Goal: Task Accomplishment & Management: Use online tool/utility

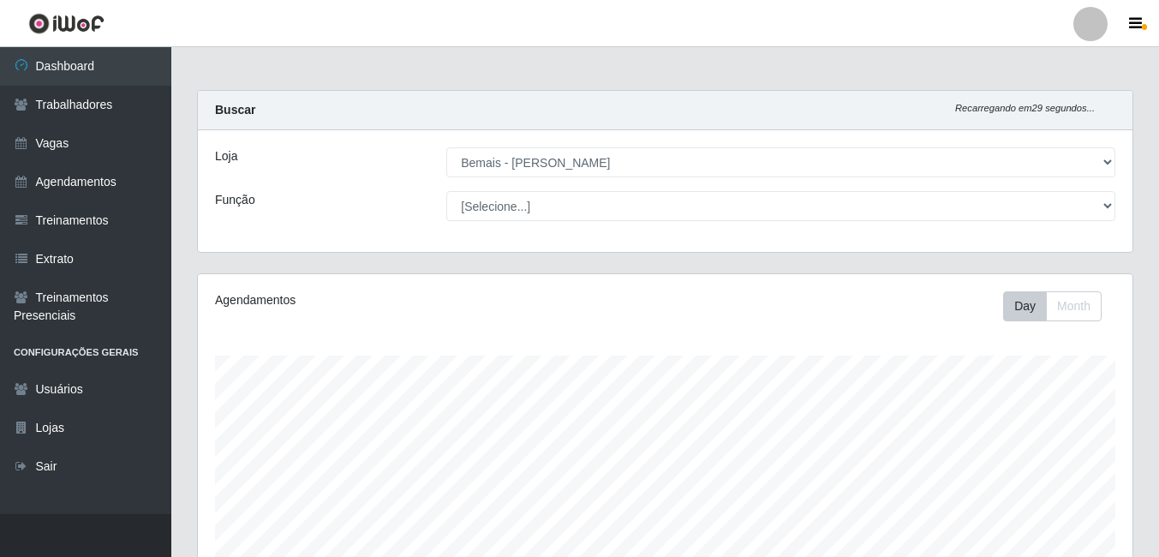
select select "230"
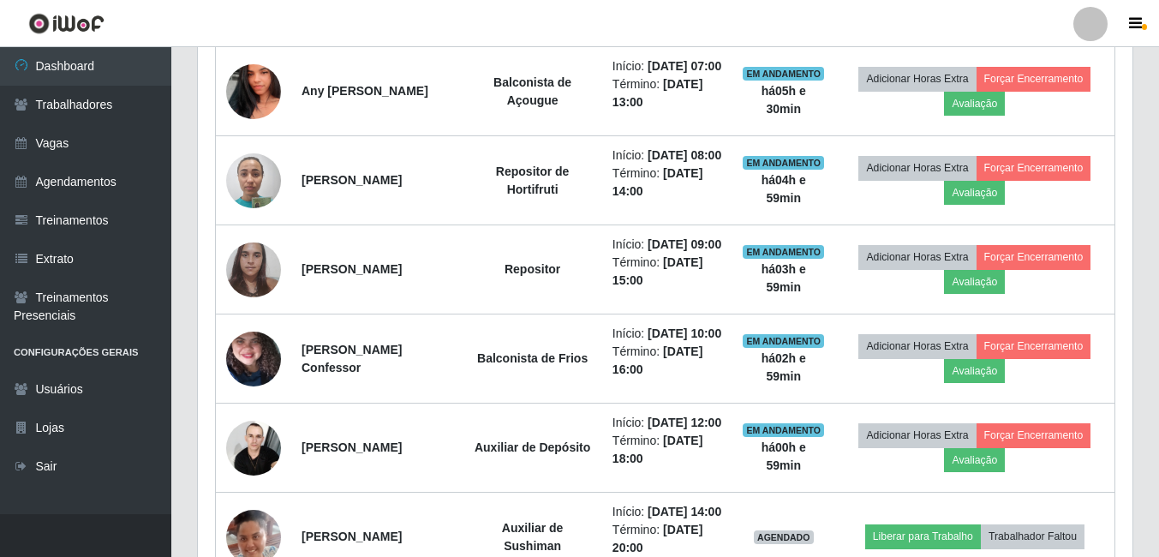
scroll to position [355, 934]
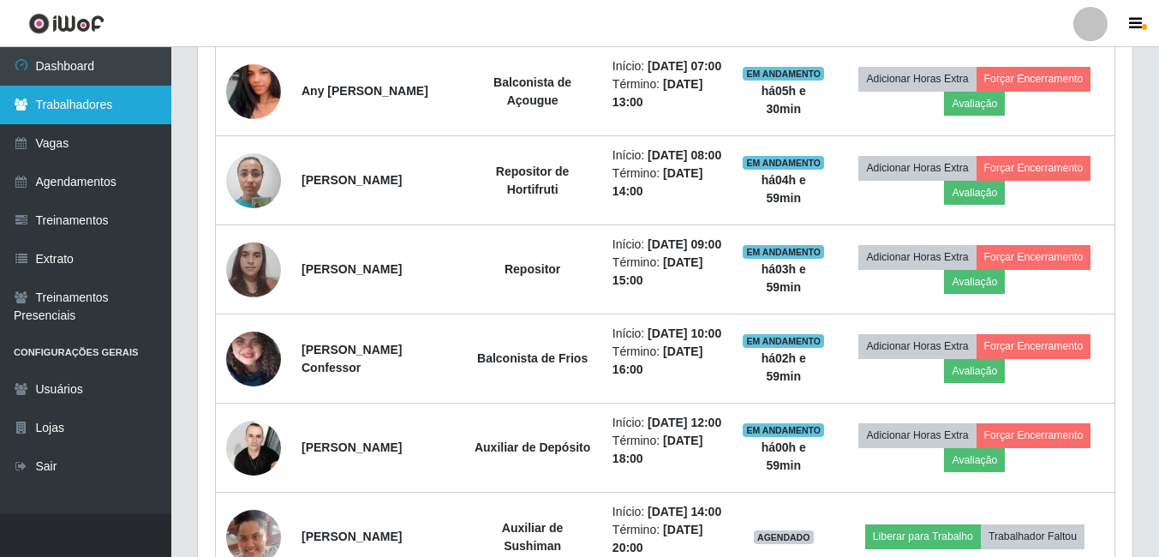
click at [90, 97] on link "Trabalhadores" at bounding box center [85, 105] width 171 height 39
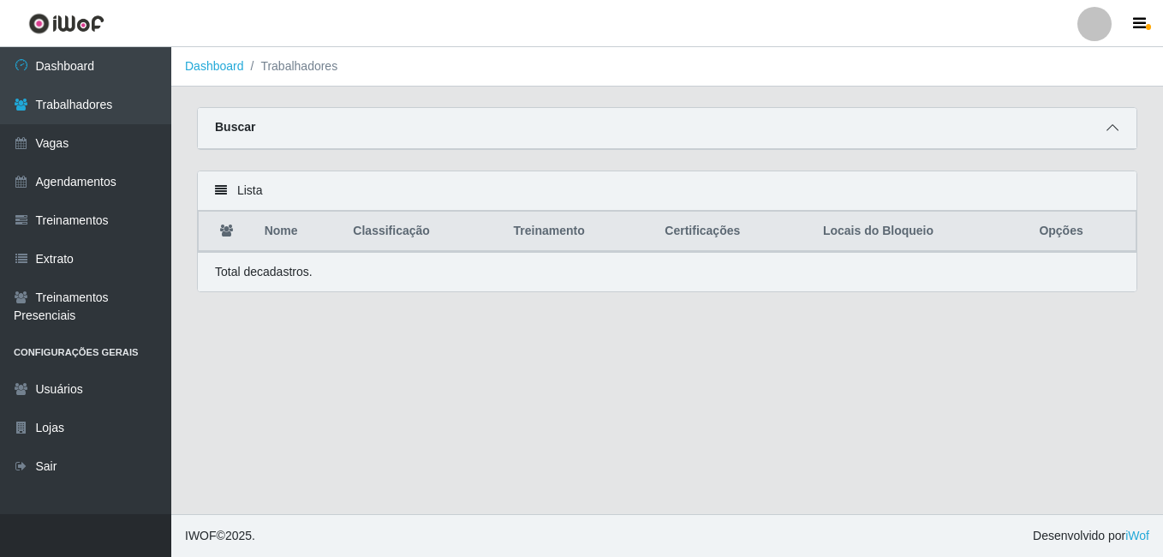
click at [1119, 128] on span at bounding box center [1112, 128] width 21 height 20
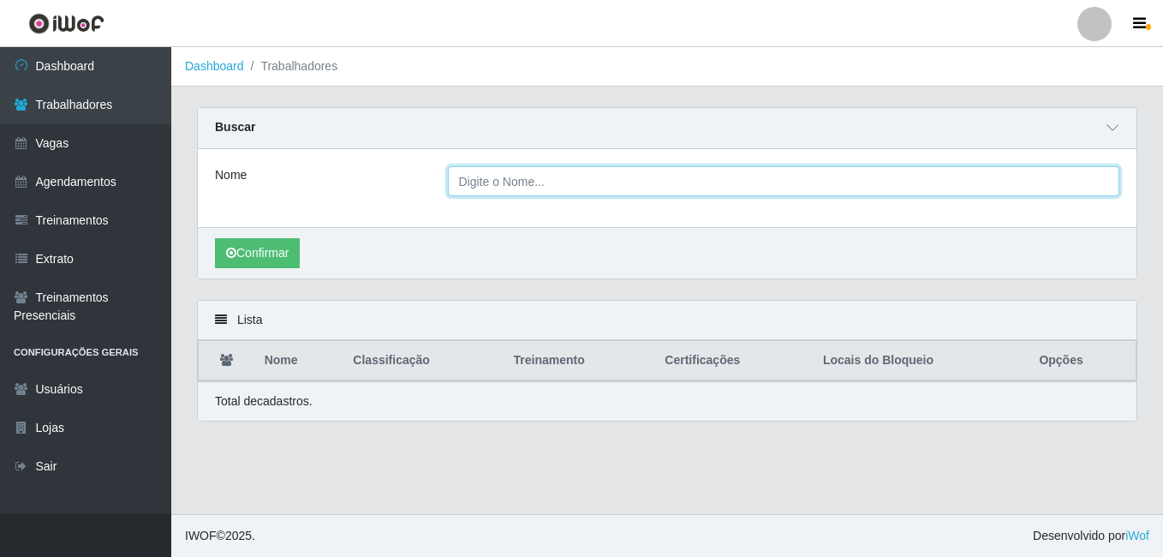
click at [667, 181] on input "Nome" at bounding box center [784, 181] width 672 height 30
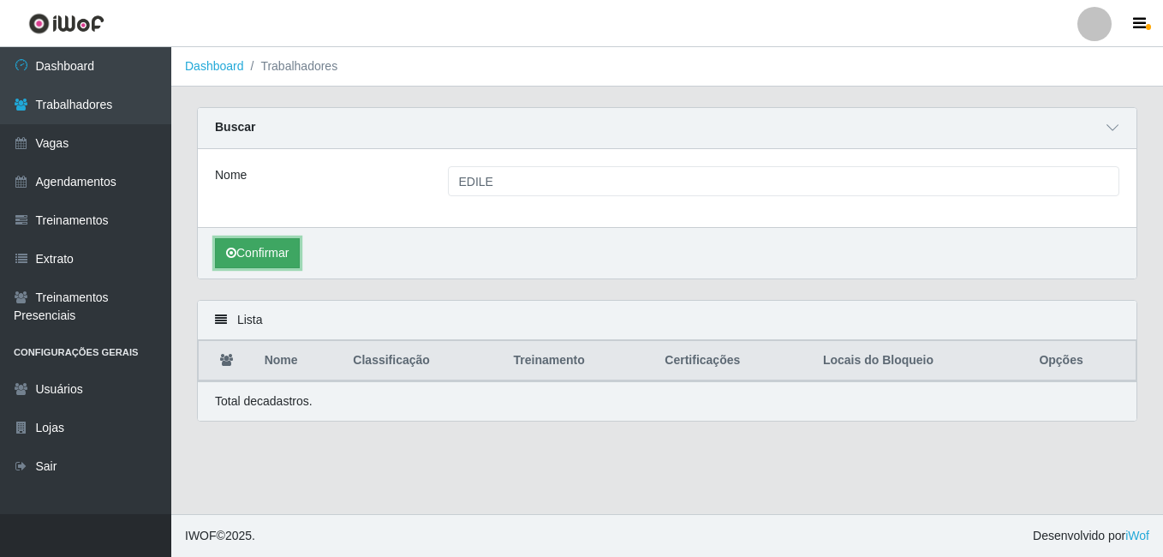
click at [255, 252] on button "Confirmar" at bounding box center [257, 253] width 85 height 30
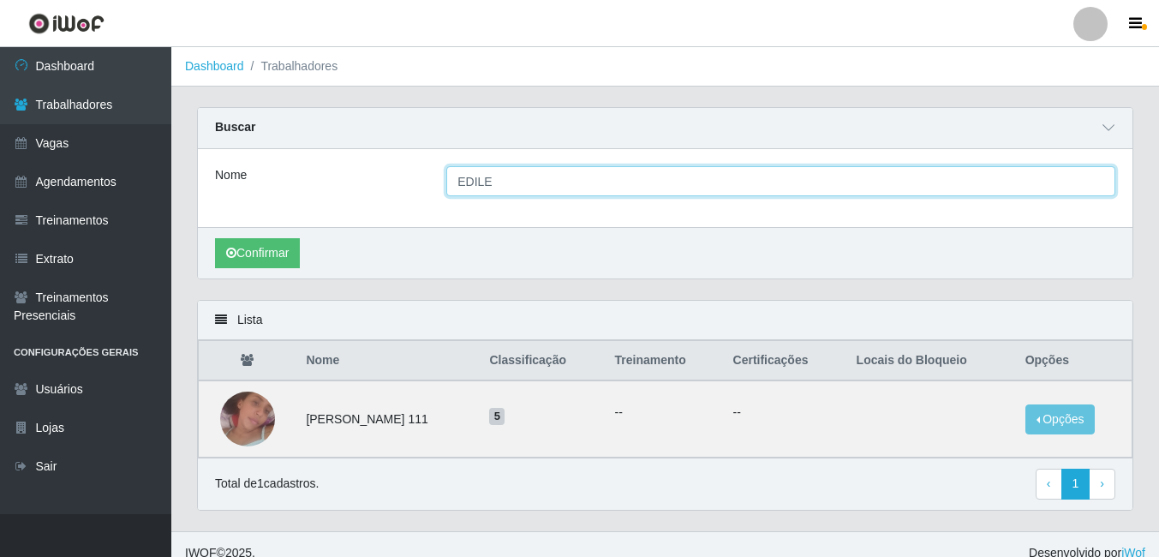
click at [500, 182] on input "EDILE" at bounding box center [780, 181] width 669 height 30
type input "EDI"
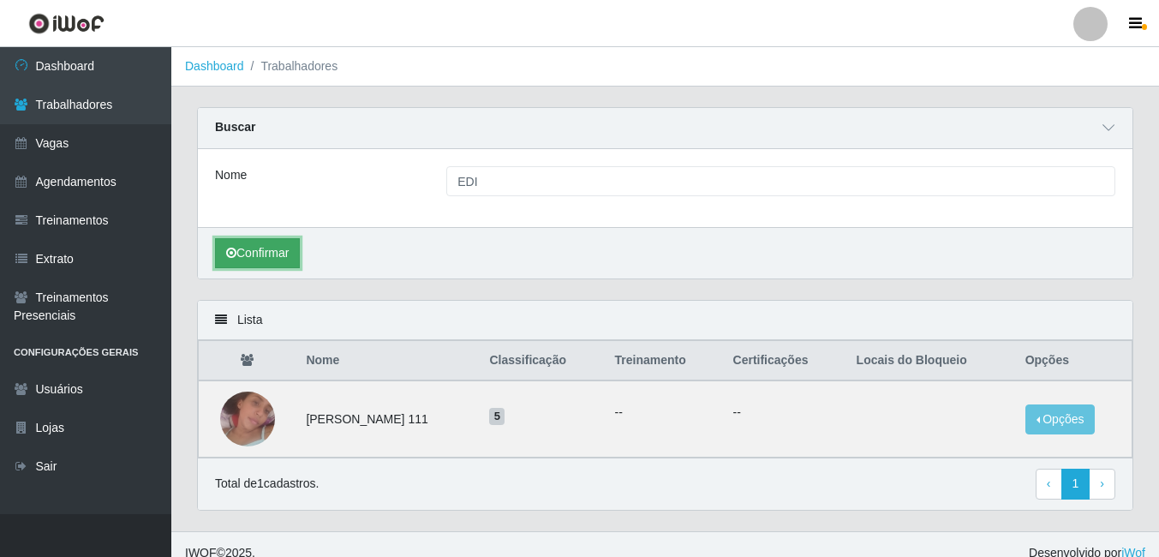
click at [268, 248] on button "Confirmar" at bounding box center [257, 253] width 85 height 30
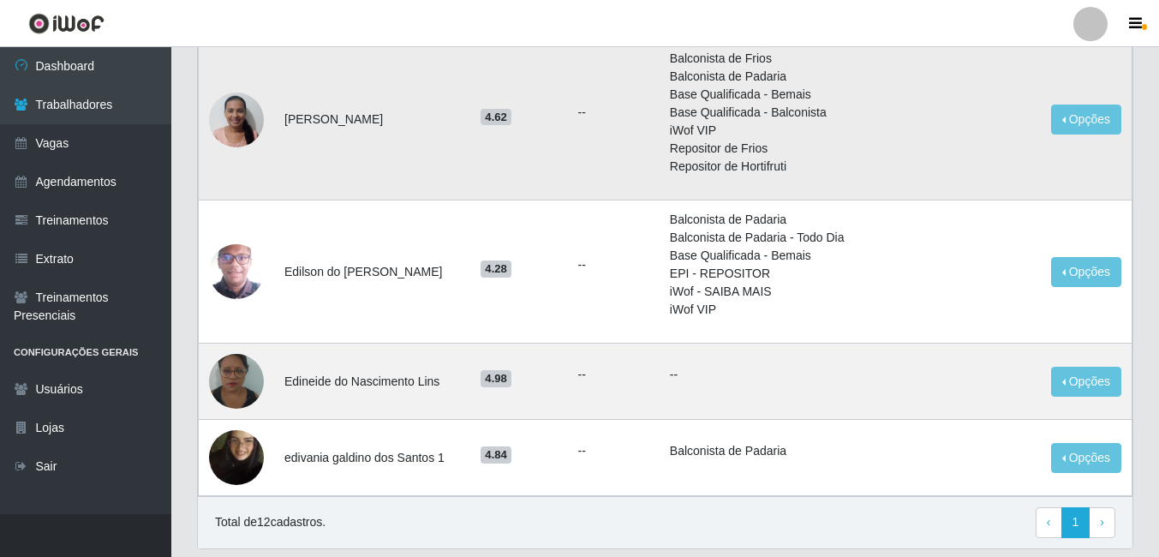
scroll to position [1172, 0]
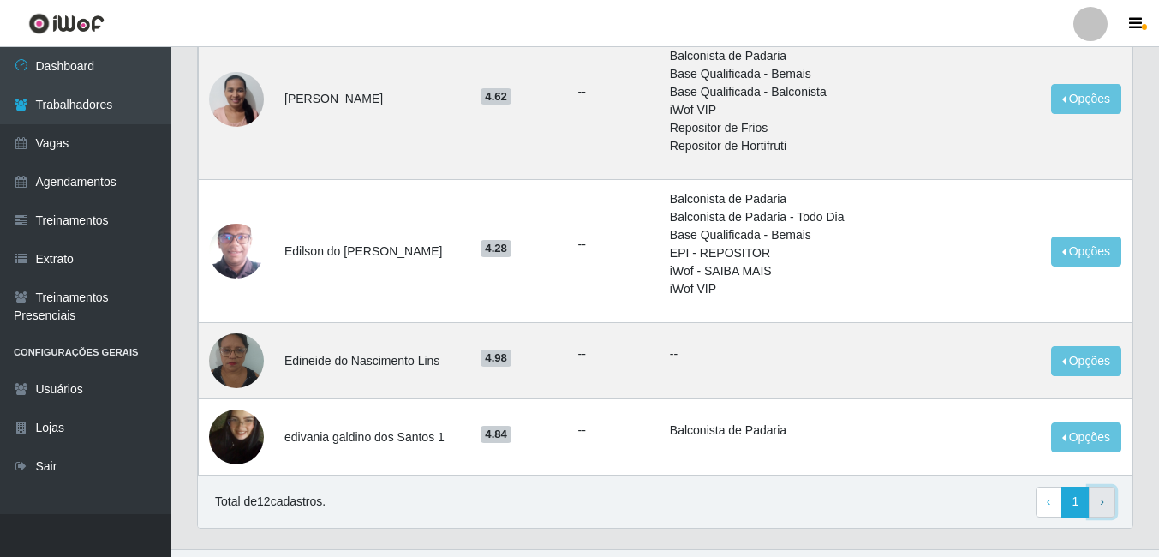
click at [1104, 486] on link "› Next" at bounding box center [1101, 501] width 27 height 31
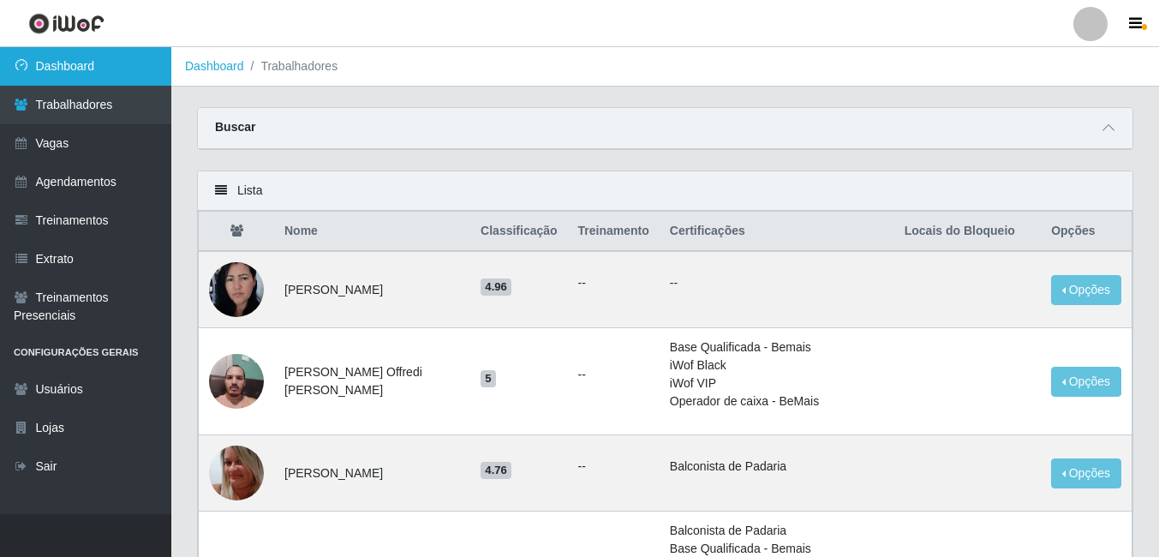
click at [133, 67] on link "Dashboard" at bounding box center [85, 66] width 171 height 39
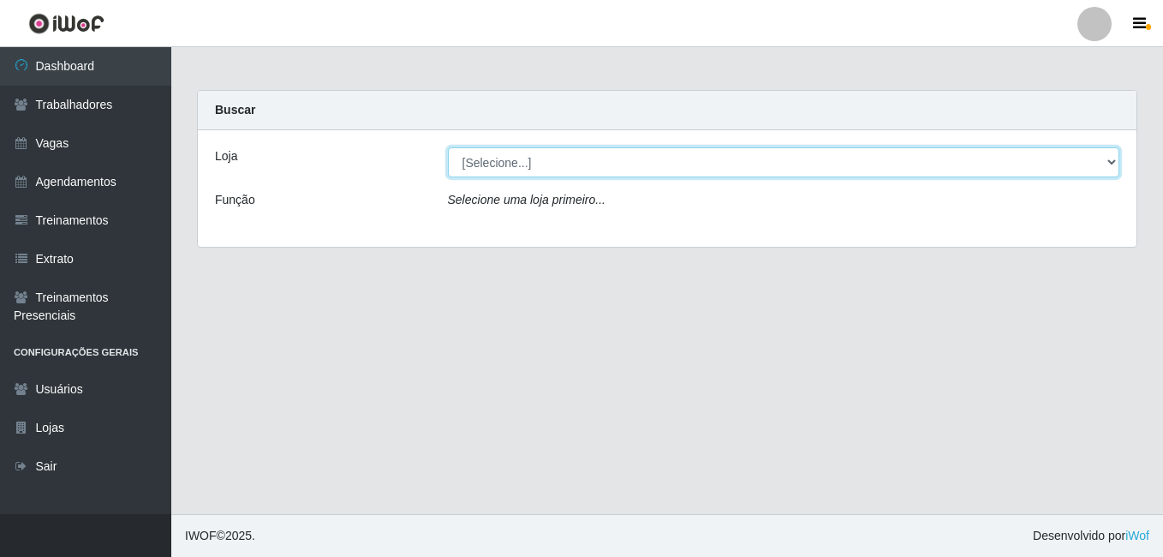
click at [612, 172] on select "[Selecione...] [PERSON_NAME]" at bounding box center [784, 162] width 672 height 30
select select "230"
click at [448, 147] on select "[Selecione...] [PERSON_NAME]" at bounding box center [784, 162] width 672 height 30
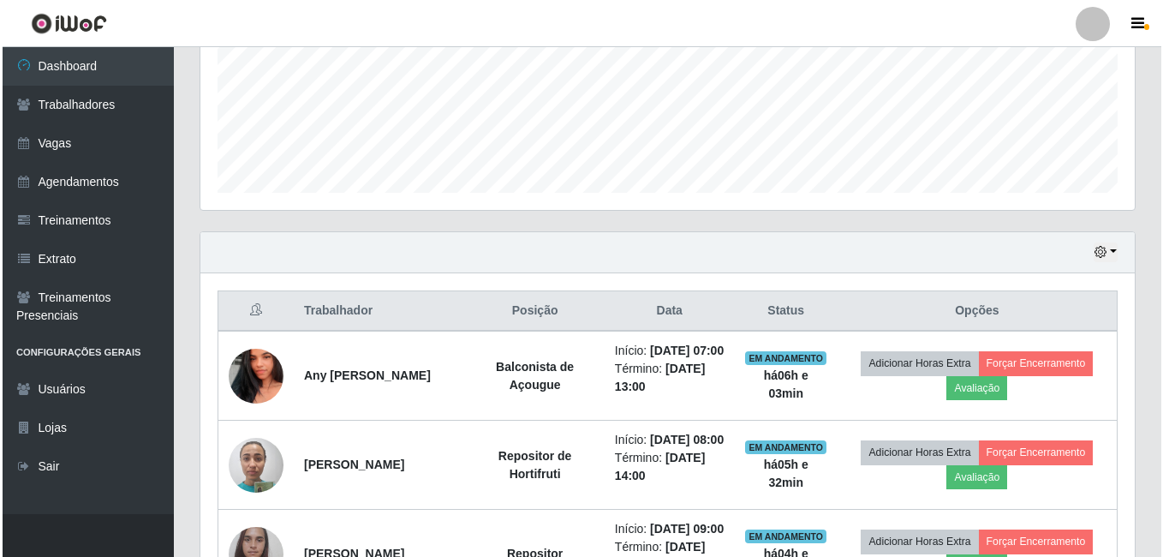
scroll to position [428, 0]
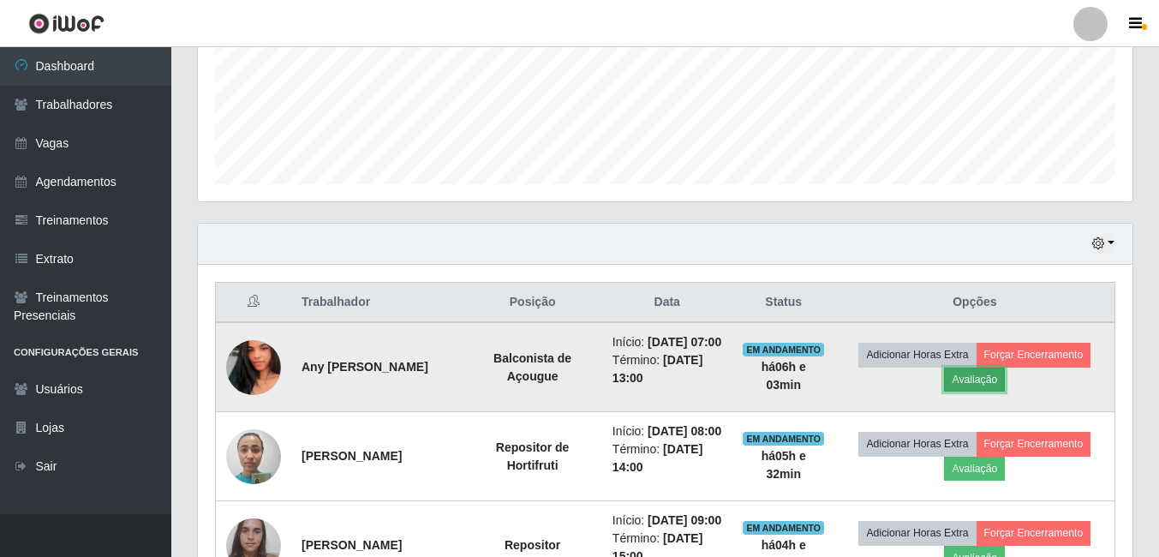
click at [993, 390] on button "Avaliação" at bounding box center [974, 379] width 61 height 24
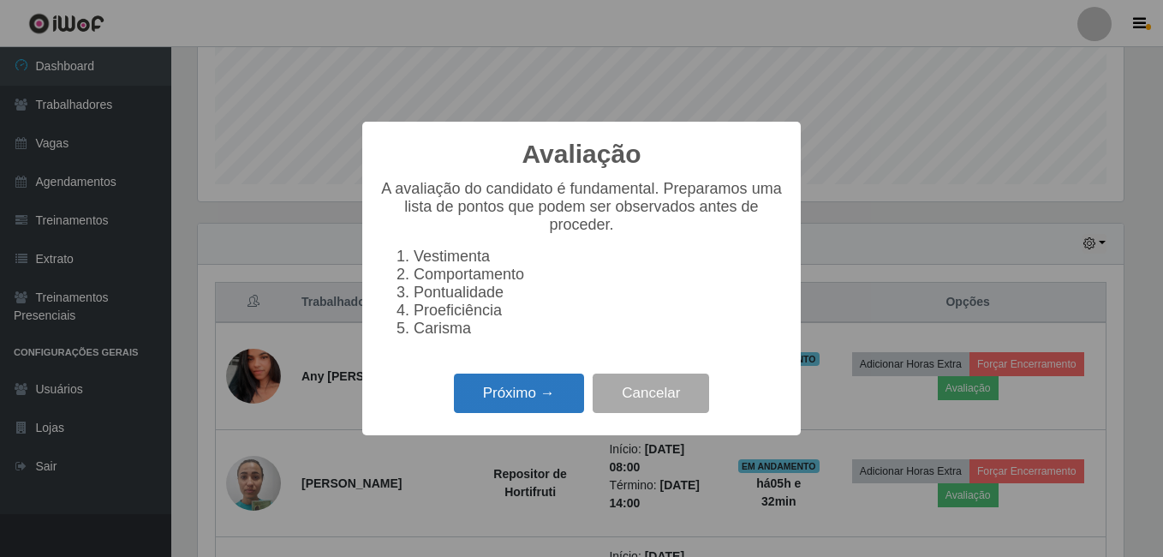
click at [506, 395] on button "Próximo →" at bounding box center [519, 393] width 130 height 40
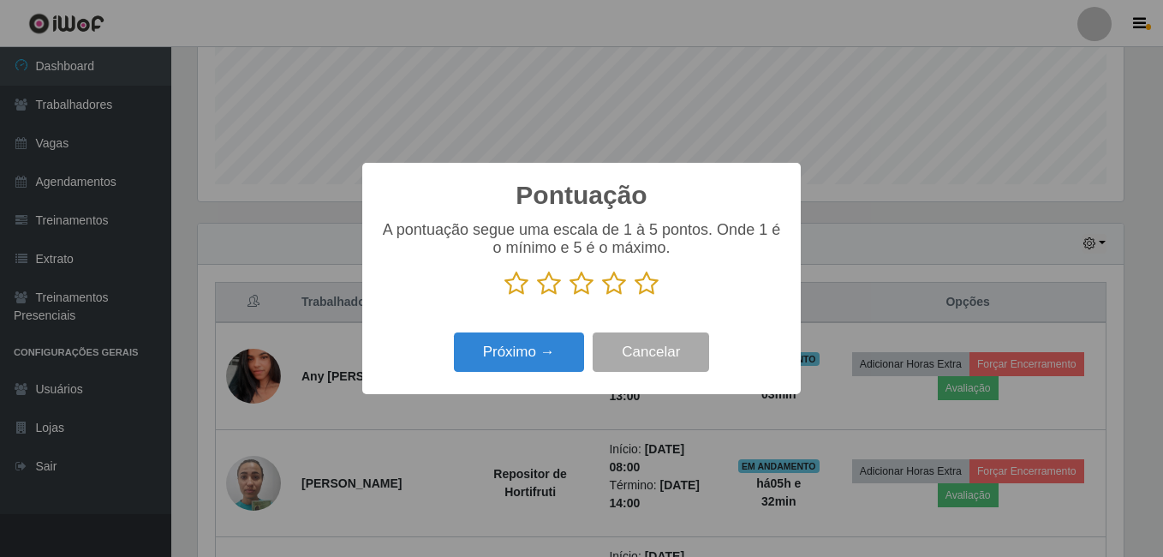
scroll to position [855976, 855406]
click at [647, 283] on icon at bounding box center [647, 284] width 24 height 26
click at [635, 296] on input "radio" at bounding box center [635, 296] width 0 height 0
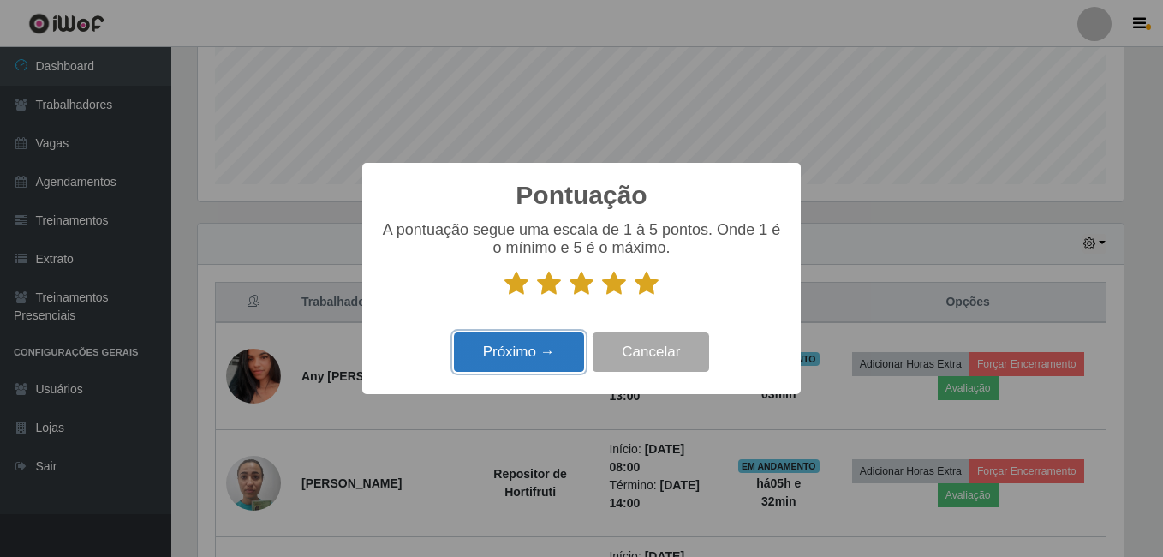
click at [555, 362] on button "Próximo →" at bounding box center [519, 352] width 130 height 40
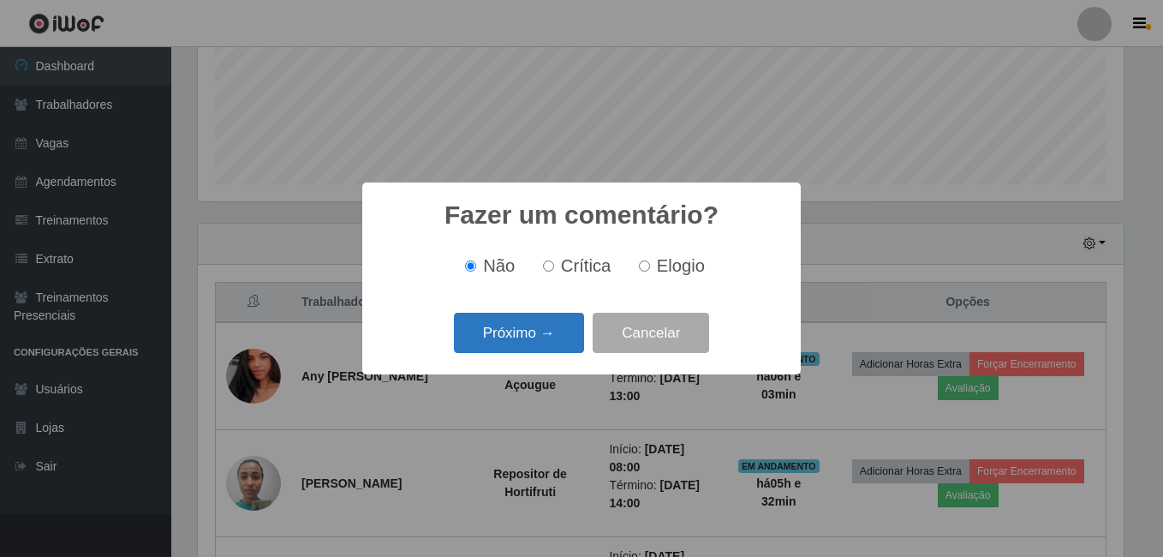
click at [531, 331] on button "Próximo →" at bounding box center [519, 333] width 130 height 40
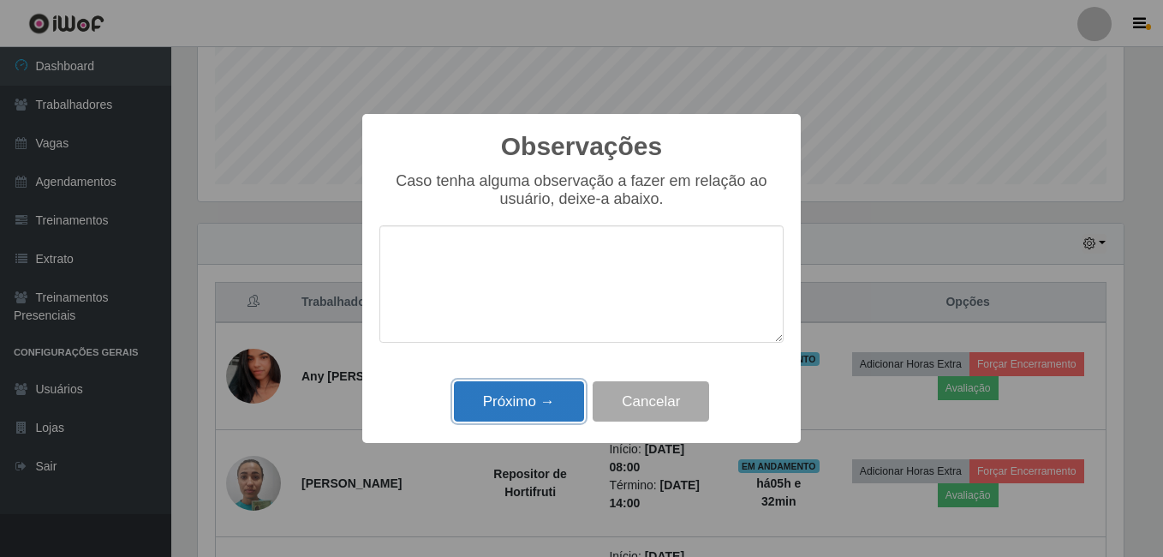
click at [538, 407] on button "Próximo →" at bounding box center [519, 401] width 130 height 40
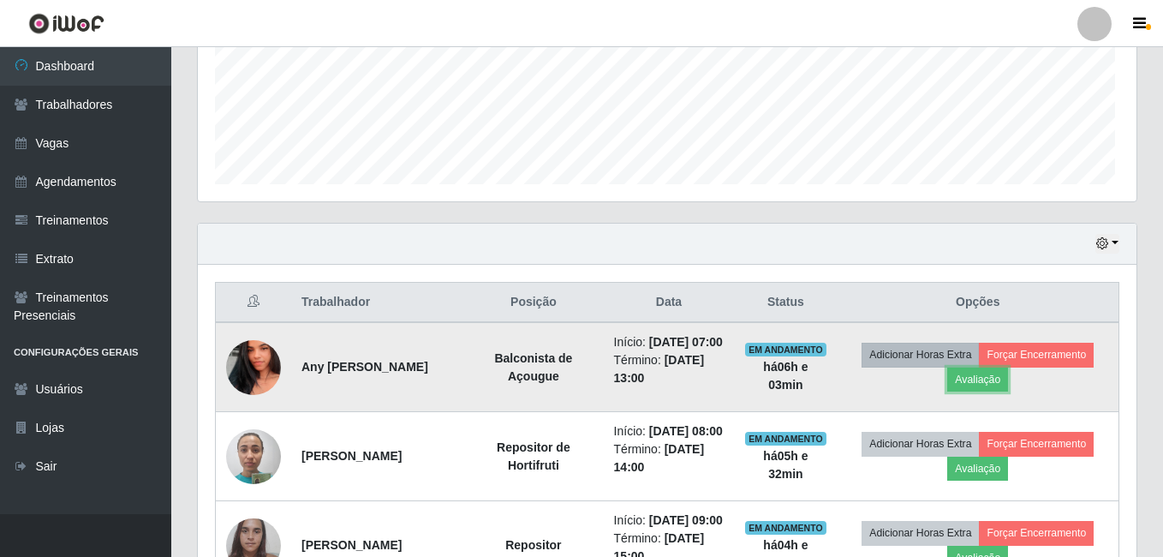
scroll to position [355, 934]
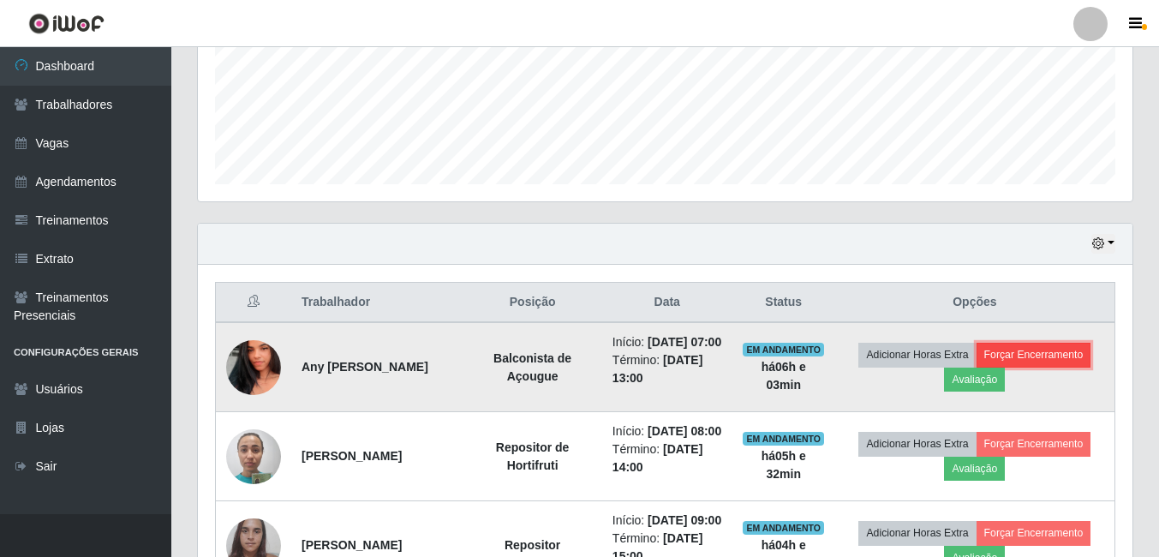
click at [1043, 363] on button "Forçar Encerramento" at bounding box center [1033, 355] width 115 height 24
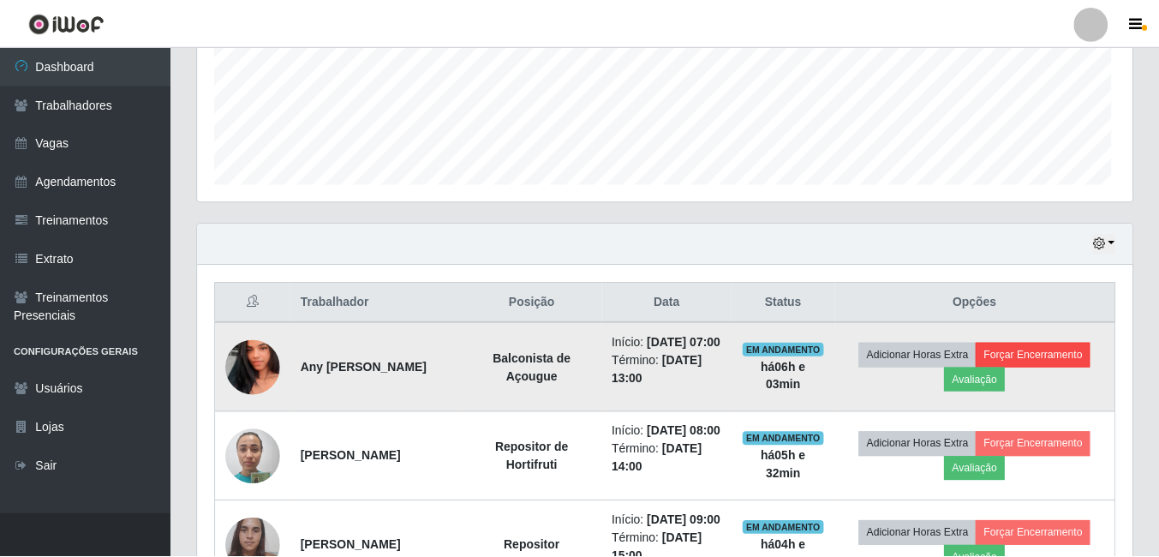
scroll to position [355, 926]
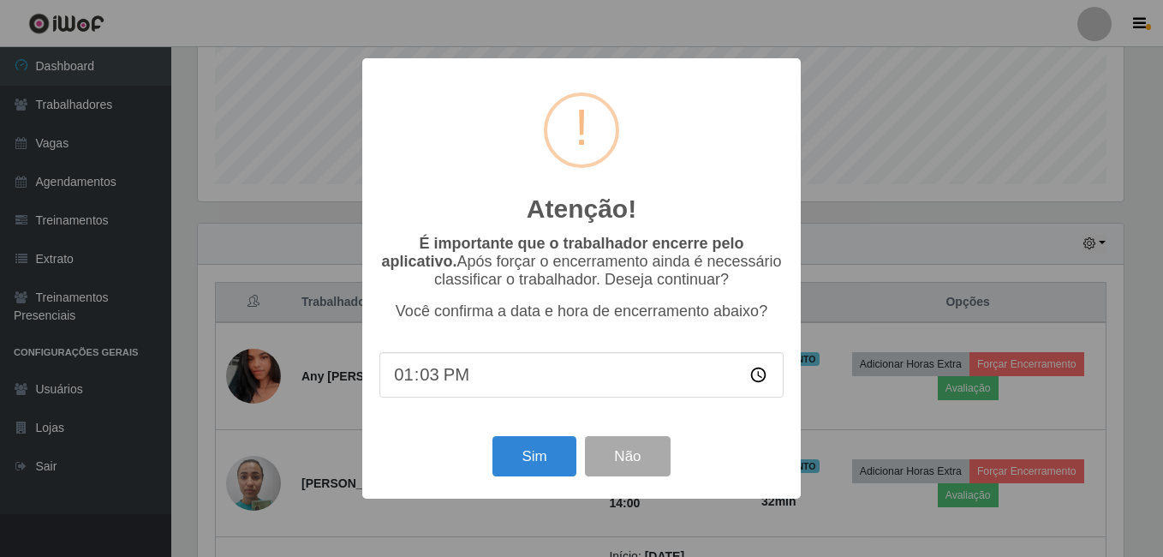
type input "13:30"
click at [533, 466] on button "Sim" at bounding box center [533, 456] width 83 height 40
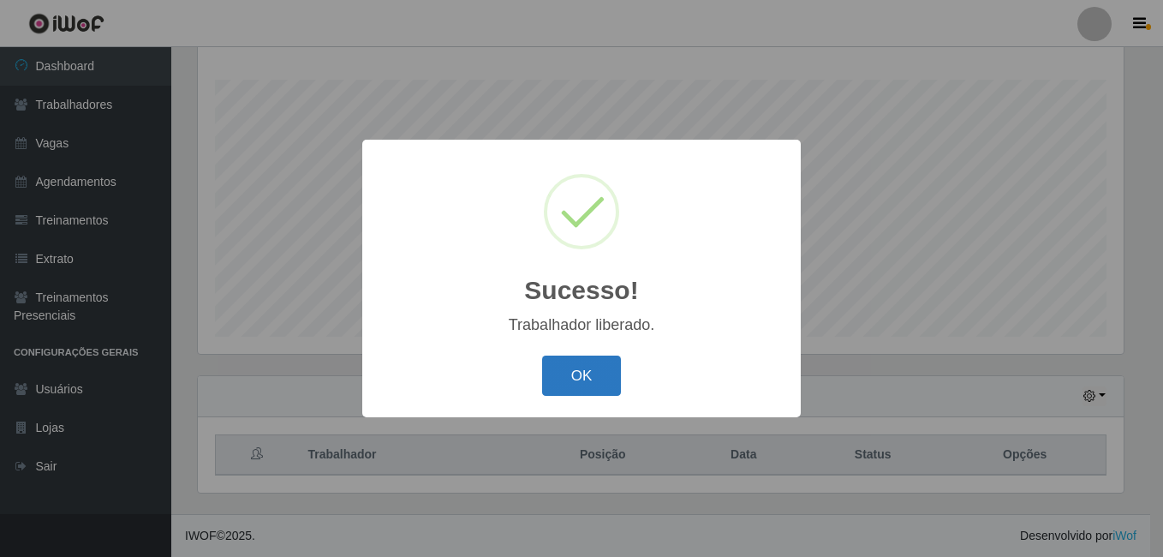
click at [559, 378] on button "OK" at bounding box center [582, 375] width 80 height 40
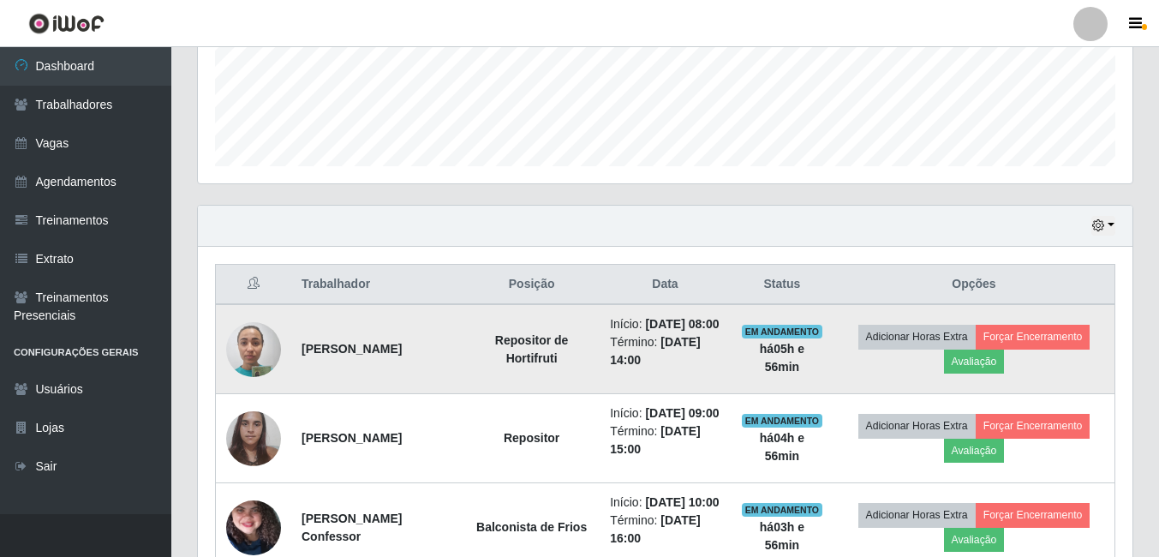
scroll to position [447, 0]
click at [980, 373] on button "Avaliação" at bounding box center [974, 361] width 61 height 24
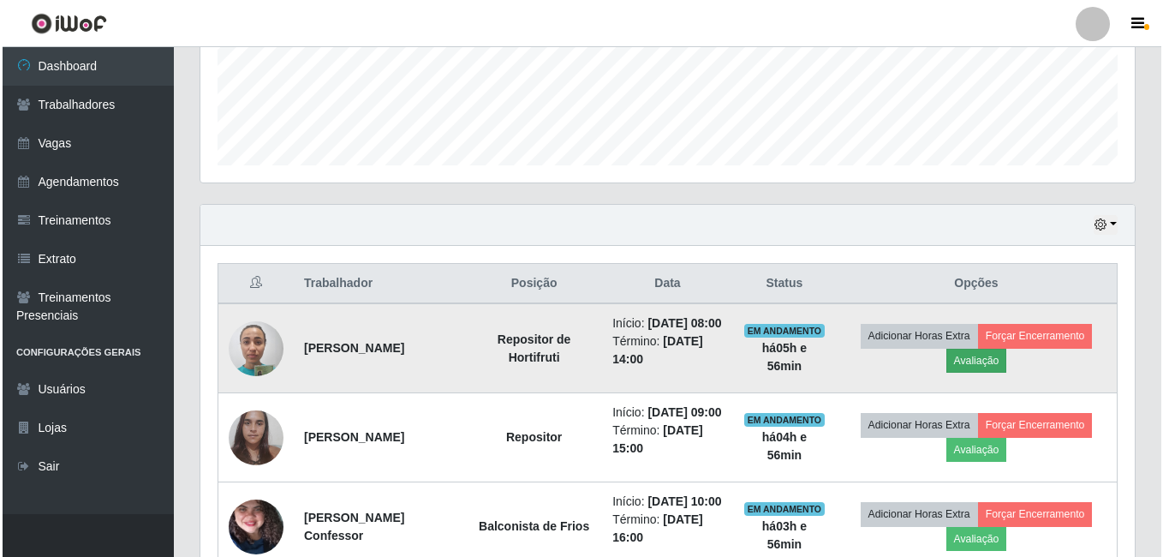
scroll to position [355, 926]
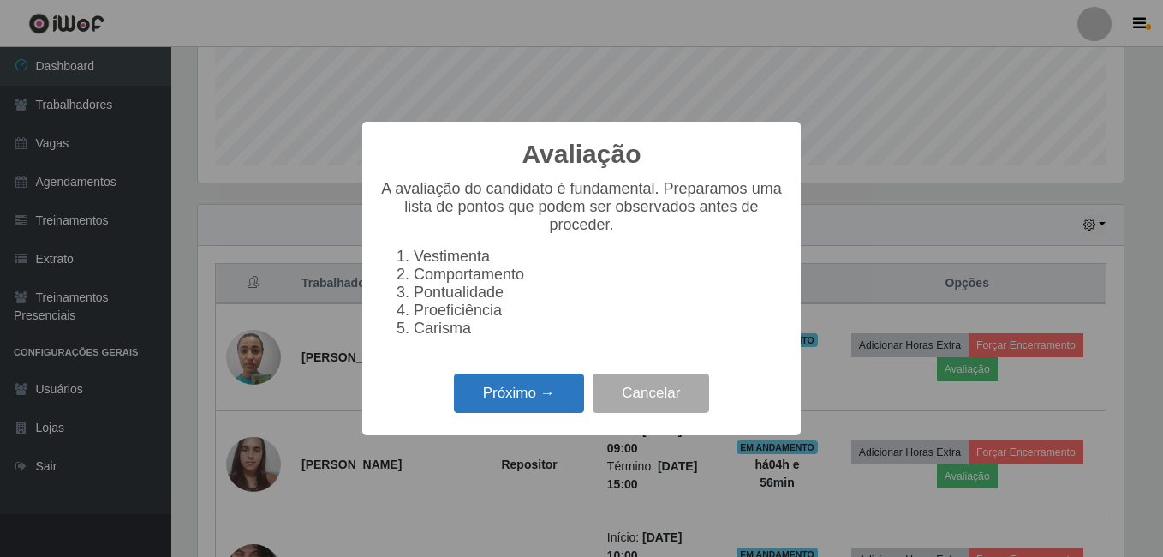
click at [510, 403] on button "Próximo →" at bounding box center [519, 393] width 130 height 40
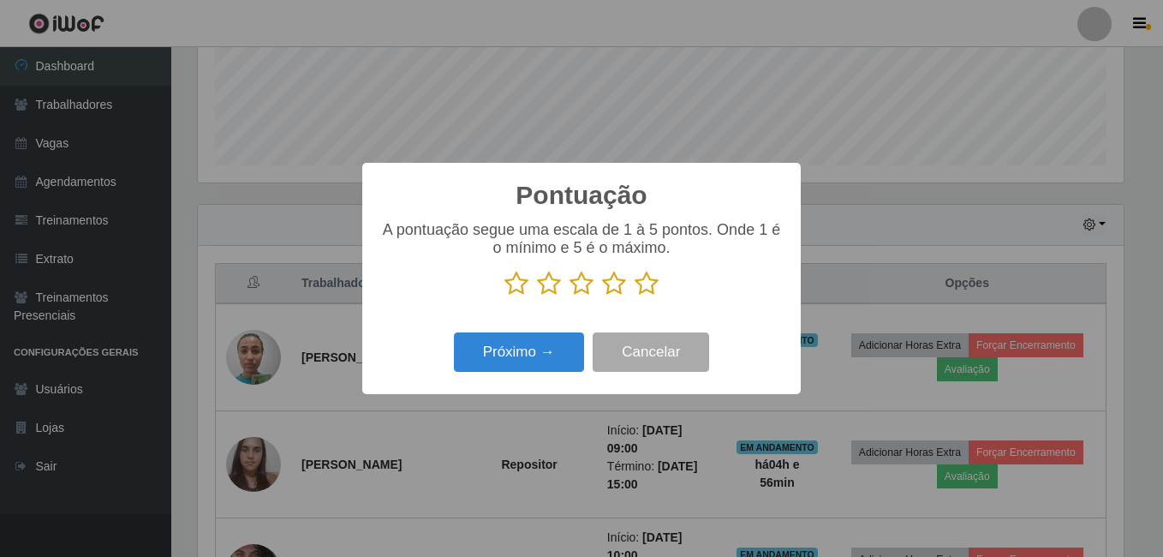
click at [651, 289] on icon at bounding box center [647, 284] width 24 height 26
click at [635, 296] on input "radio" at bounding box center [635, 296] width 0 height 0
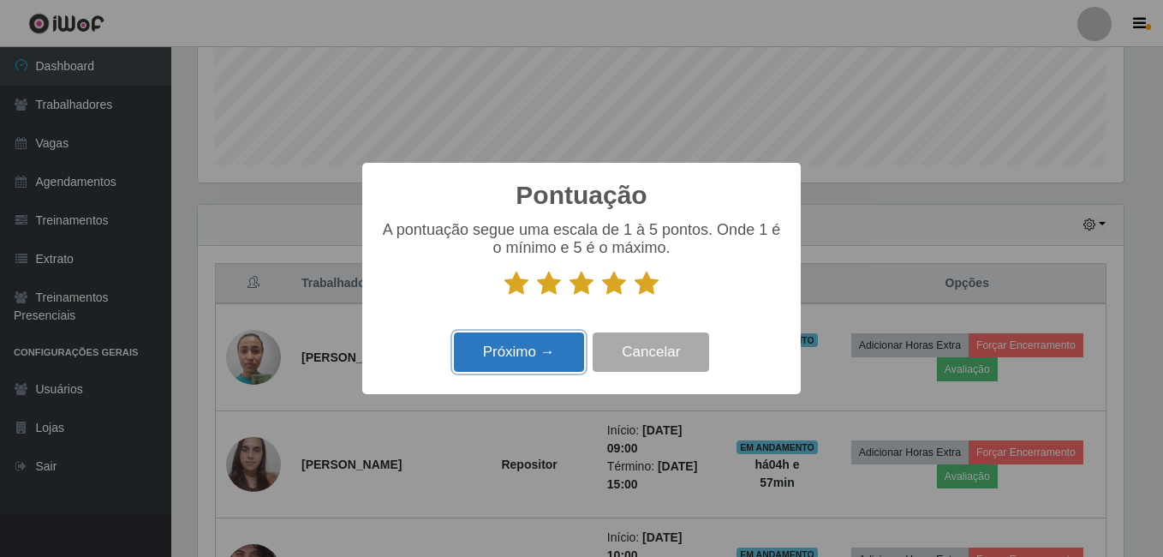
click at [507, 358] on button "Próximo →" at bounding box center [519, 352] width 130 height 40
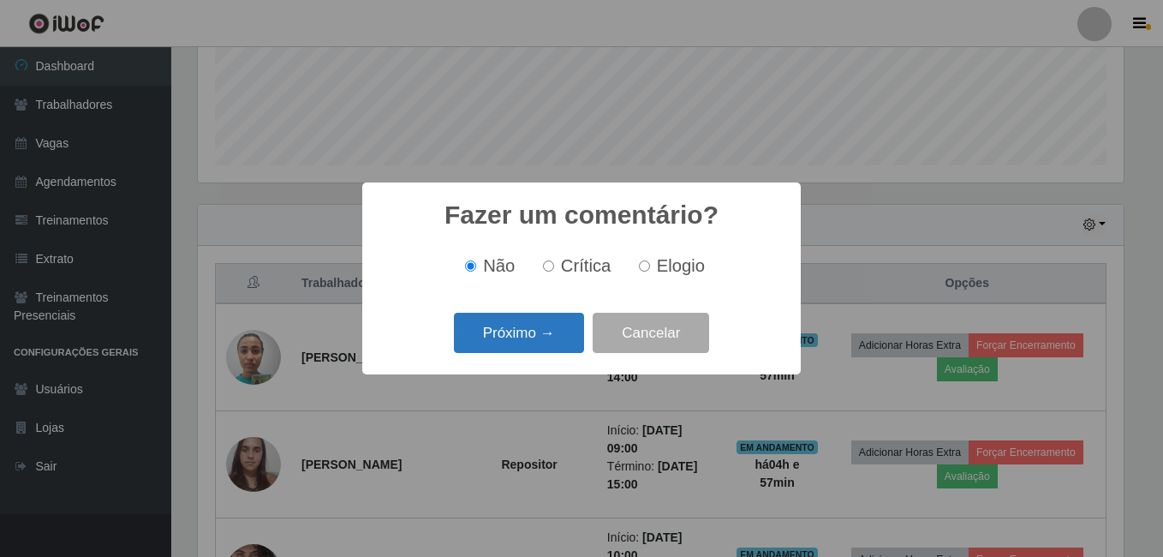
click at [533, 345] on button "Próximo →" at bounding box center [519, 333] width 130 height 40
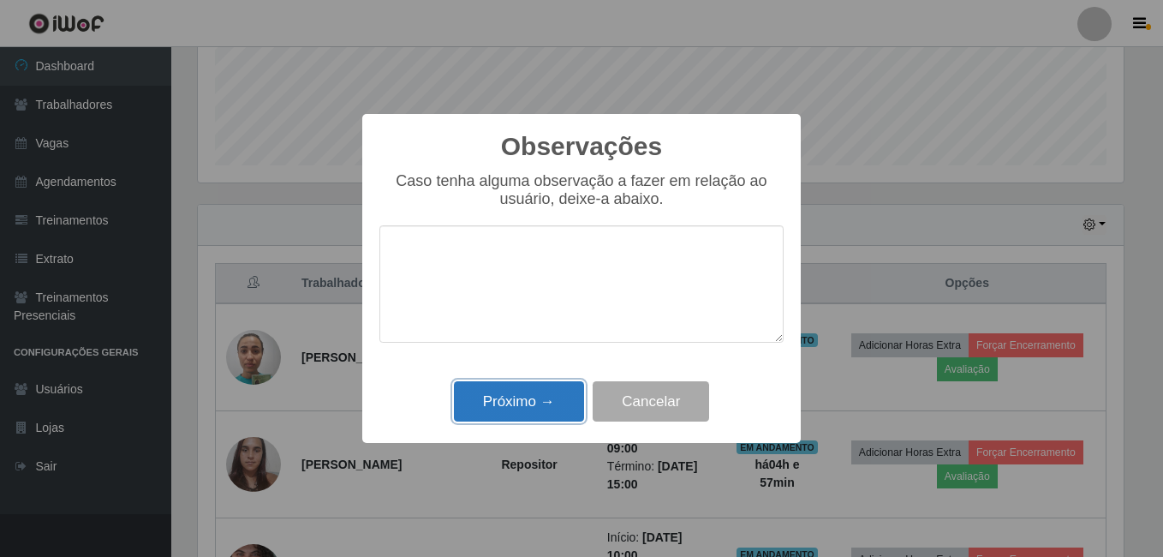
click at [543, 392] on button "Próximo →" at bounding box center [519, 401] width 130 height 40
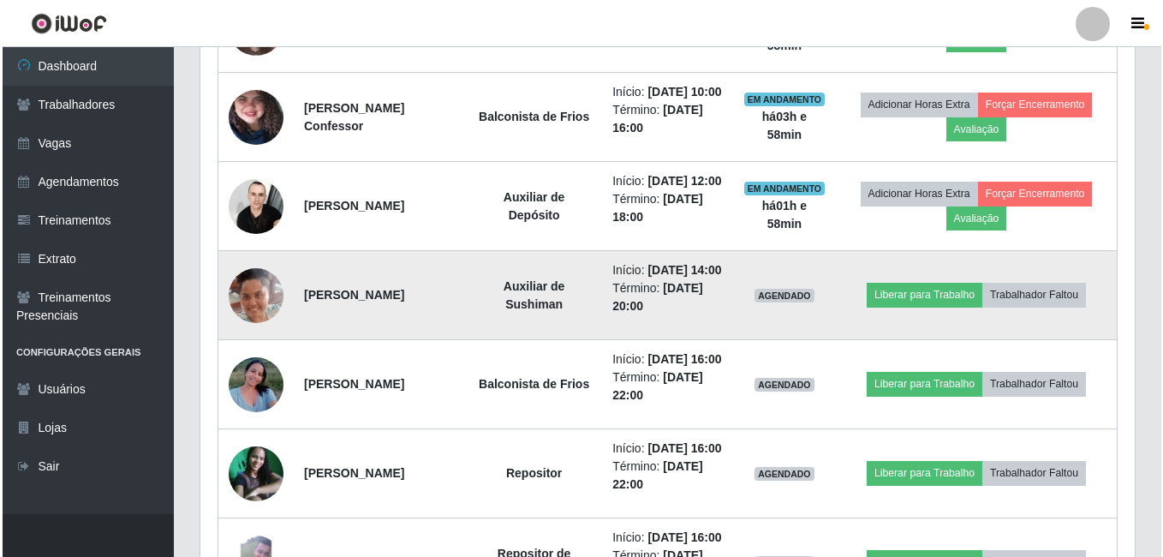
scroll to position [875, 0]
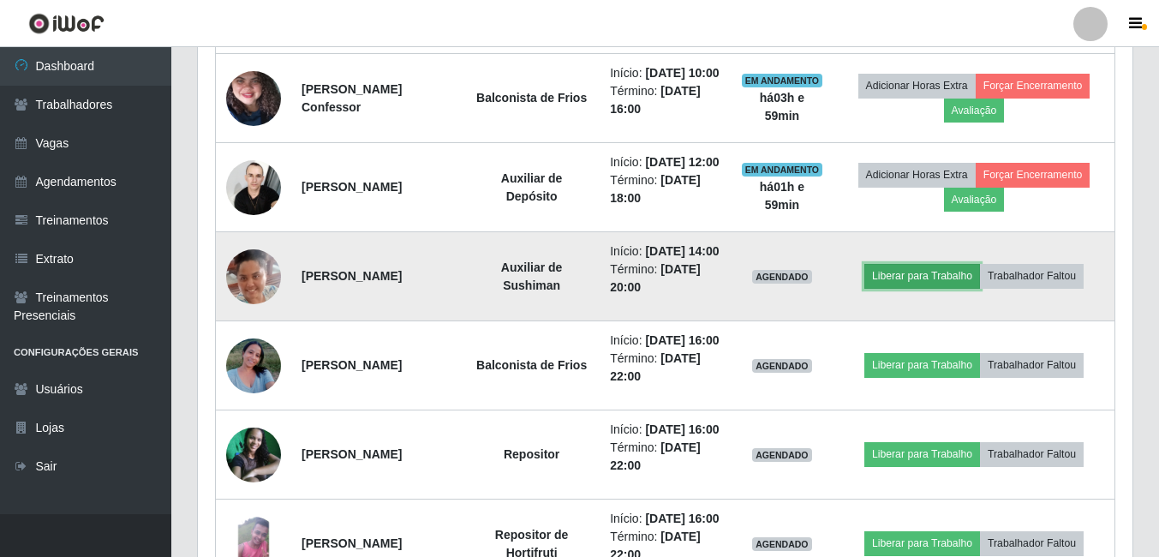
click at [885, 288] on button "Liberar para Trabalho" at bounding box center [922, 276] width 116 height 24
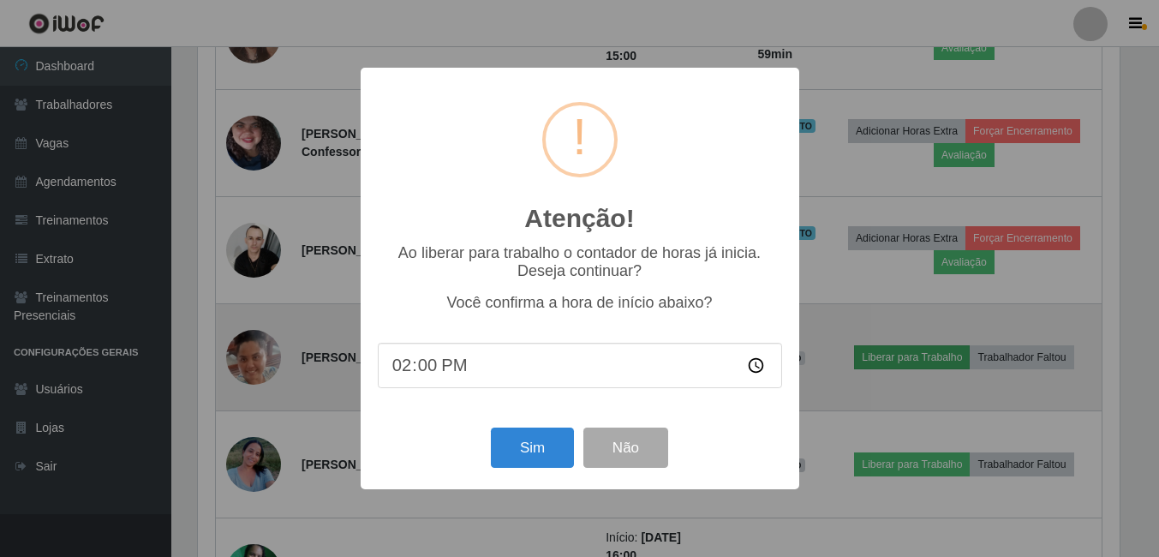
scroll to position [355, 926]
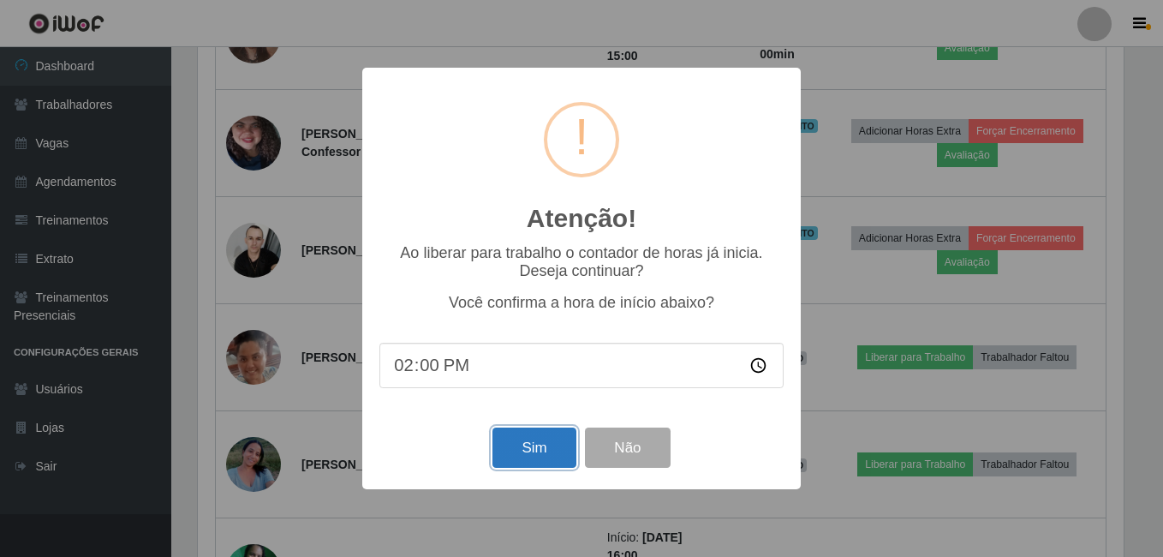
click at [512, 444] on button "Sim" at bounding box center [533, 447] width 83 height 40
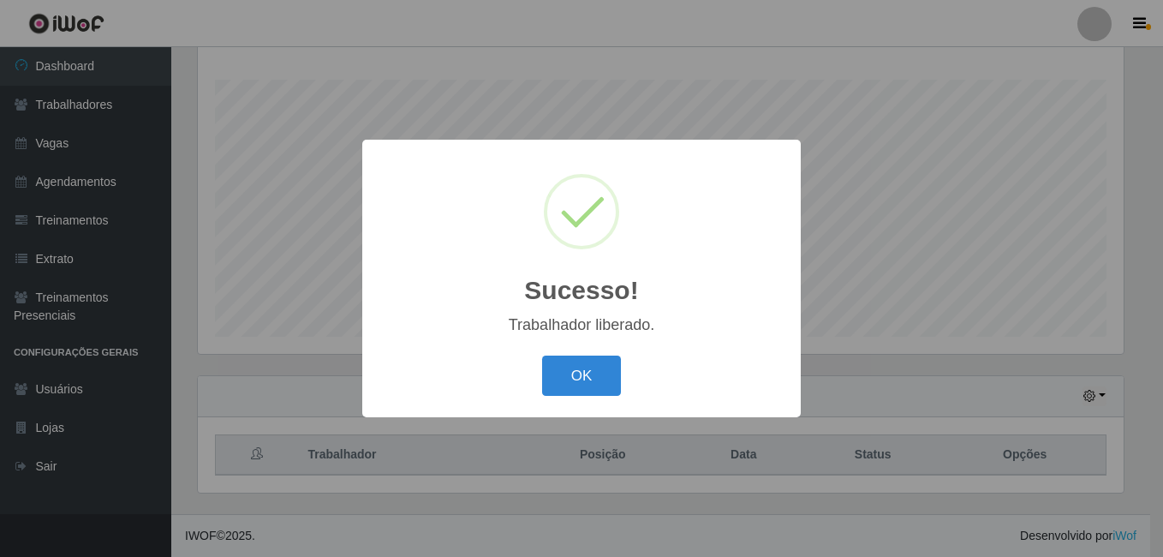
click at [542, 355] on button "OK" at bounding box center [582, 375] width 80 height 40
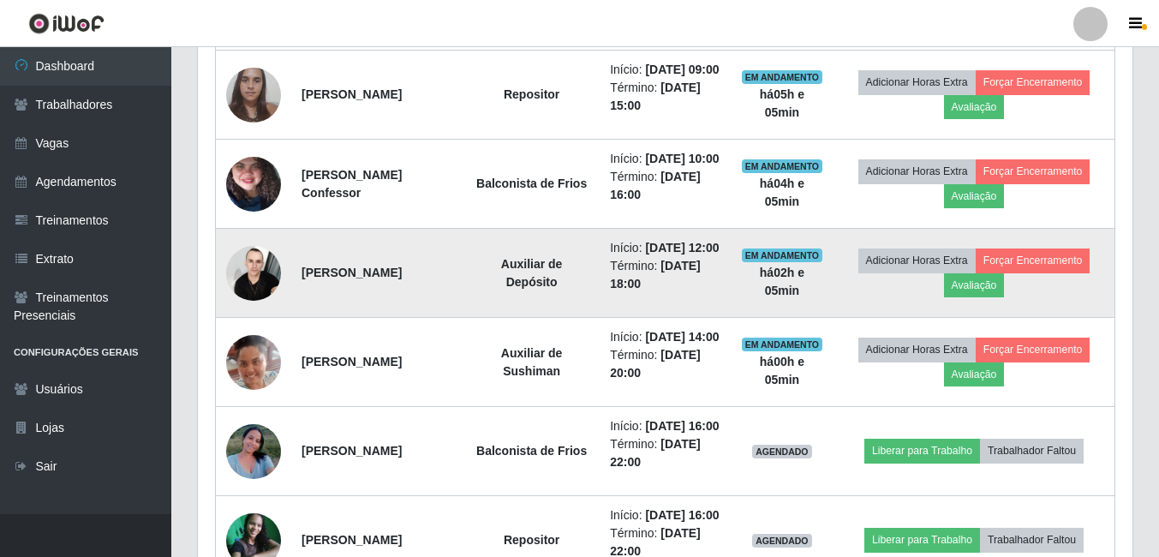
scroll to position [533, 0]
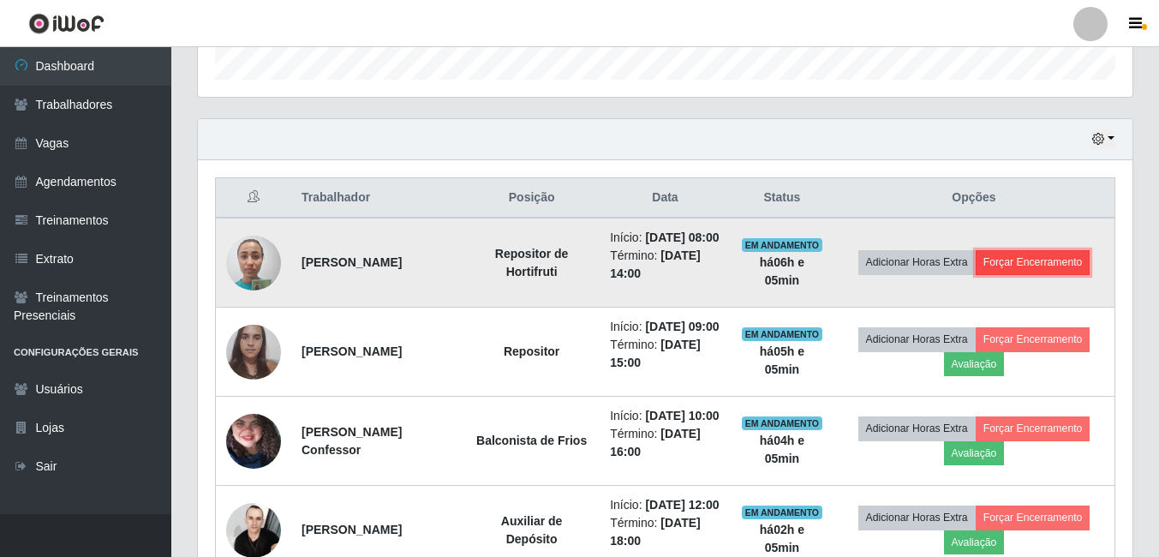
click at [1046, 274] on button "Forçar Encerramento" at bounding box center [1032, 262] width 115 height 24
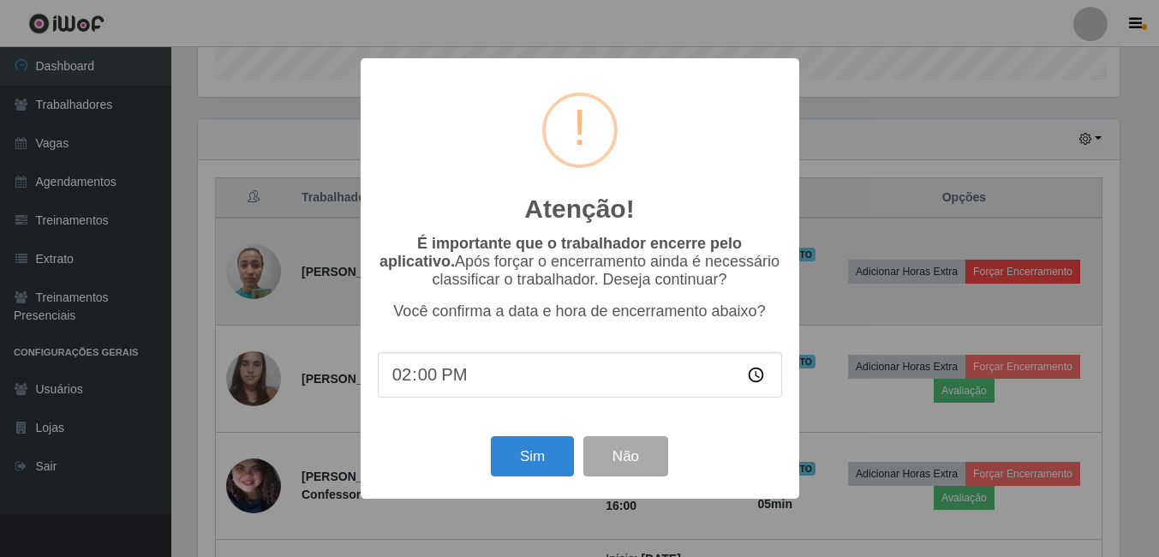
scroll to position [355, 926]
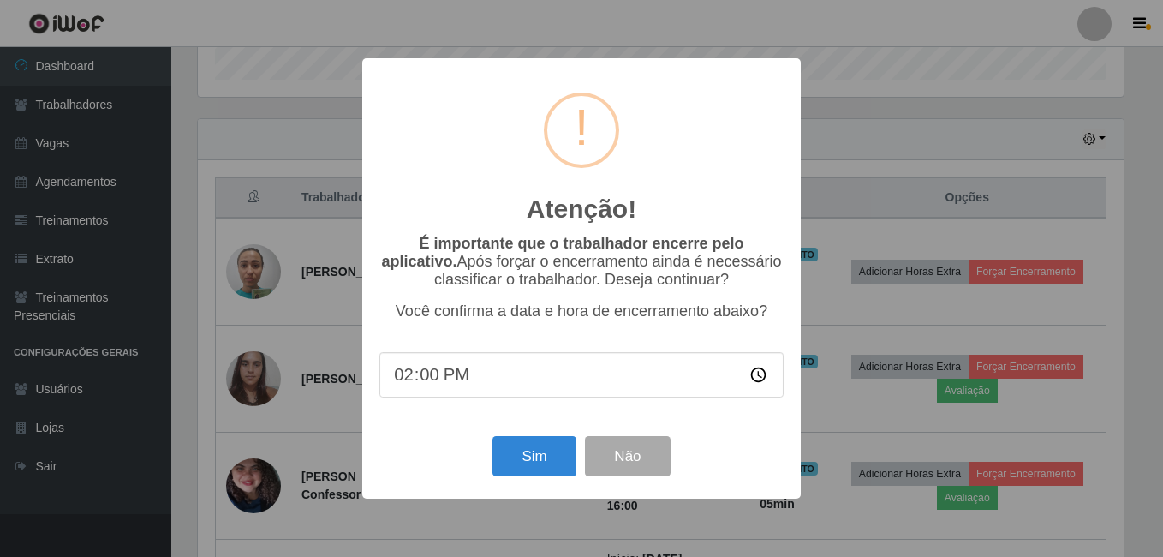
click at [429, 384] on input "14:00" at bounding box center [581, 374] width 404 height 45
type input "14:05"
click at [518, 462] on button "Sim" at bounding box center [533, 456] width 83 height 40
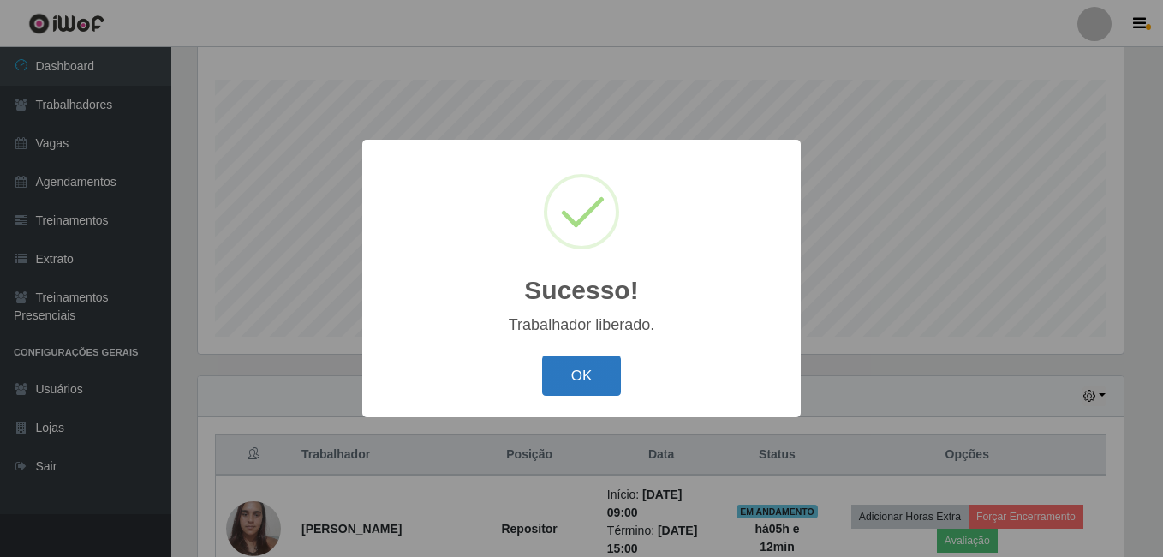
click at [569, 369] on button "OK" at bounding box center [582, 375] width 80 height 40
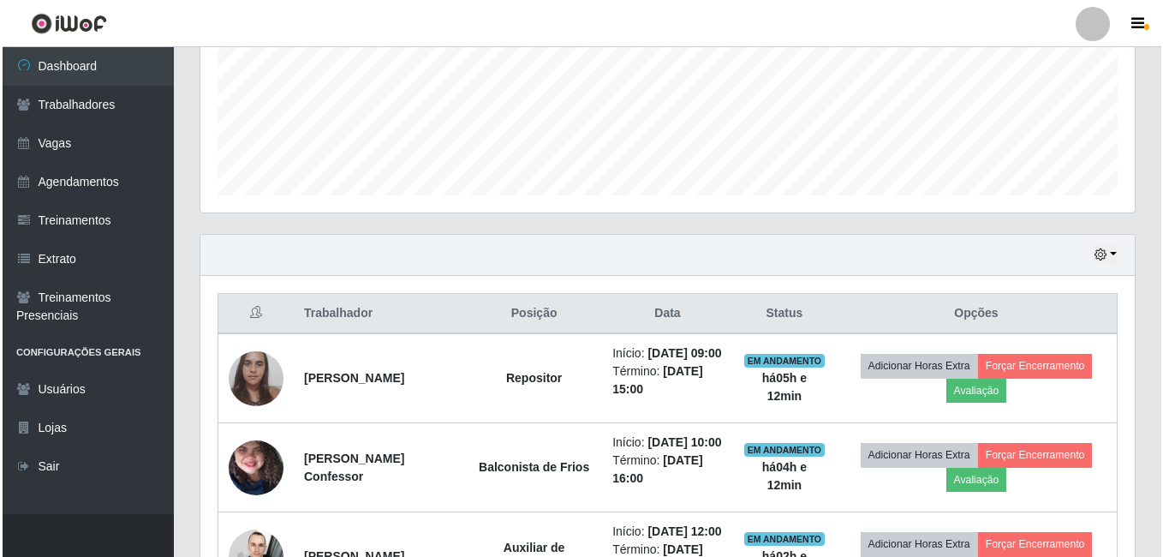
scroll to position [447, 0]
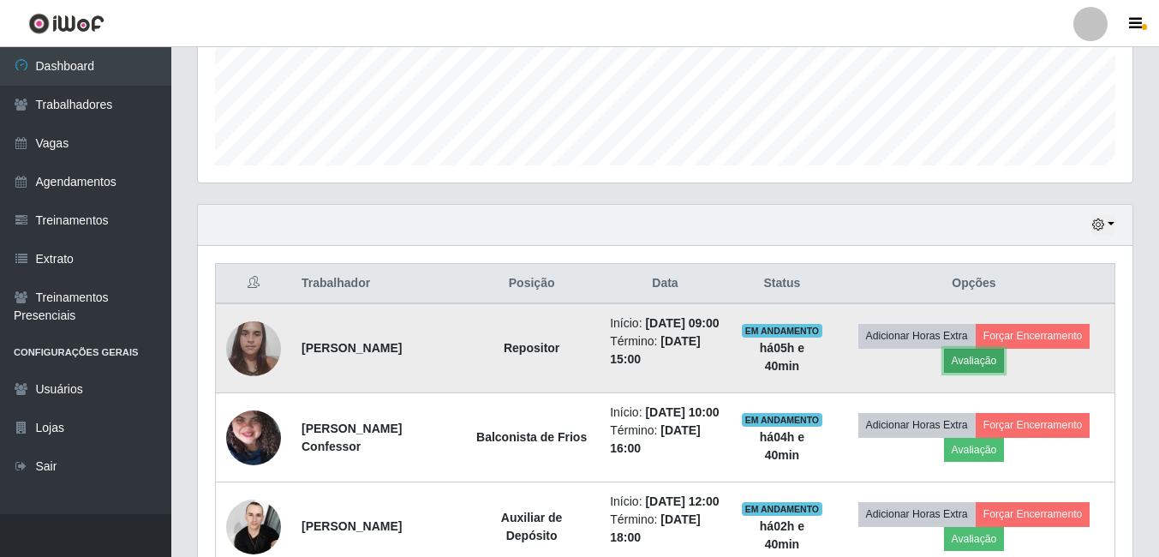
click at [992, 368] on button "Avaliação" at bounding box center [974, 361] width 61 height 24
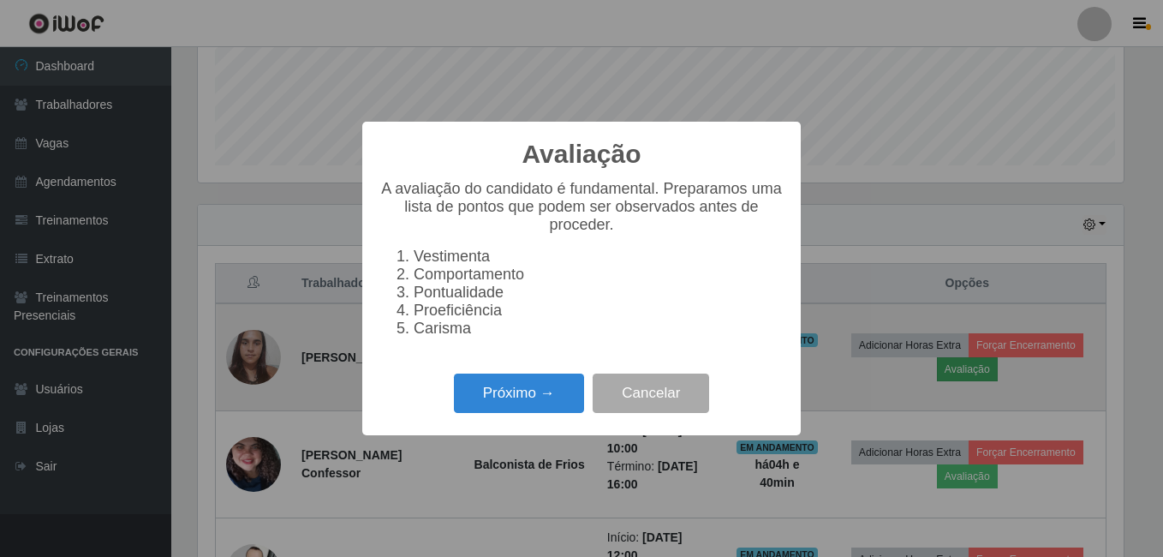
scroll to position [355, 926]
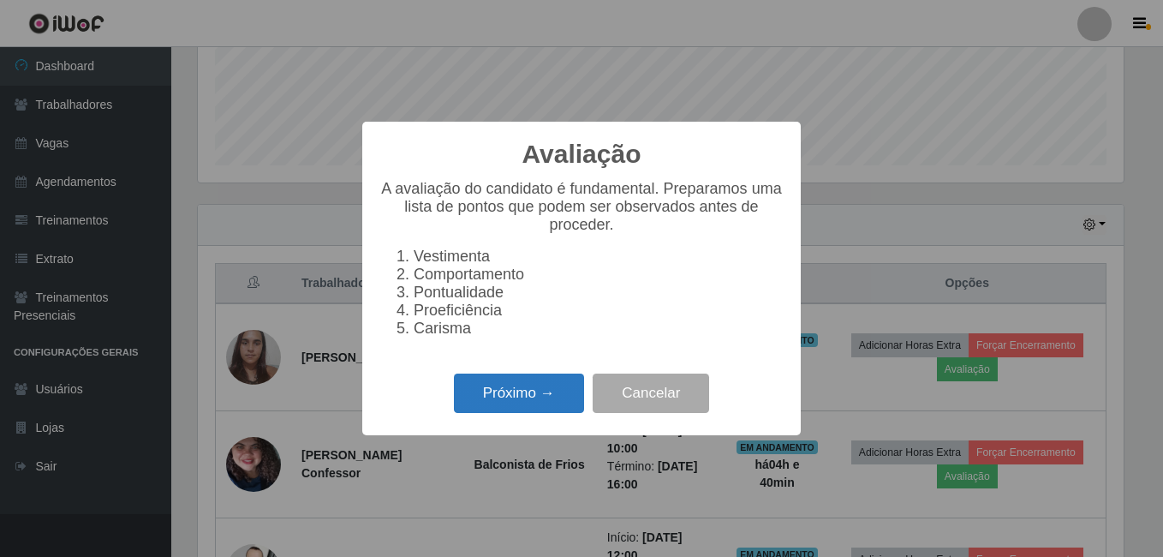
click at [486, 396] on button "Próximo →" at bounding box center [519, 393] width 130 height 40
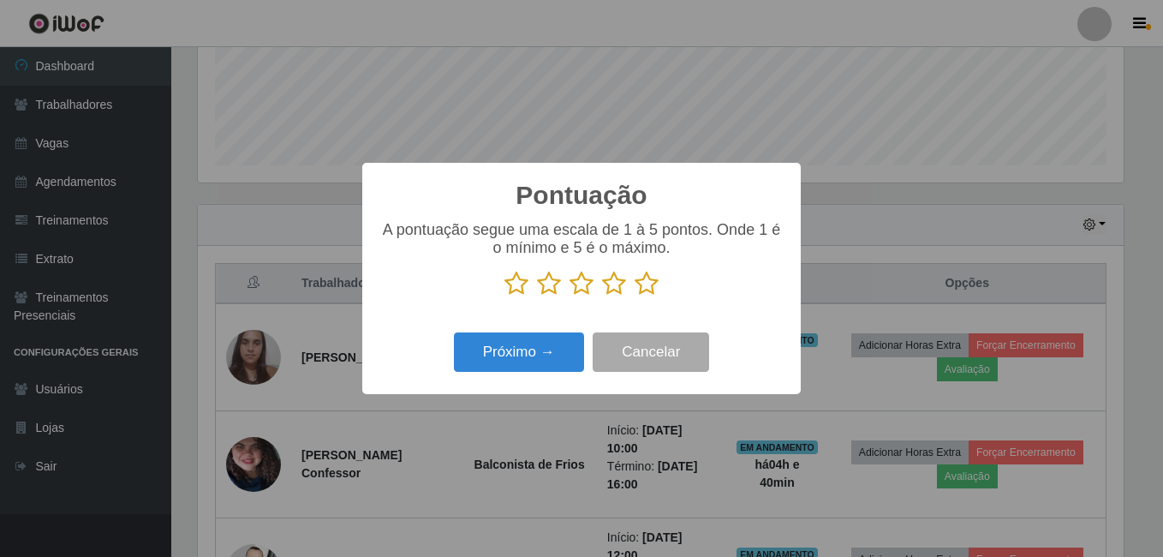
scroll to position [855976, 855406]
click at [651, 288] on icon at bounding box center [647, 284] width 24 height 26
click at [635, 296] on input "radio" at bounding box center [635, 296] width 0 height 0
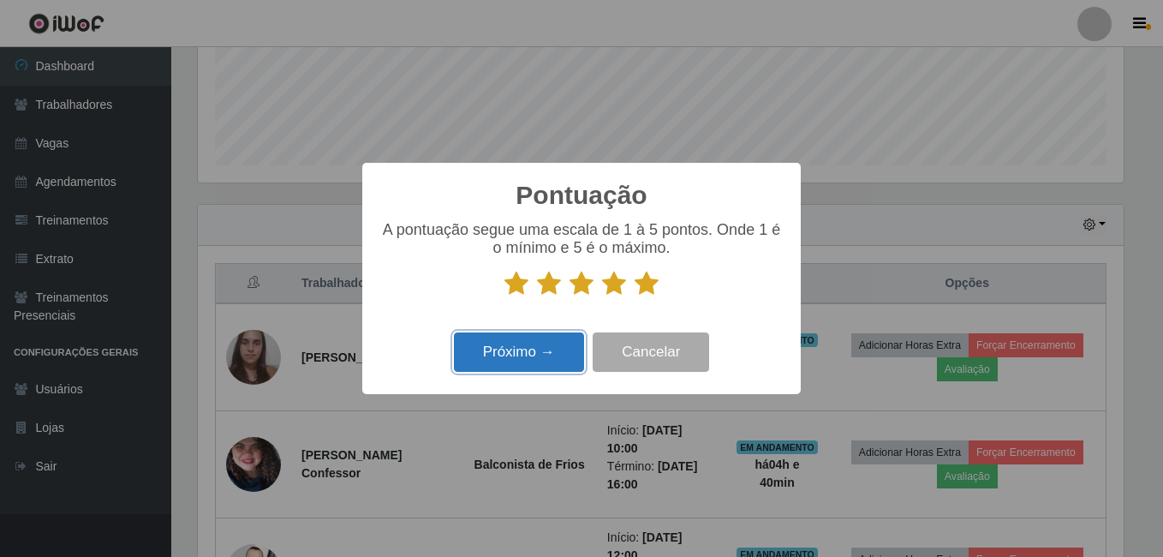
click at [509, 367] on button "Próximo →" at bounding box center [519, 352] width 130 height 40
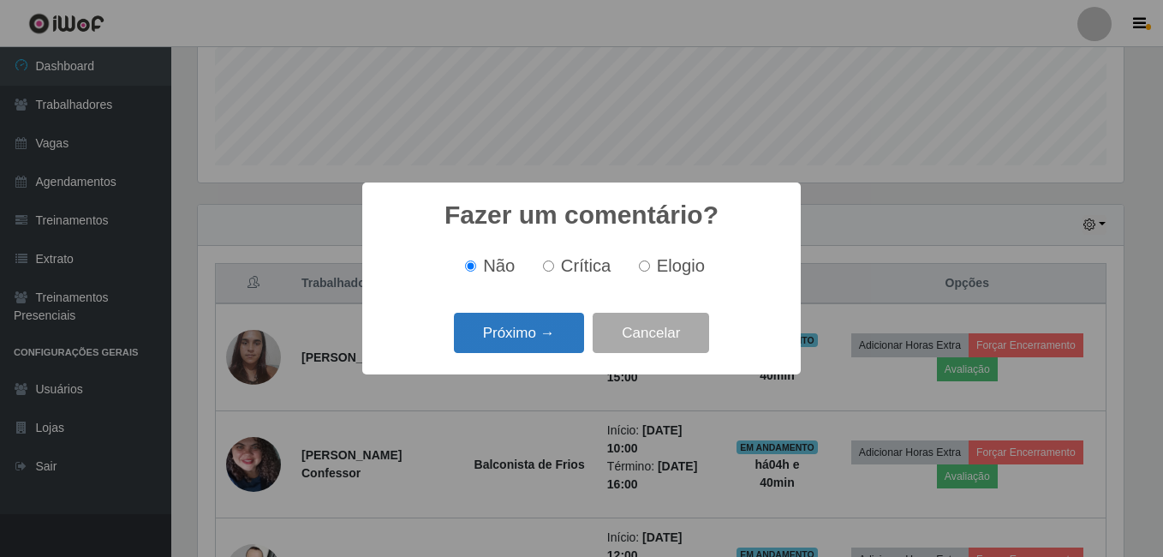
click at [559, 341] on button "Próximo →" at bounding box center [519, 333] width 130 height 40
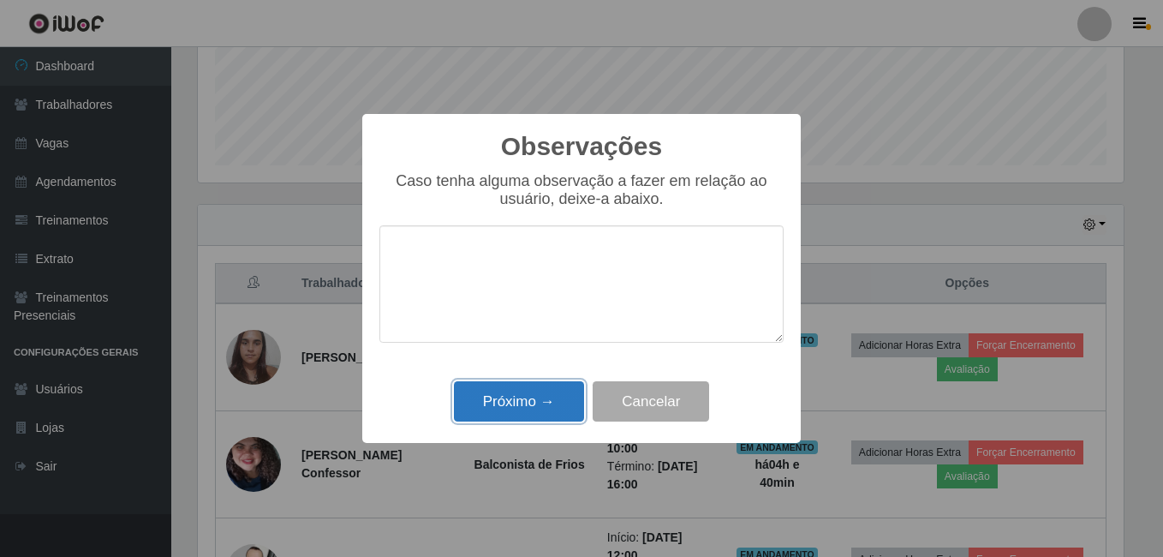
click at [534, 390] on button "Próximo →" at bounding box center [519, 401] width 130 height 40
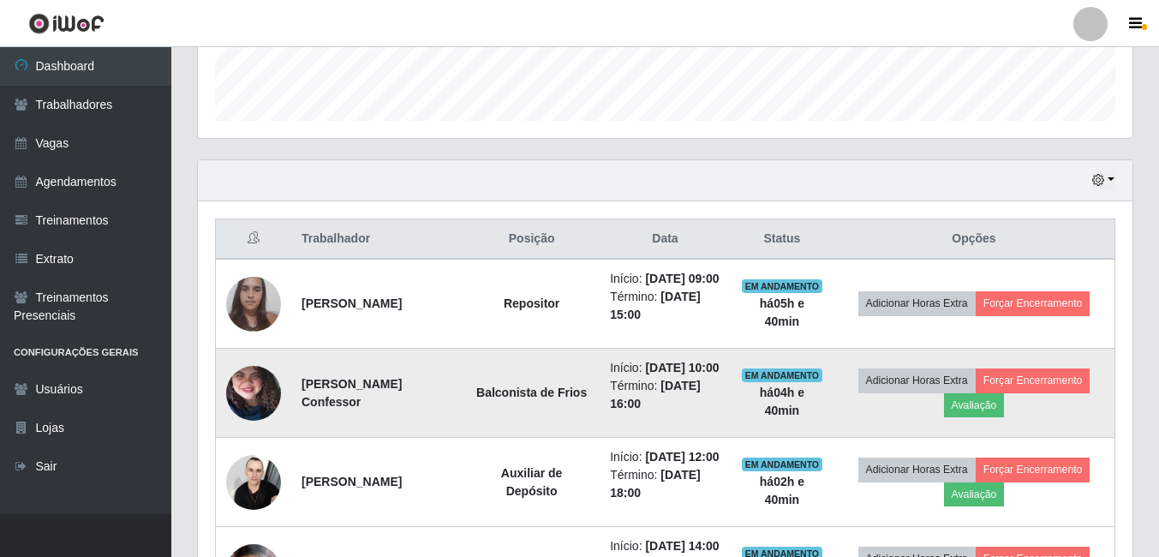
scroll to position [533, 0]
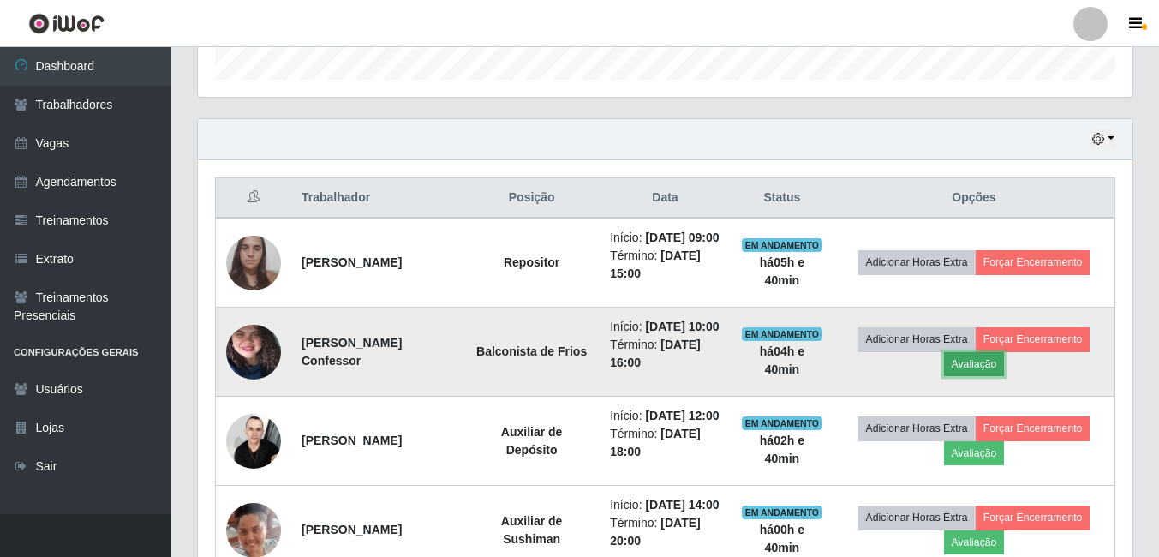
click at [976, 376] on button "Avaliação" at bounding box center [974, 364] width 61 height 24
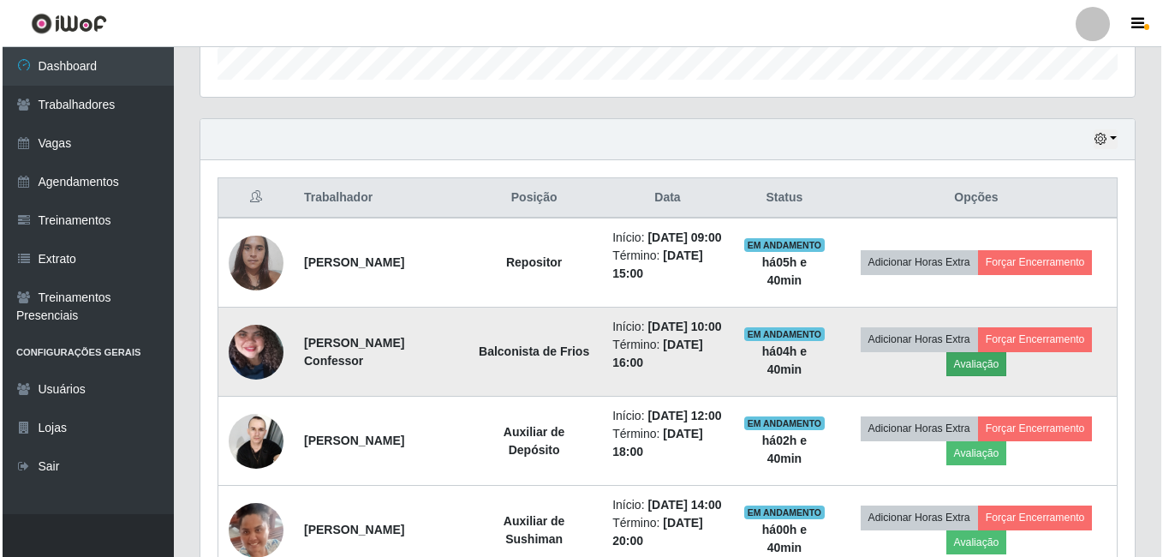
scroll to position [355, 926]
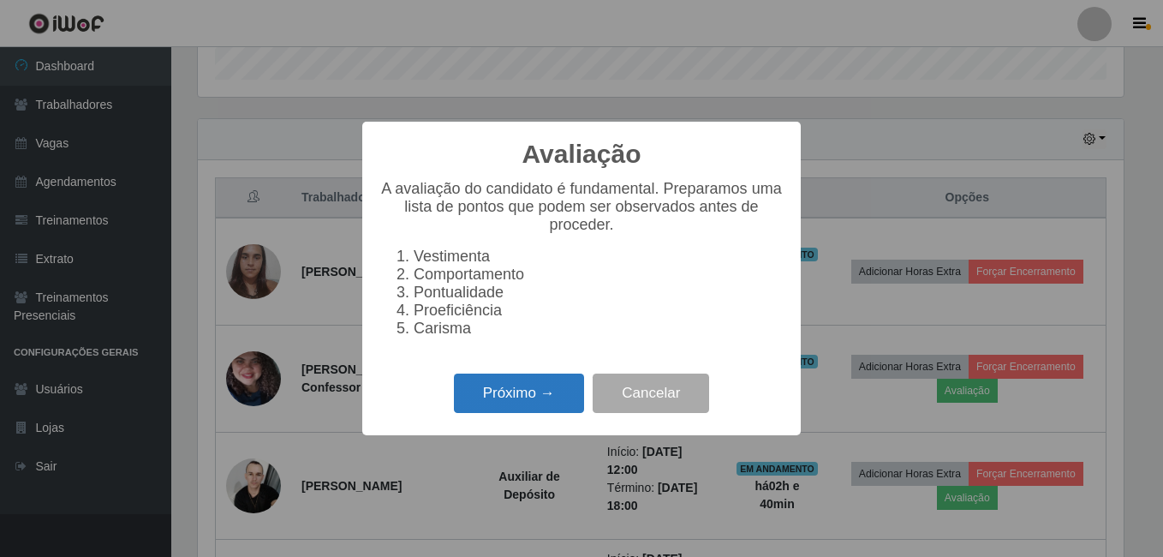
click at [563, 409] on button "Próximo →" at bounding box center [519, 393] width 130 height 40
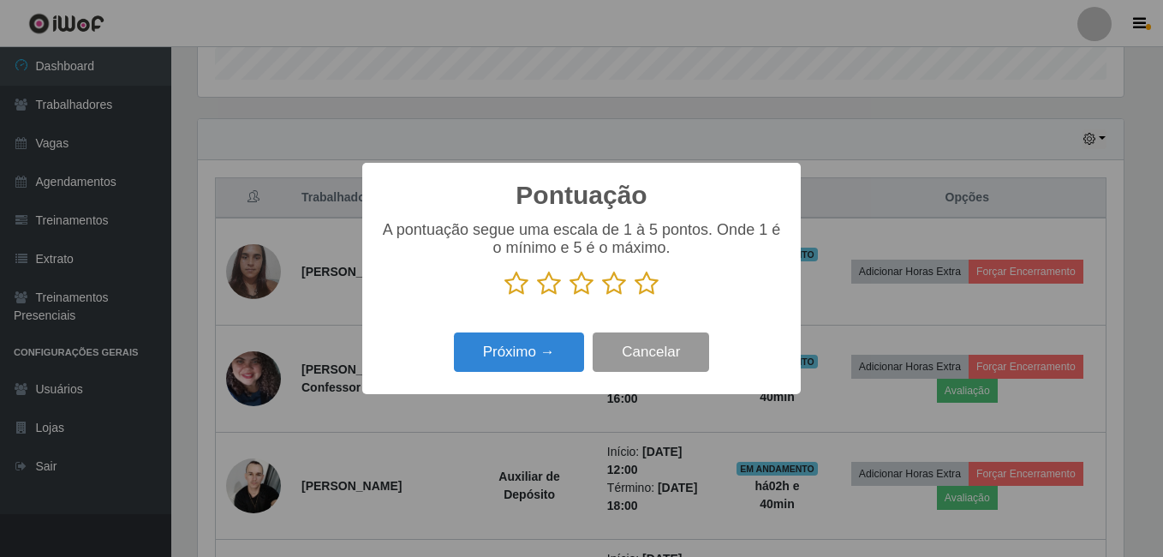
scroll to position [855976, 855406]
click at [642, 290] on icon at bounding box center [647, 284] width 24 height 26
click at [635, 296] on input "radio" at bounding box center [635, 296] width 0 height 0
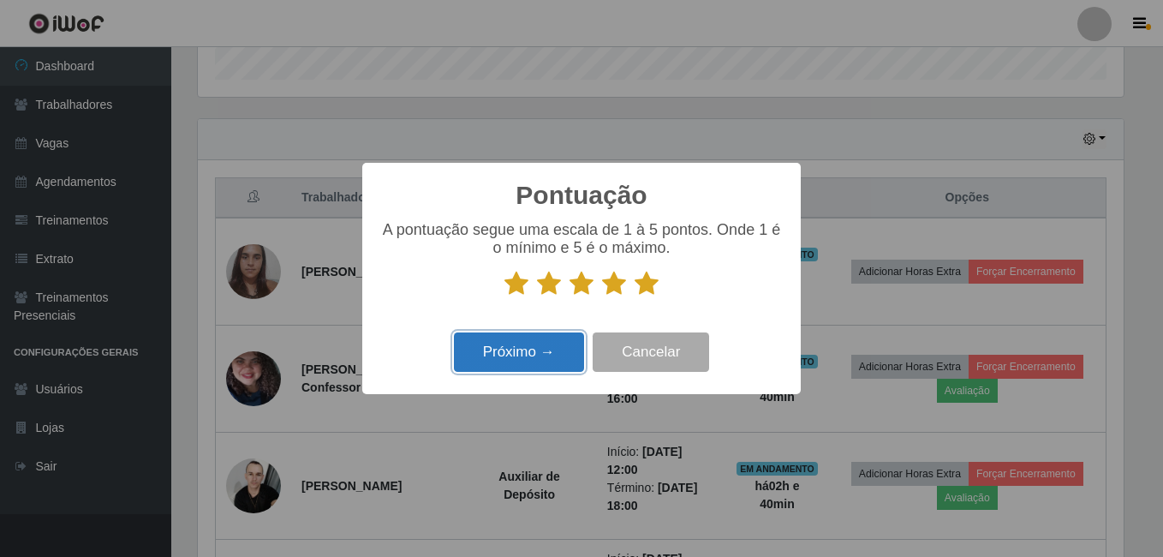
click at [560, 346] on button "Próximo →" at bounding box center [519, 352] width 130 height 40
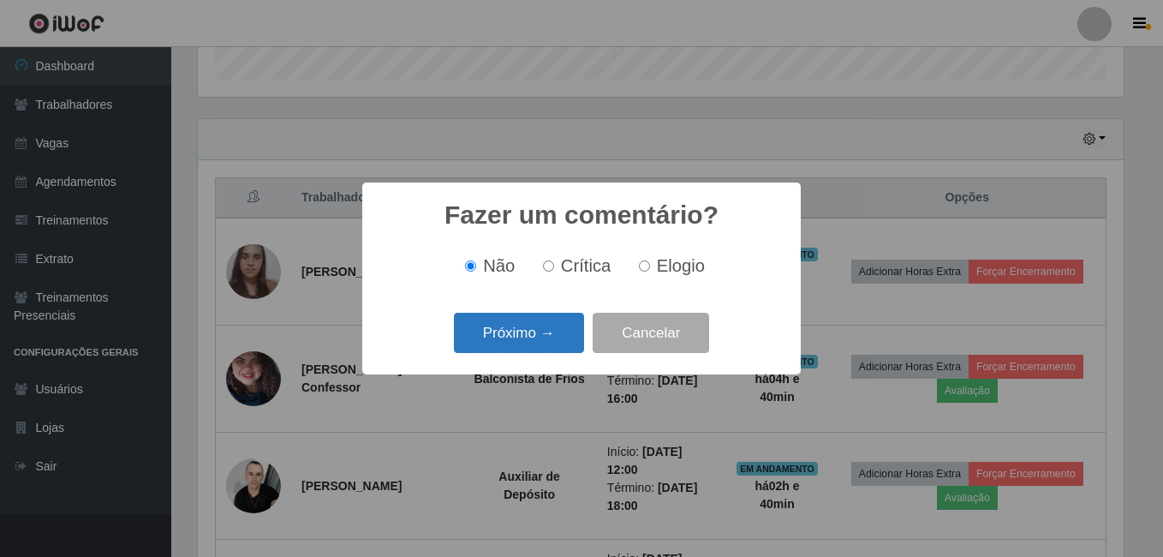
click at [557, 349] on button "Próximo →" at bounding box center [519, 333] width 130 height 40
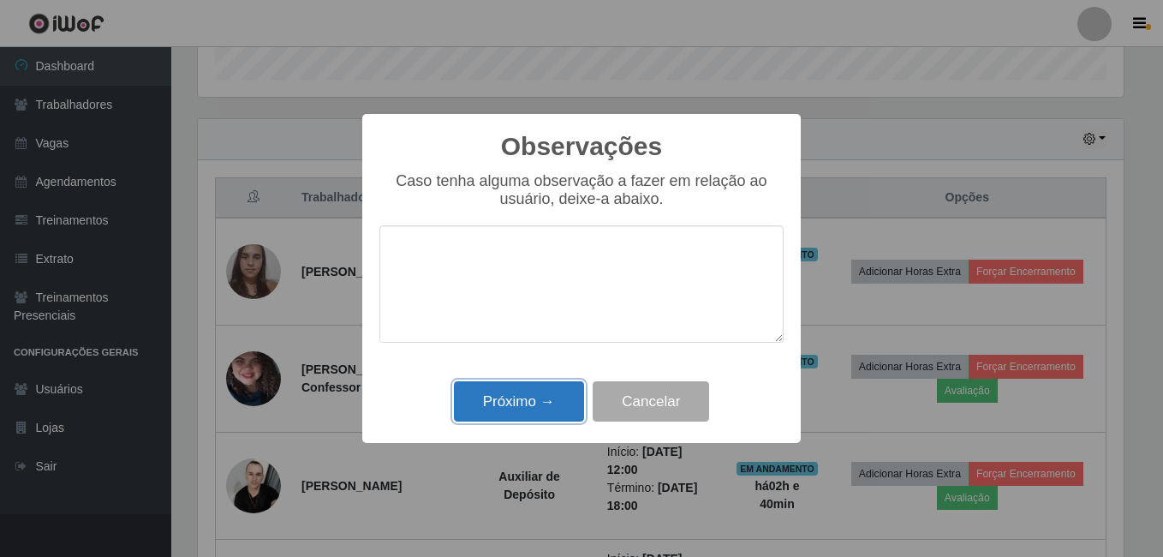
click at [524, 394] on button "Próximo →" at bounding box center [519, 401] width 130 height 40
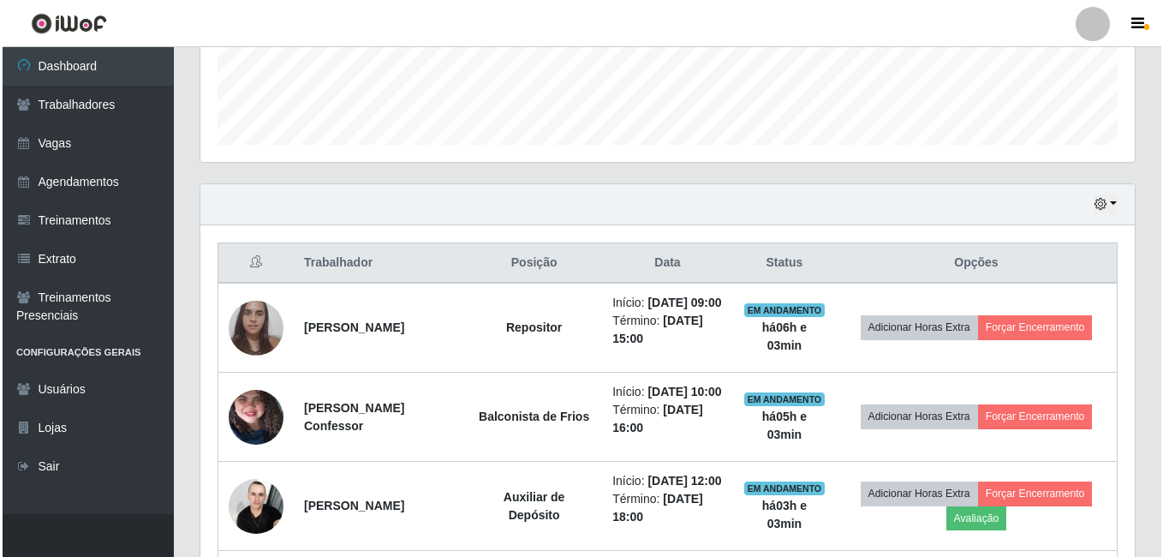
scroll to position [575, 0]
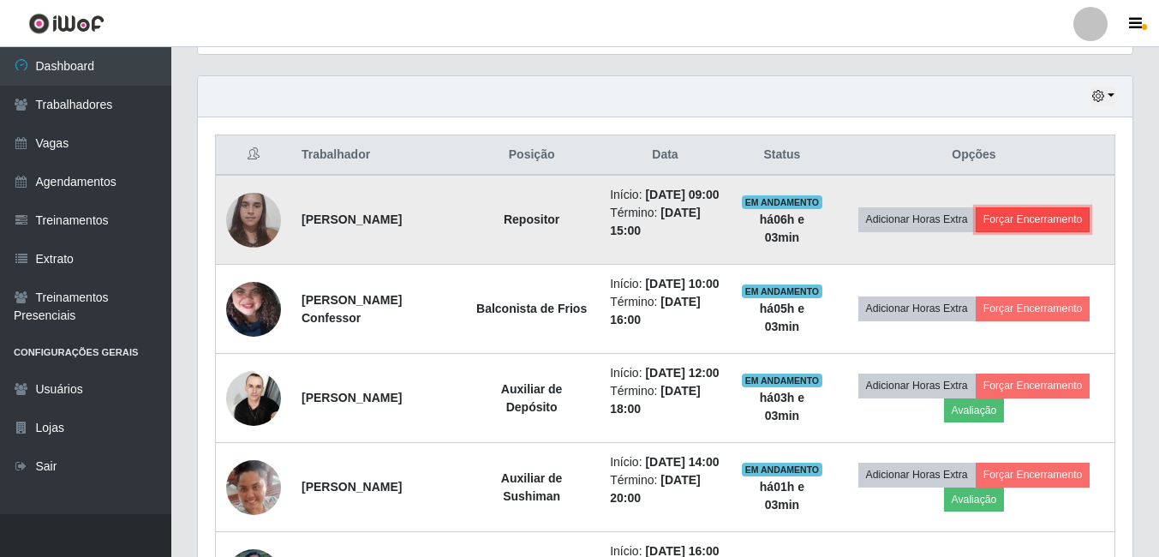
click at [1009, 229] on button "Forçar Encerramento" at bounding box center [1032, 219] width 115 height 24
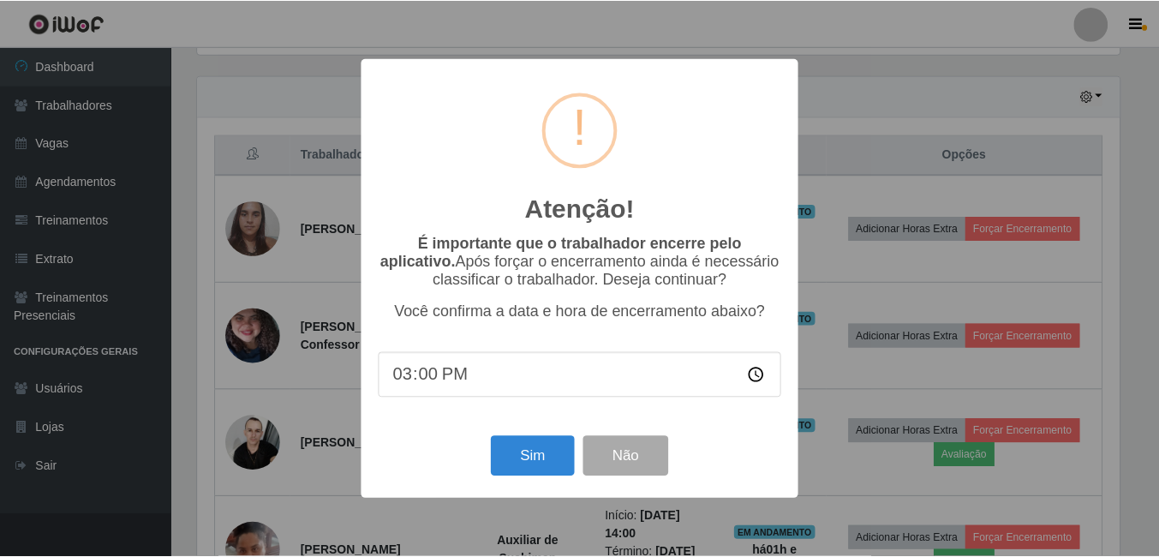
scroll to position [355, 926]
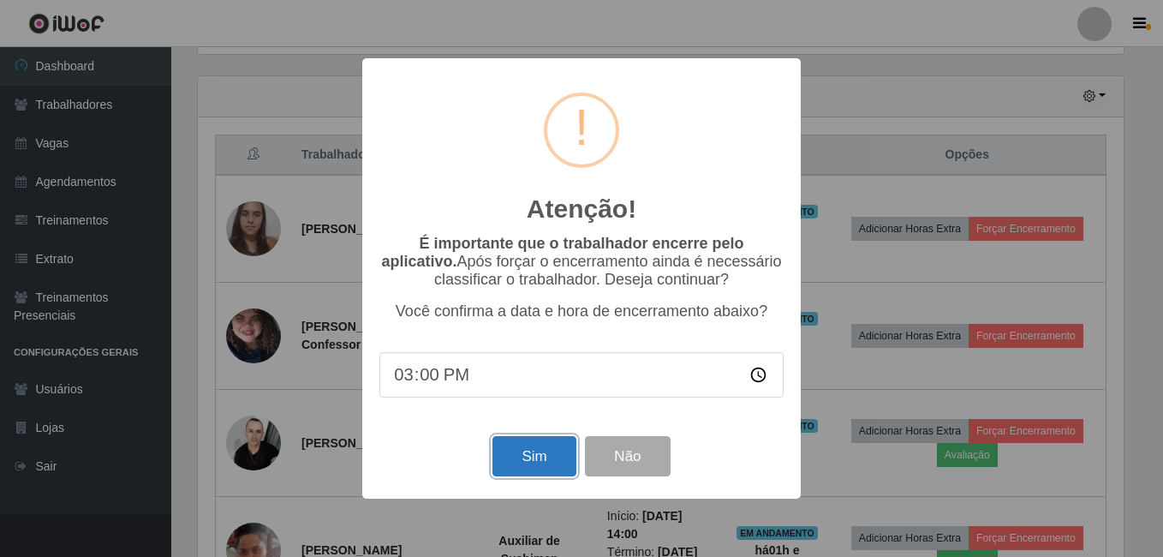
click at [523, 468] on button "Sim" at bounding box center [533, 456] width 83 height 40
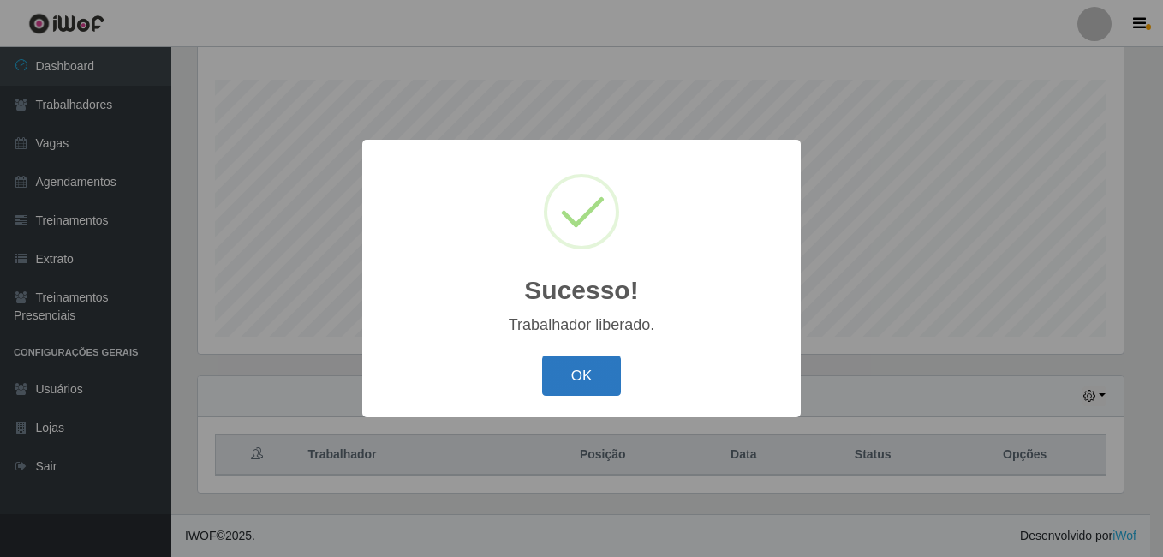
click at [588, 384] on button "OK" at bounding box center [582, 375] width 80 height 40
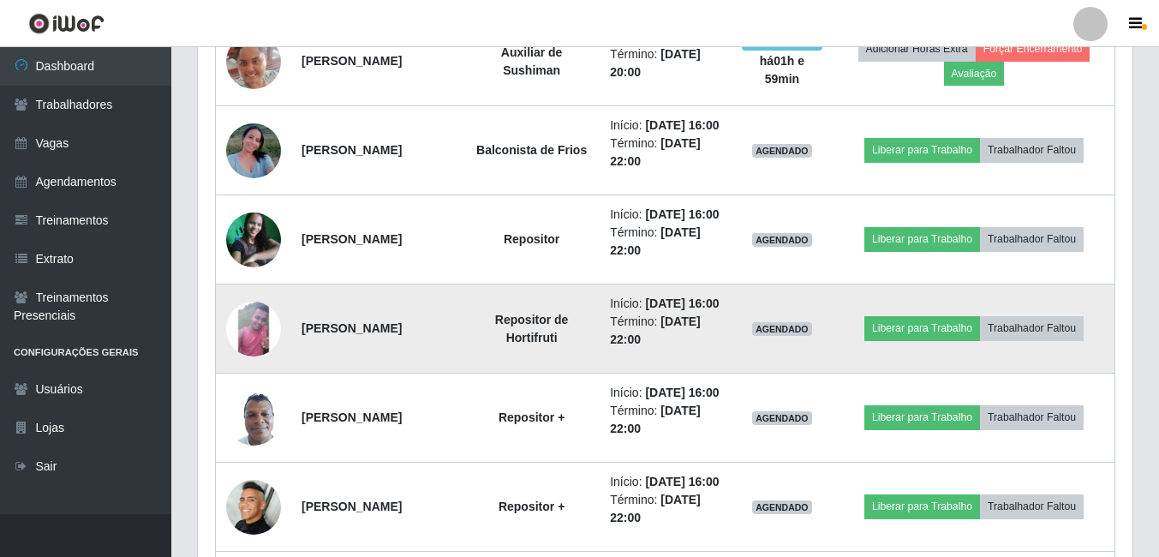
scroll to position [942, 0]
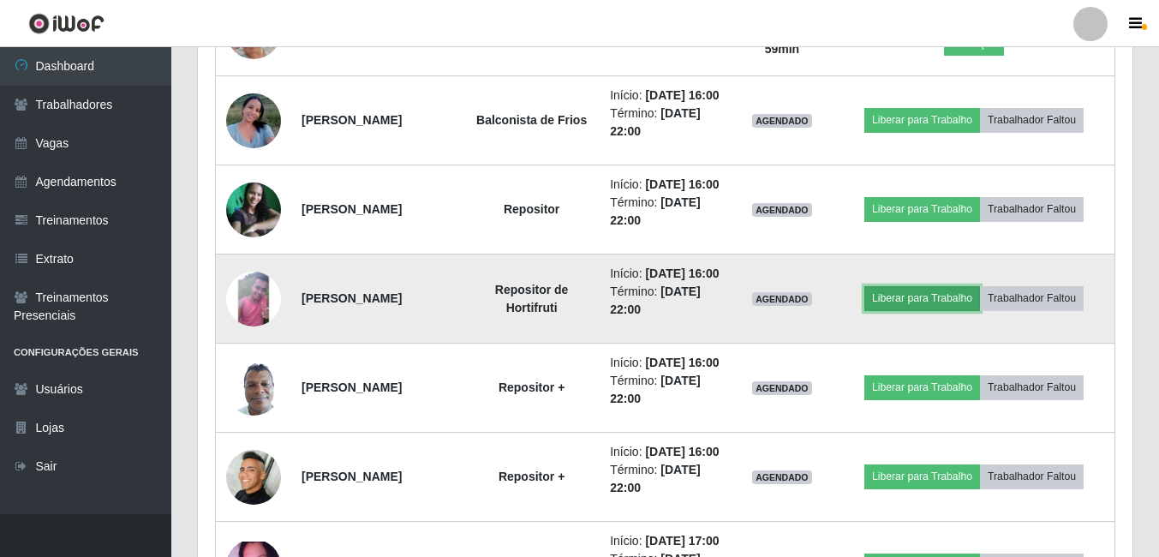
click at [924, 310] on button "Liberar para Trabalho" at bounding box center [922, 298] width 116 height 24
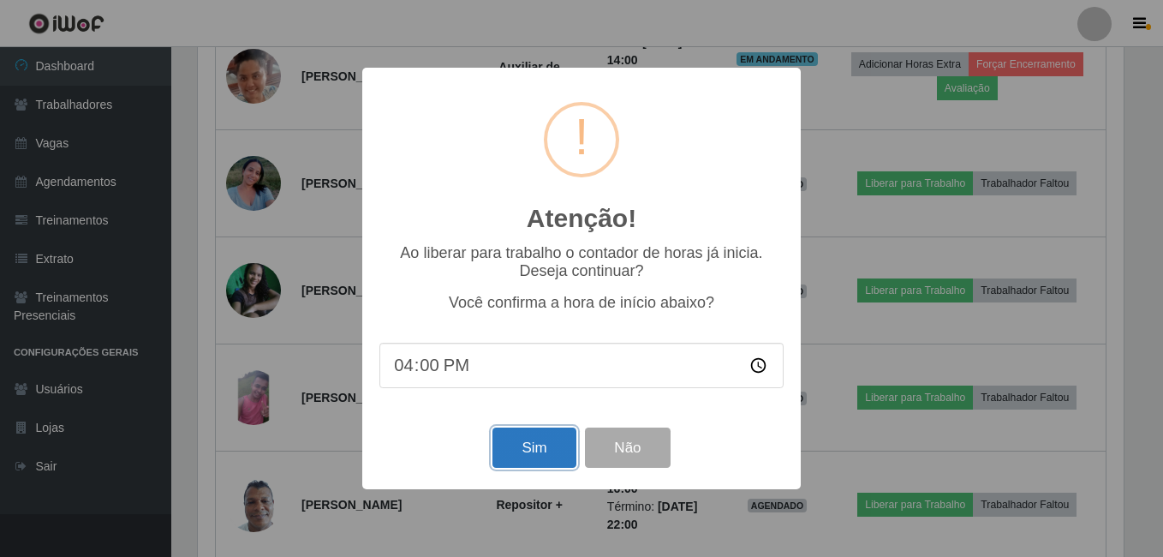
click at [514, 443] on button "Sim" at bounding box center [533, 447] width 83 height 40
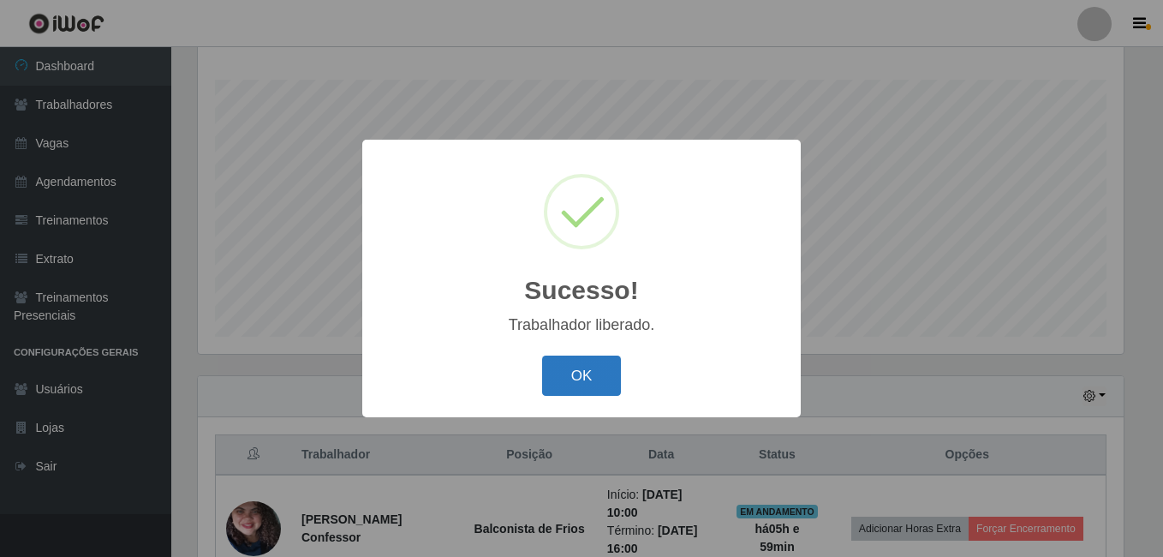
click at [567, 372] on button "OK" at bounding box center [582, 375] width 80 height 40
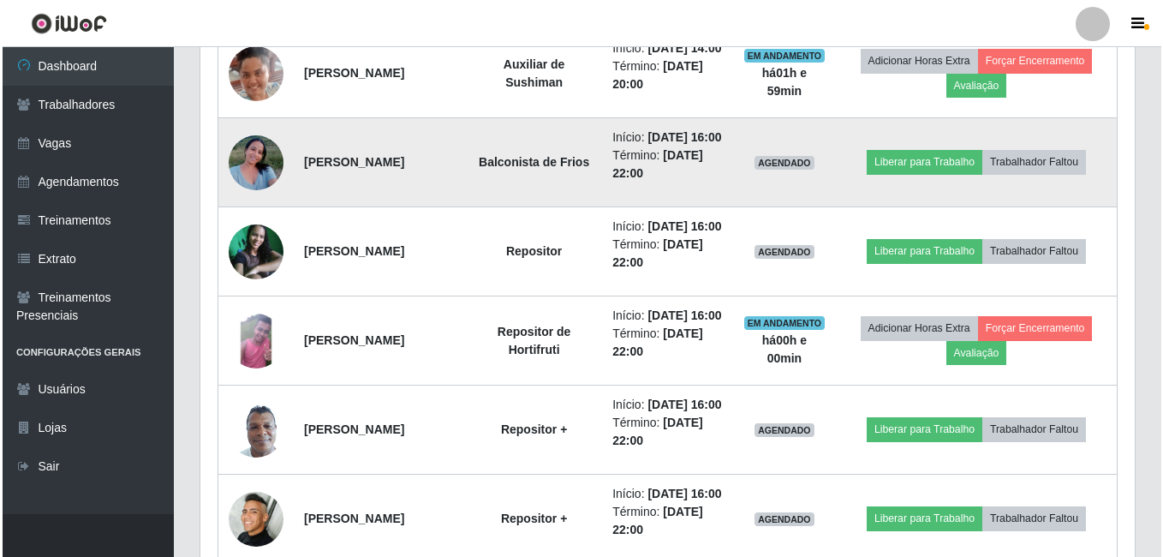
scroll to position [961, 0]
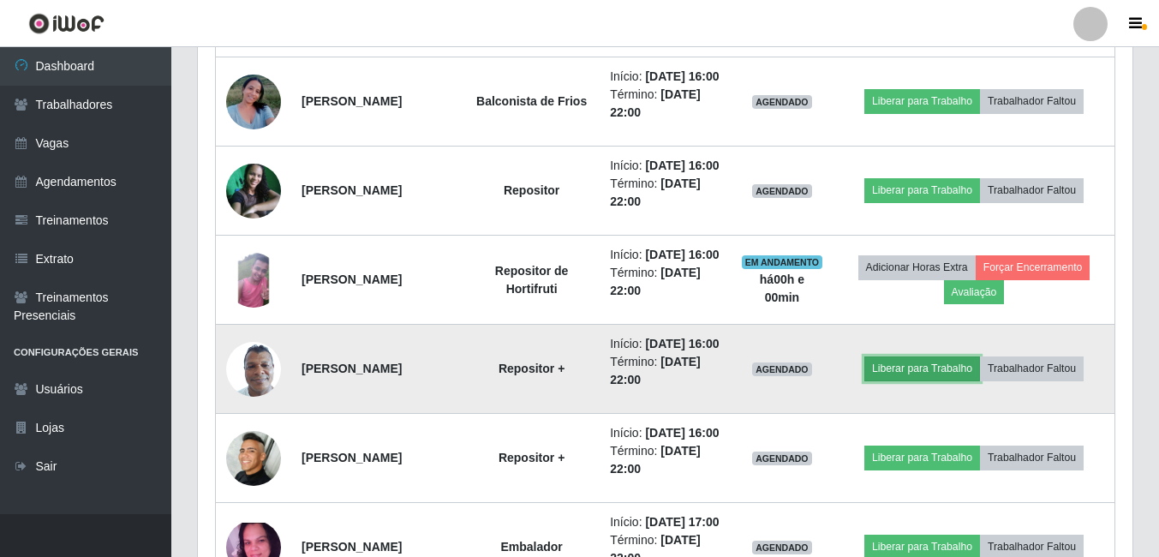
click at [908, 380] on button "Liberar para Trabalho" at bounding box center [922, 368] width 116 height 24
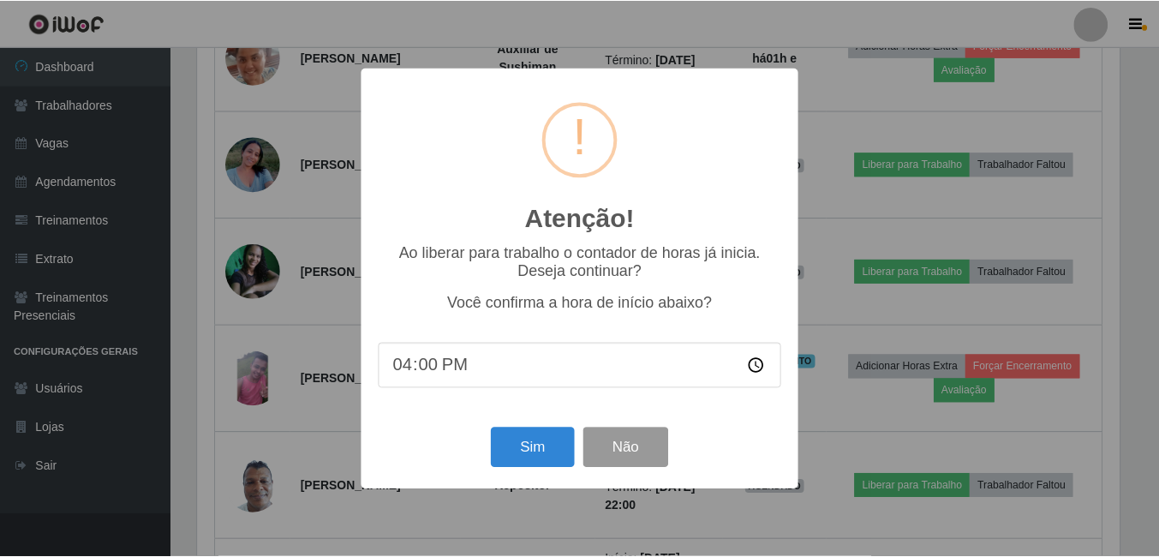
scroll to position [355, 926]
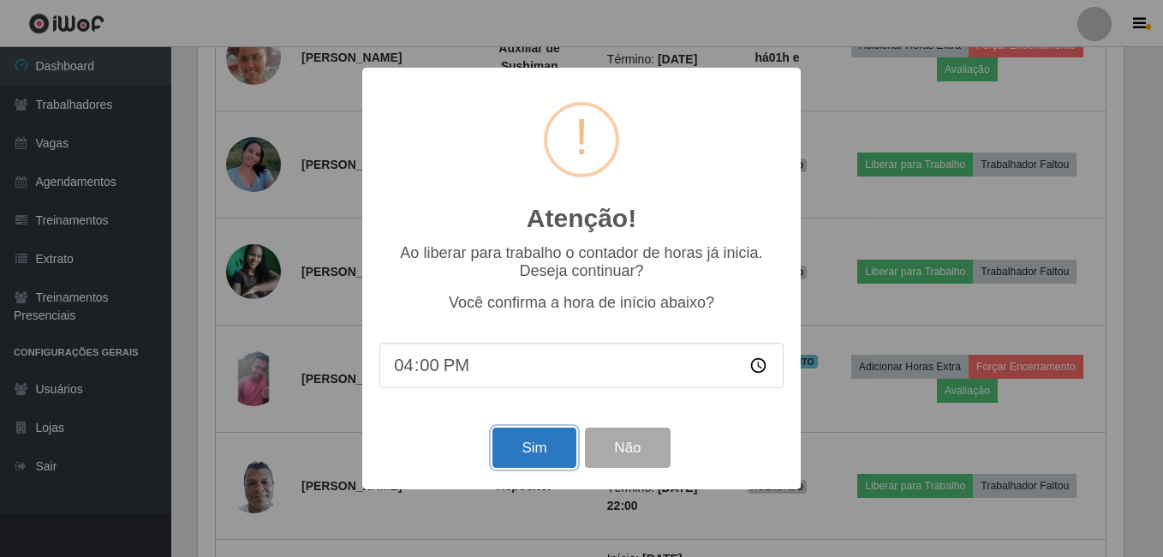
click at [539, 435] on button "Sim" at bounding box center [533, 447] width 83 height 40
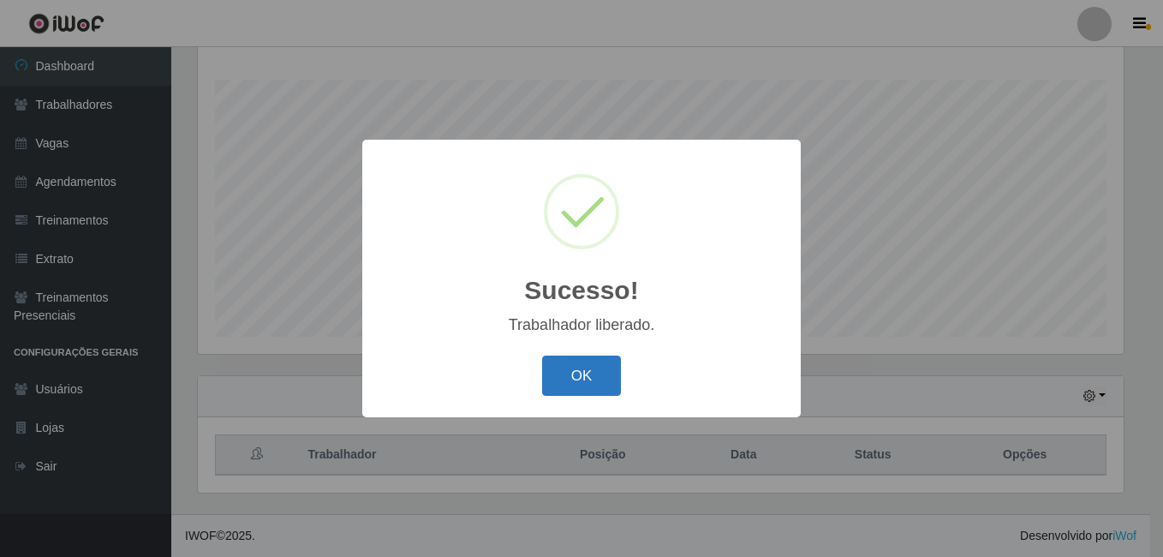
click at [602, 375] on button "OK" at bounding box center [582, 375] width 80 height 40
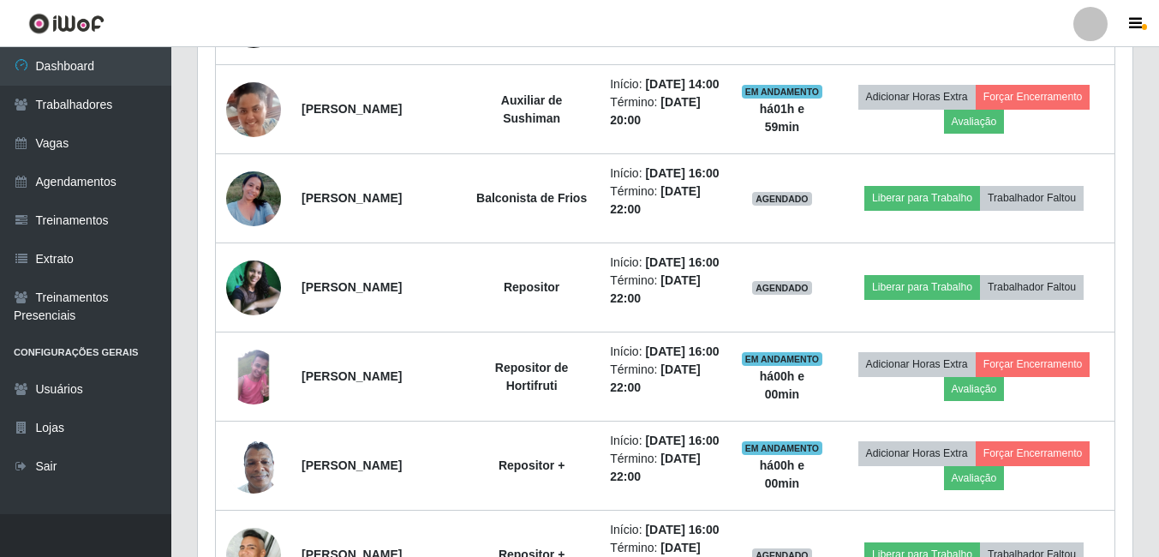
scroll to position [875, 0]
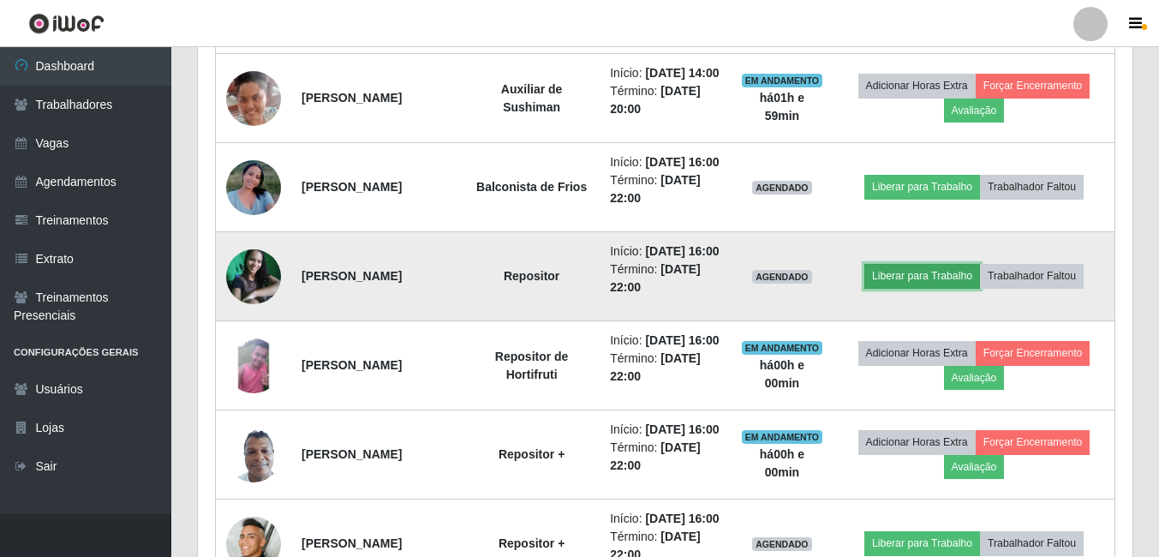
click at [941, 288] on button "Liberar para Trabalho" at bounding box center [922, 276] width 116 height 24
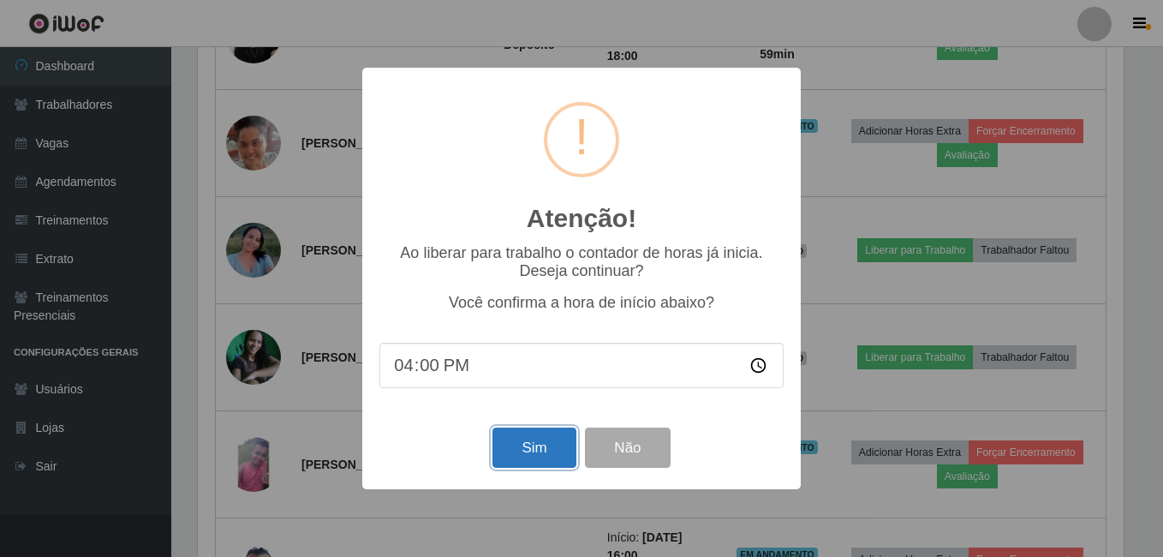
click at [528, 447] on button "Sim" at bounding box center [533, 447] width 83 height 40
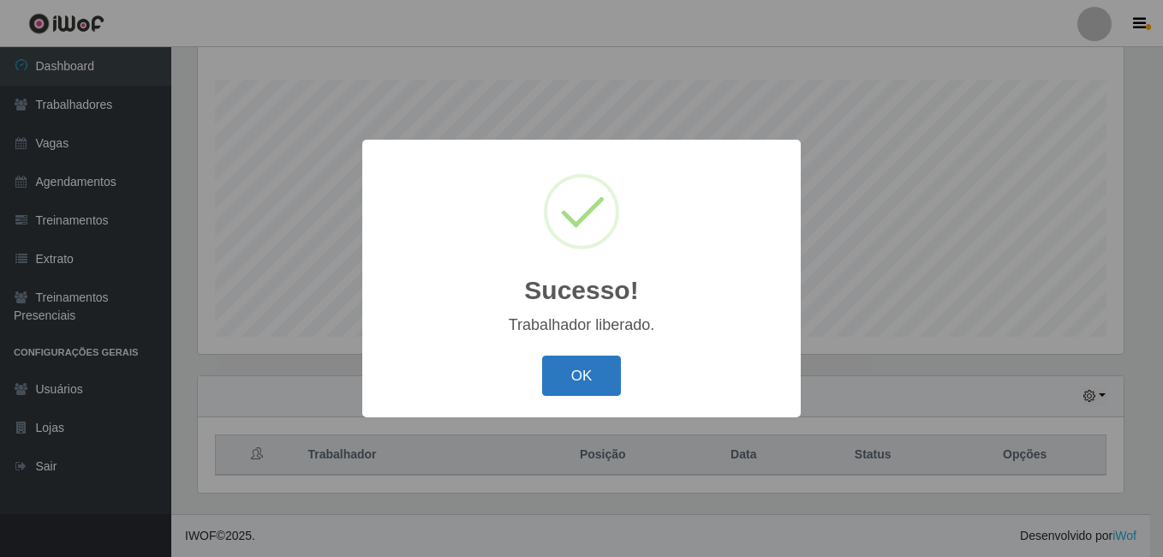
click at [583, 373] on button "OK" at bounding box center [582, 375] width 80 height 40
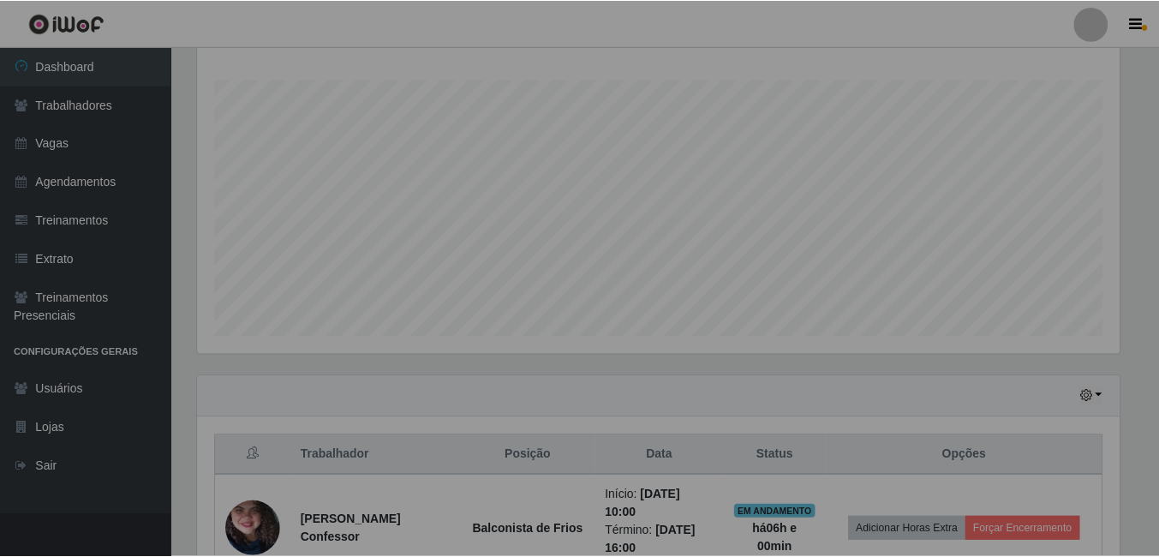
scroll to position [0, 0]
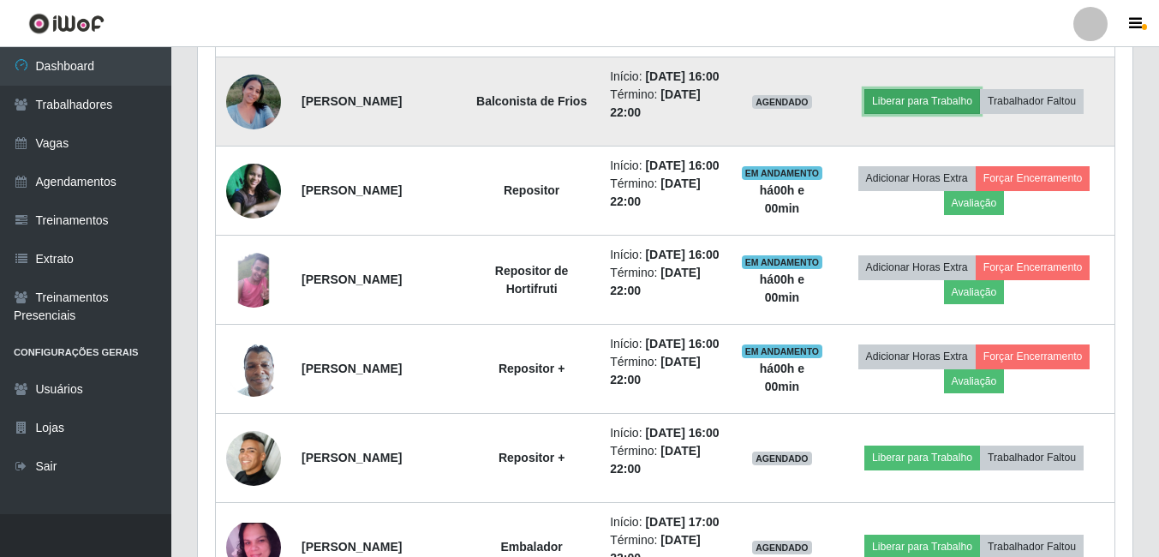
click at [927, 113] on button "Liberar para Trabalho" at bounding box center [922, 101] width 116 height 24
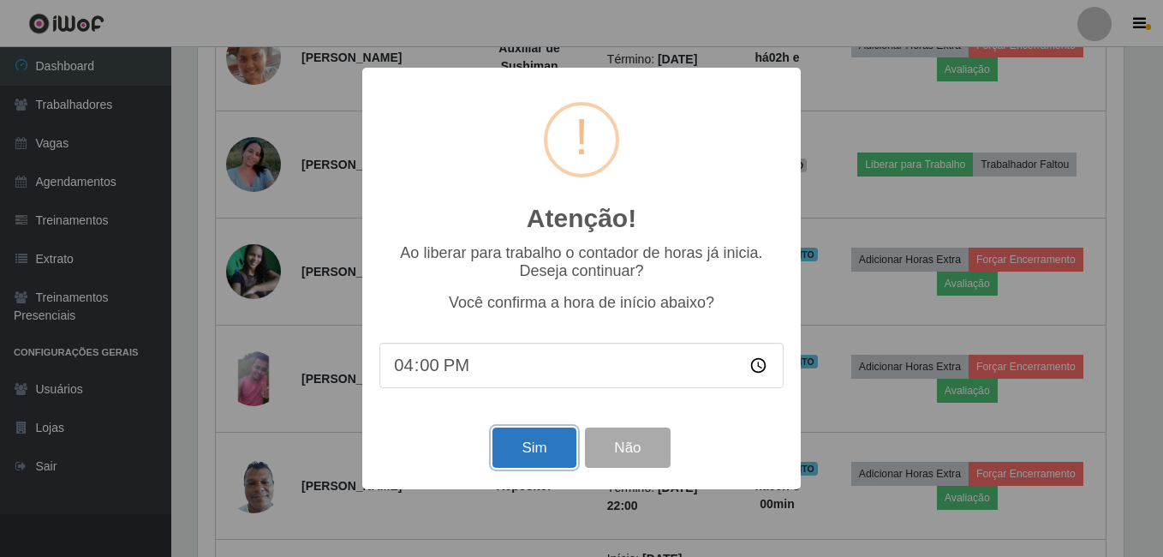
click at [522, 444] on button "Sim" at bounding box center [533, 447] width 83 height 40
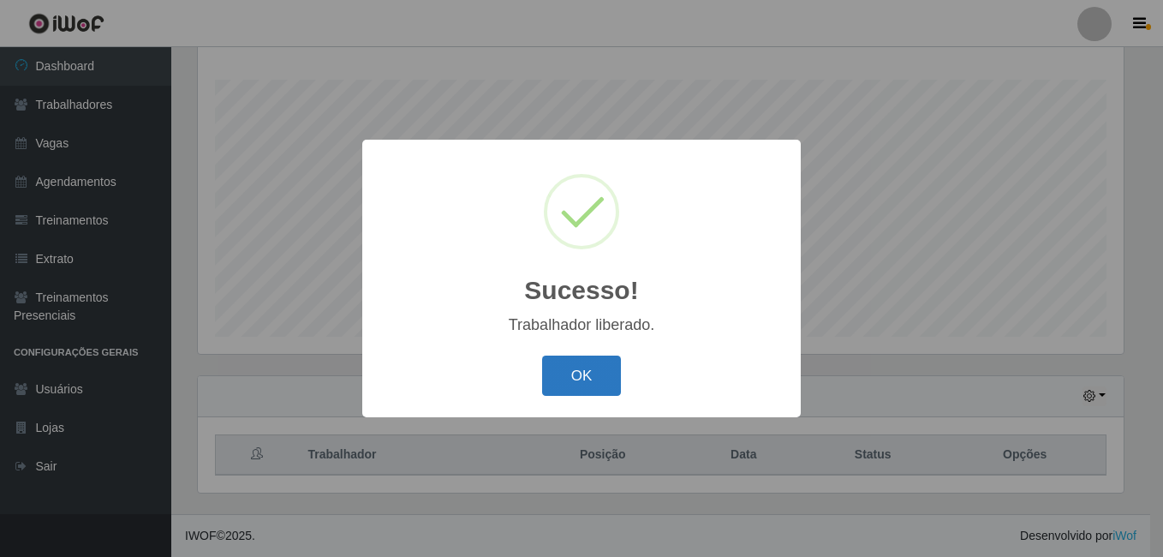
click at [569, 380] on button "OK" at bounding box center [582, 375] width 80 height 40
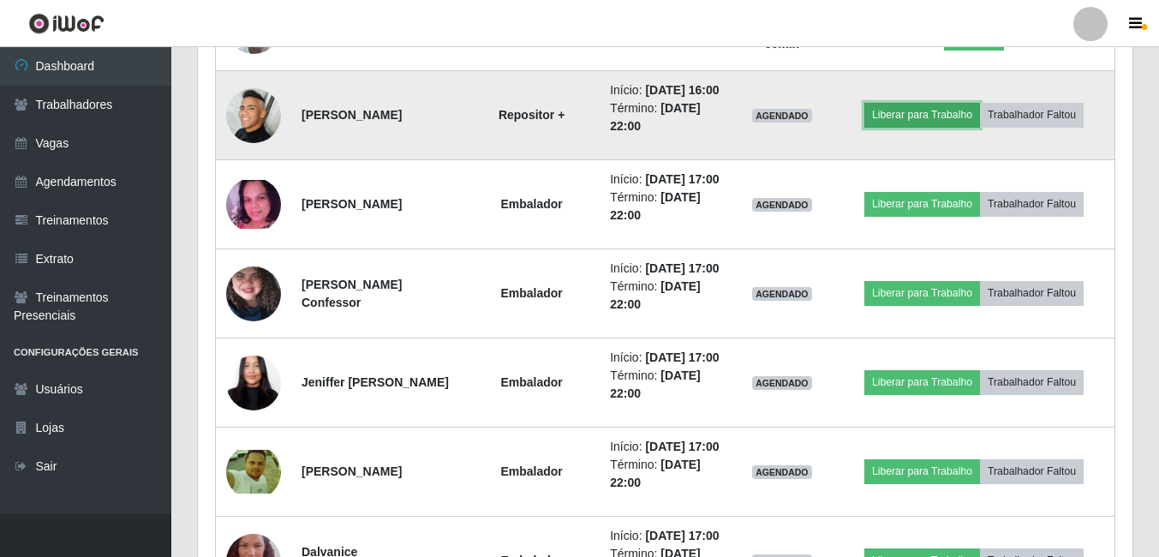
click at [915, 127] on button "Liberar para Trabalho" at bounding box center [922, 115] width 116 height 24
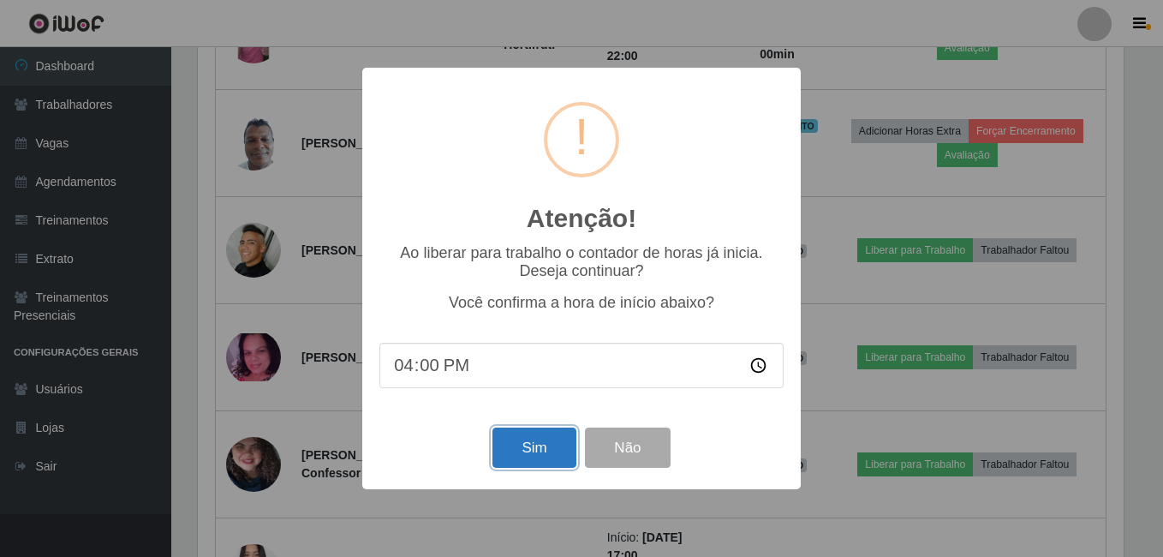
click at [525, 466] on button "Sim" at bounding box center [533, 447] width 83 height 40
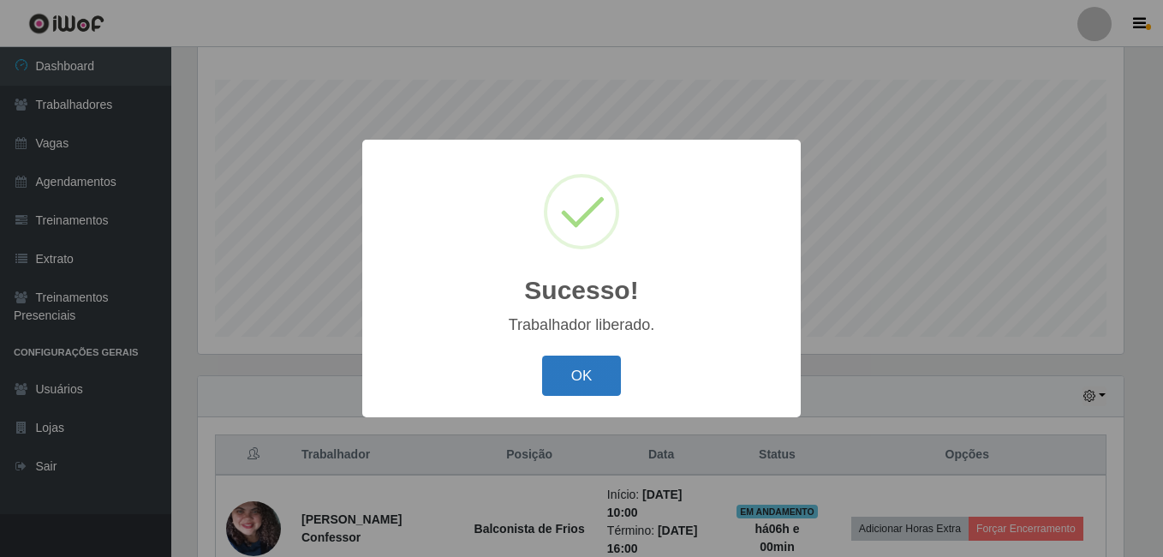
click at [595, 381] on button "OK" at bounding box center [582, 375] width 80 height 40
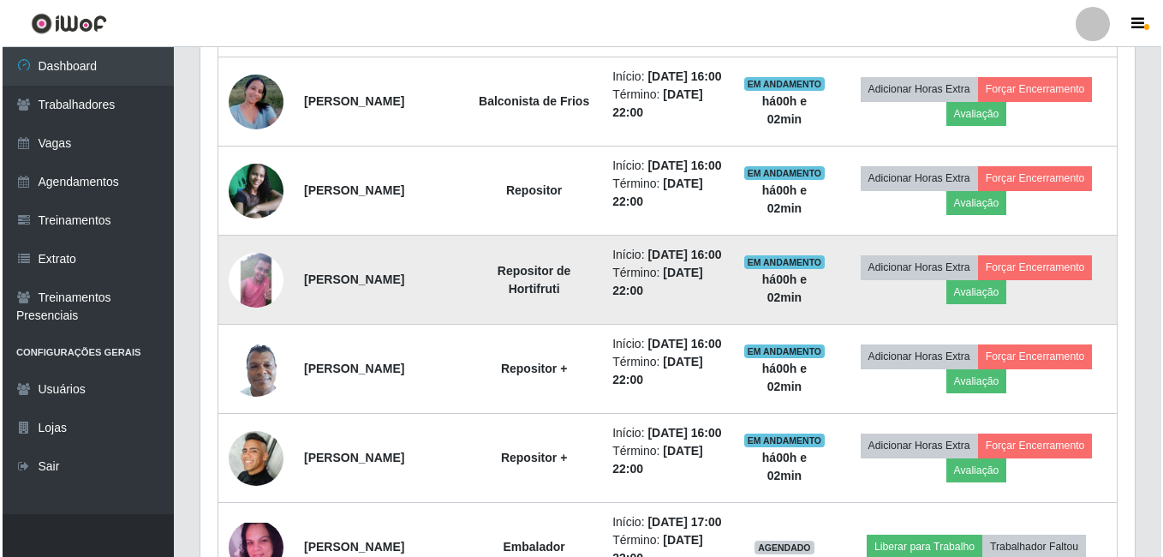
scroll to position [447, 0]
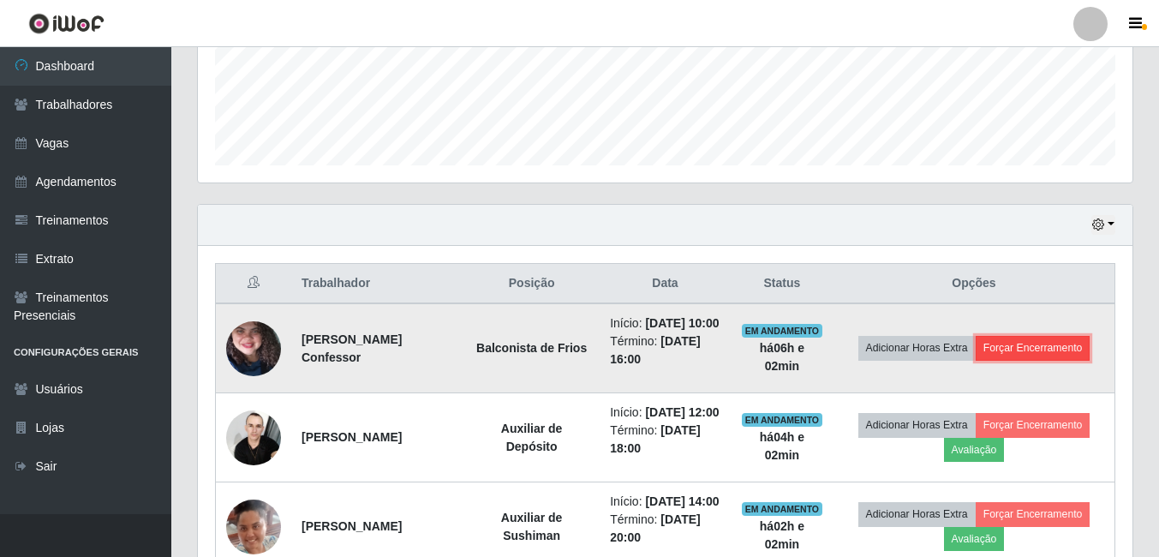
click at [1041, 357] on button "Forçar Encerramento" at bounding box center [1032, 348] width 115 height 24
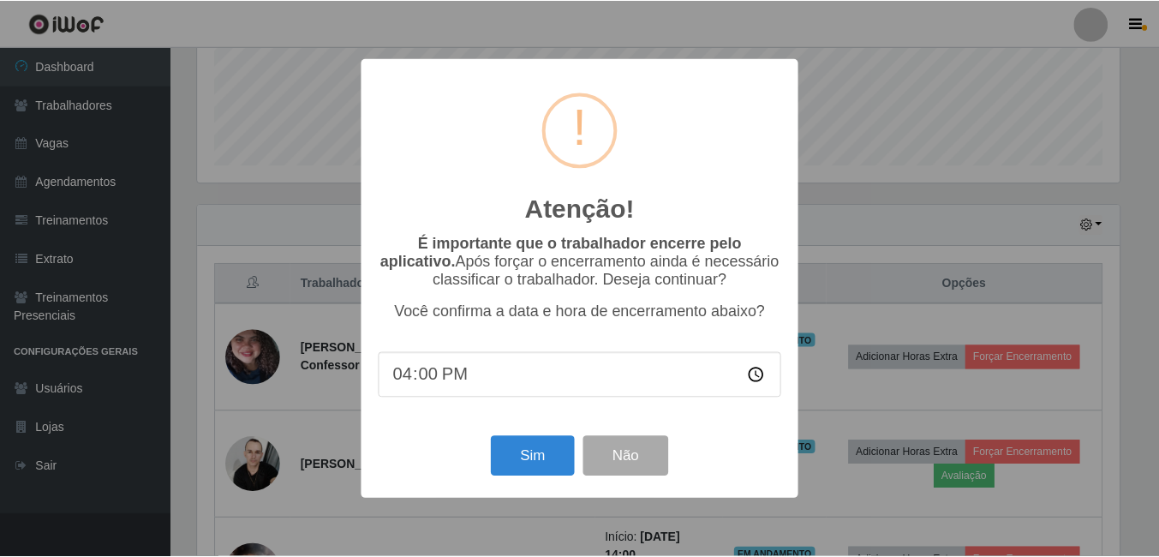
scroll to position [355, 926]
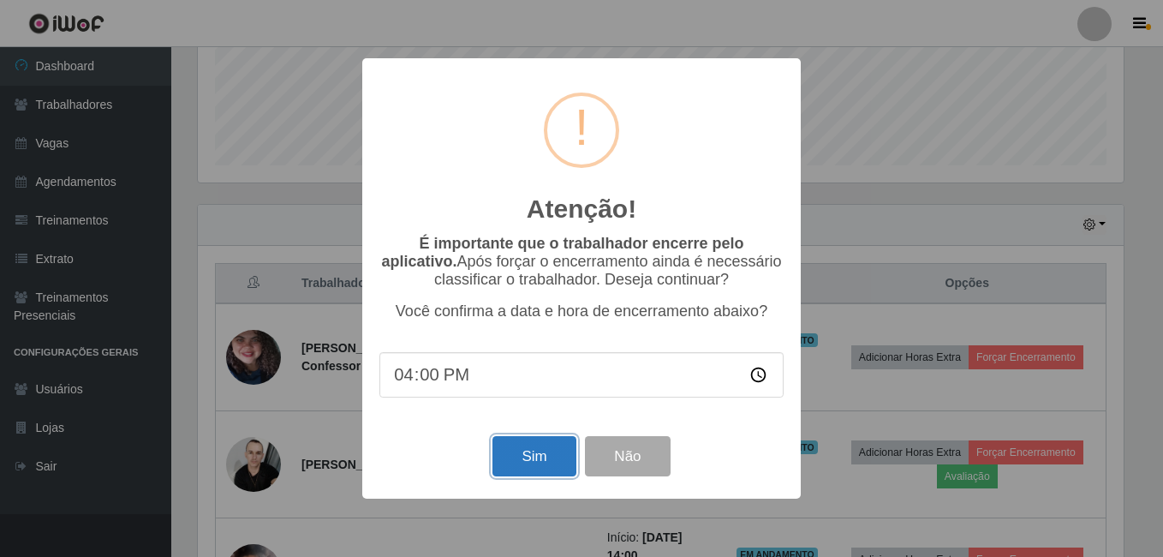
click at [549, 469] on button "Sim" at bounding box center [533, 456] width 83 height 40
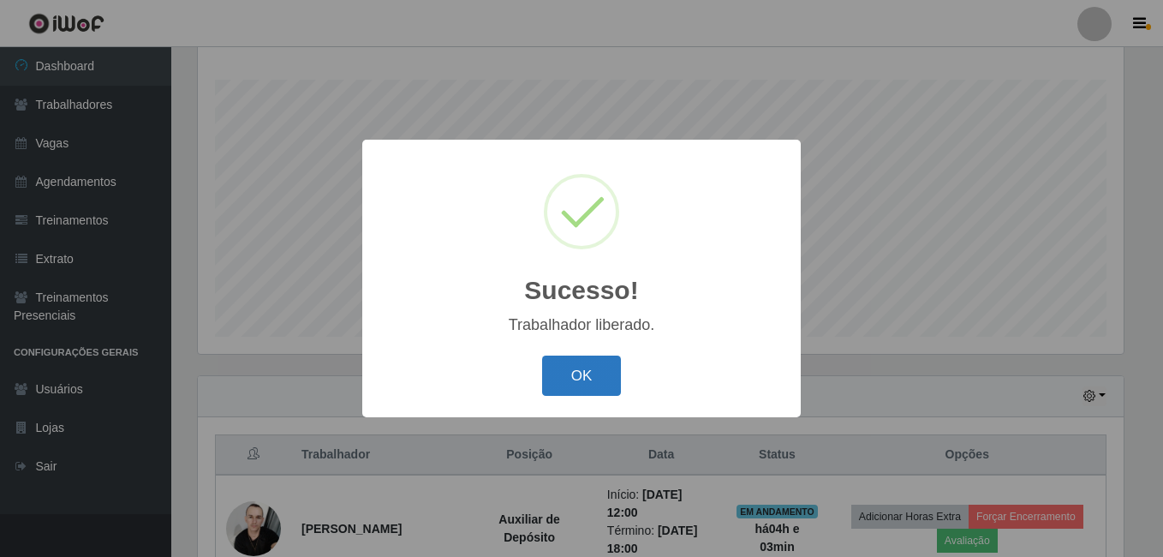
click at [594, 374] on button "OK" at bounding box center [582, 375] width 80 height 40
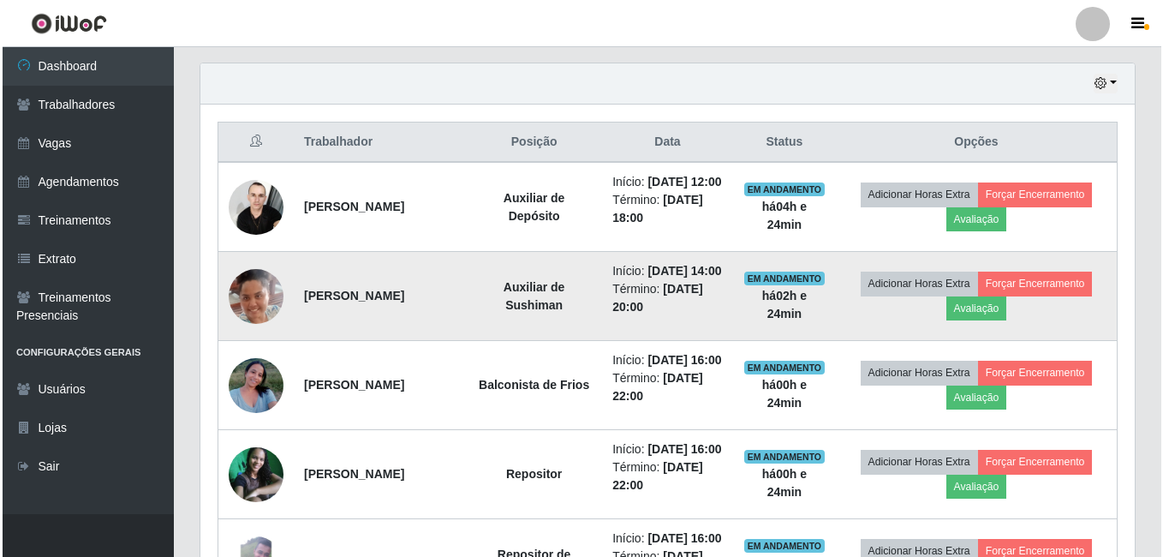
scroll to position [618, 0]
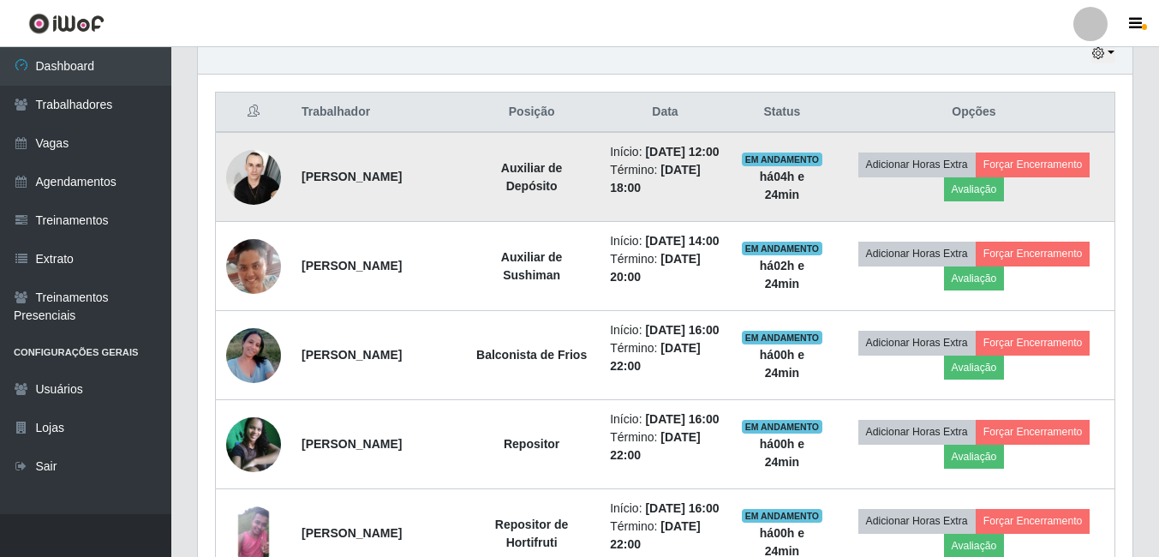
click at [254, 195] on img at bounding box center [253, 176] width 55 height 73
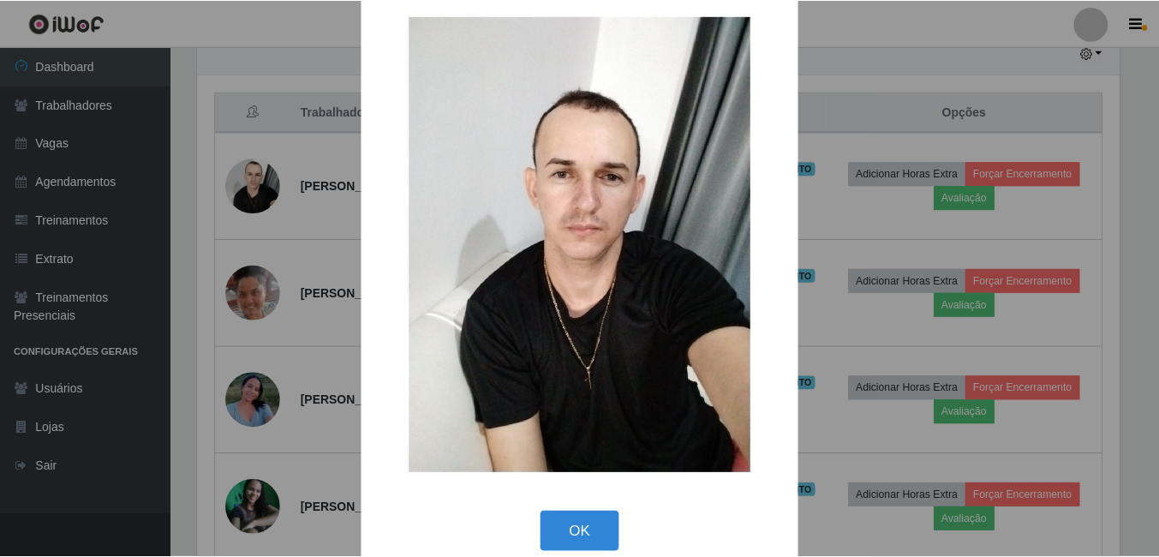
scroll to position [50, 0]
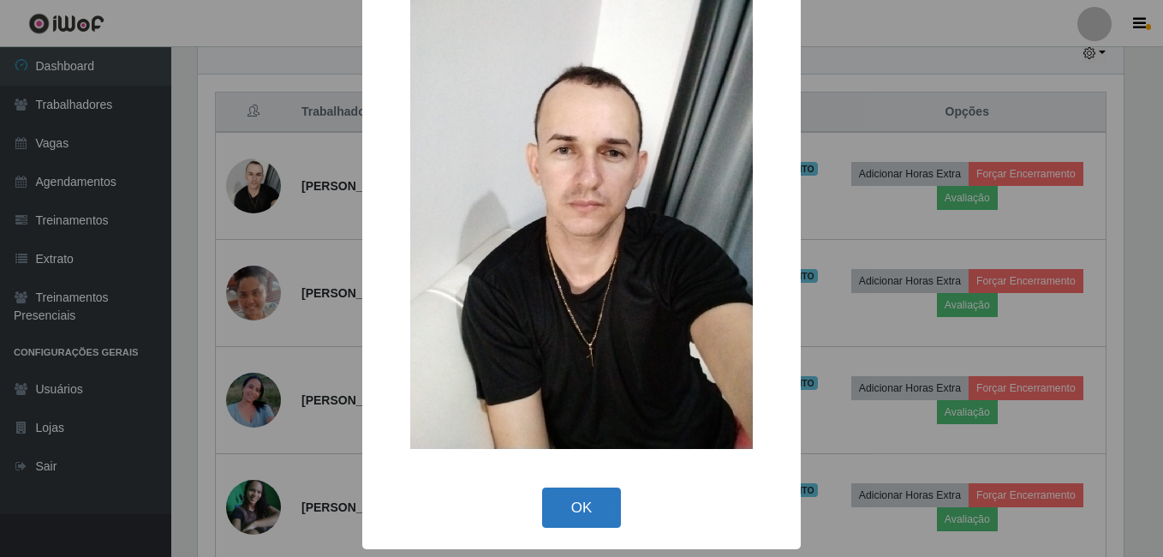
click at [568, 509] on button "OK" at bounding box center [582, 507] width 80 height 40
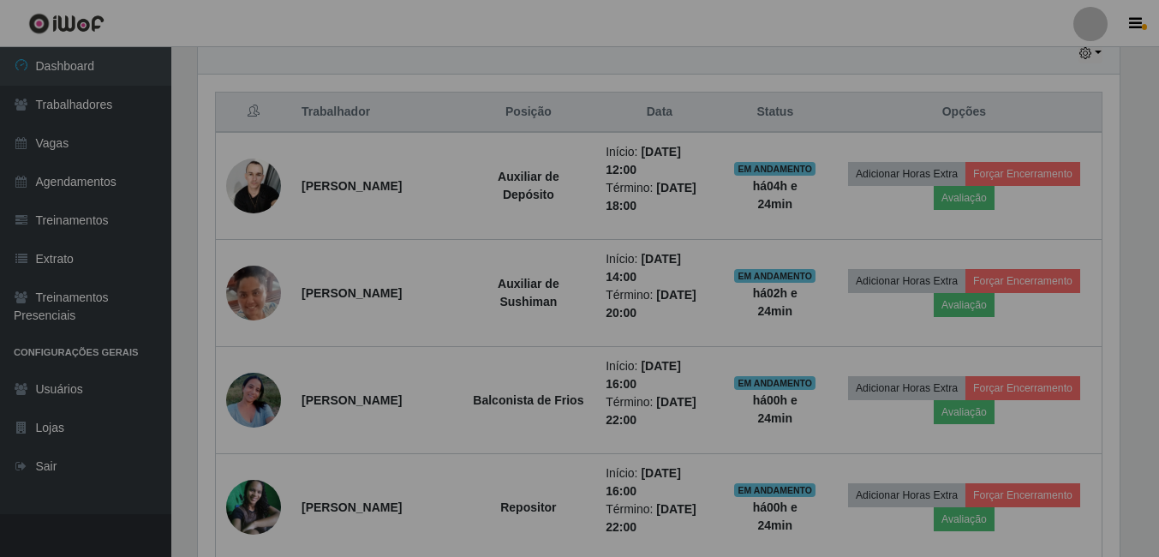
scroll to position [355, 934]
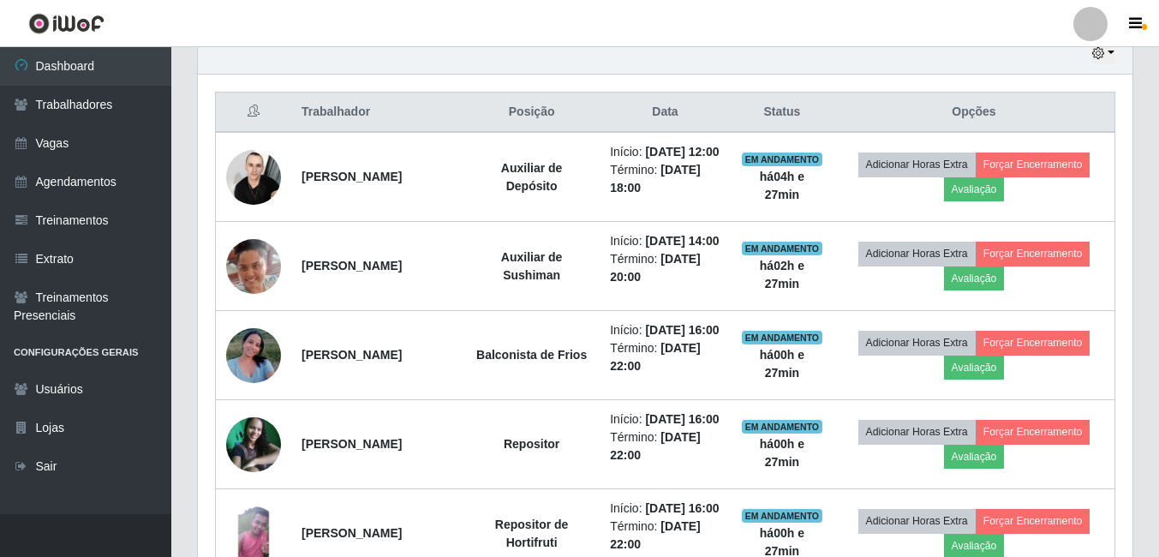
click at [1073, 74] on div "Hoje 1 dia 3 dias 1 Semana Não encerrados" at bounding box center [665, 53] width 934 height 41
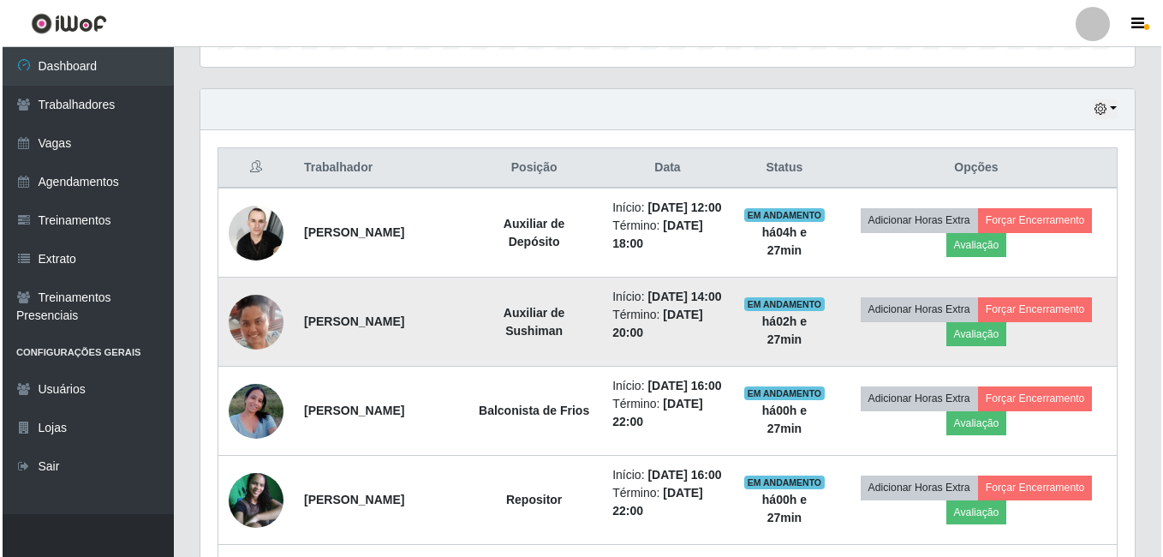
scroll to position [533, 0]
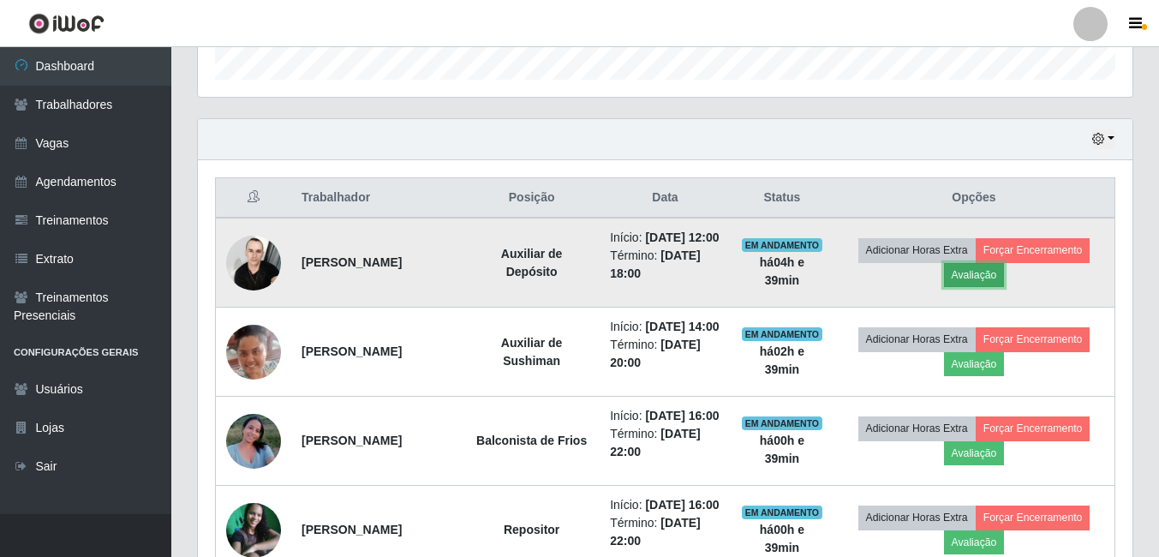
click at [985, 287] on button "Avaliação" at bounding box center [974, 275] width 61 height 24
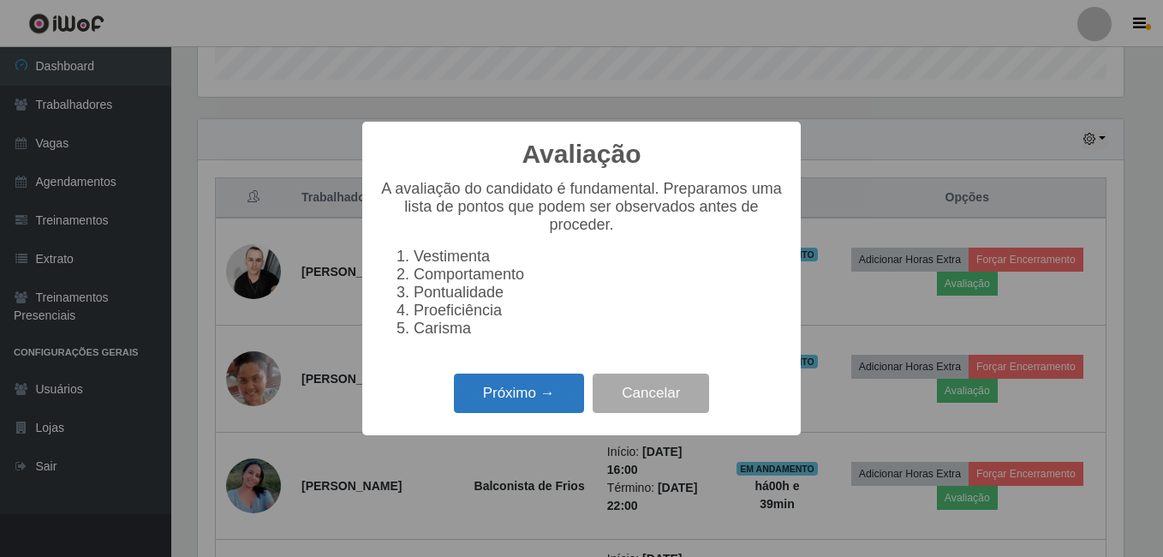
click at [531, 393] on button "Próximo →" at bounding box center [519, 393] width 130 height 40
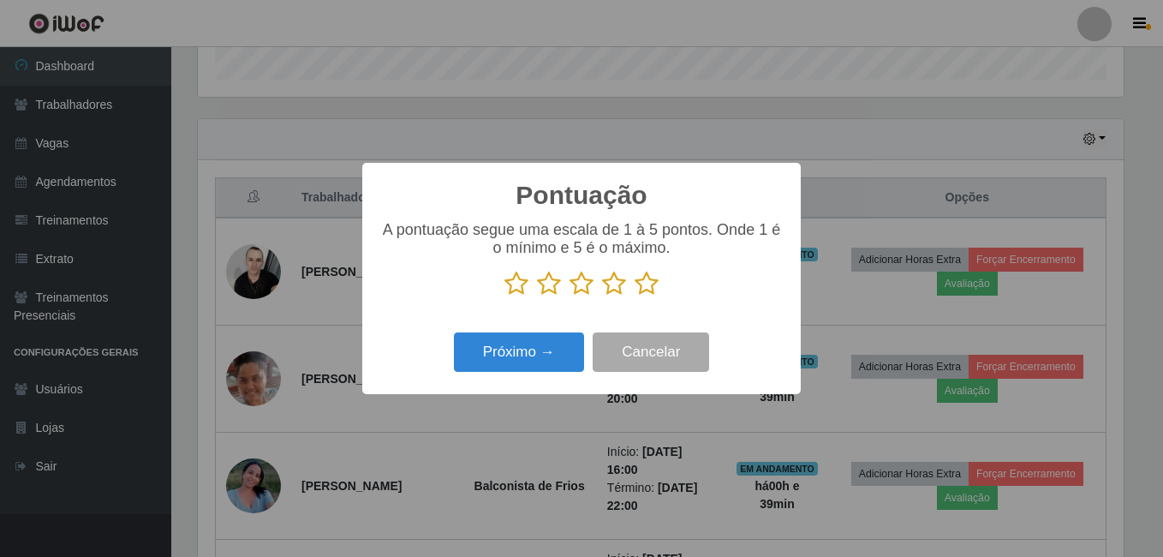
scroll to position [855976, 855406]
click at [643, 290] on icon at bounding box center [647, 284] width 24 height 26
click at [635, 296] on input "radio" at bounding box center [635, 296] width 0 height 0
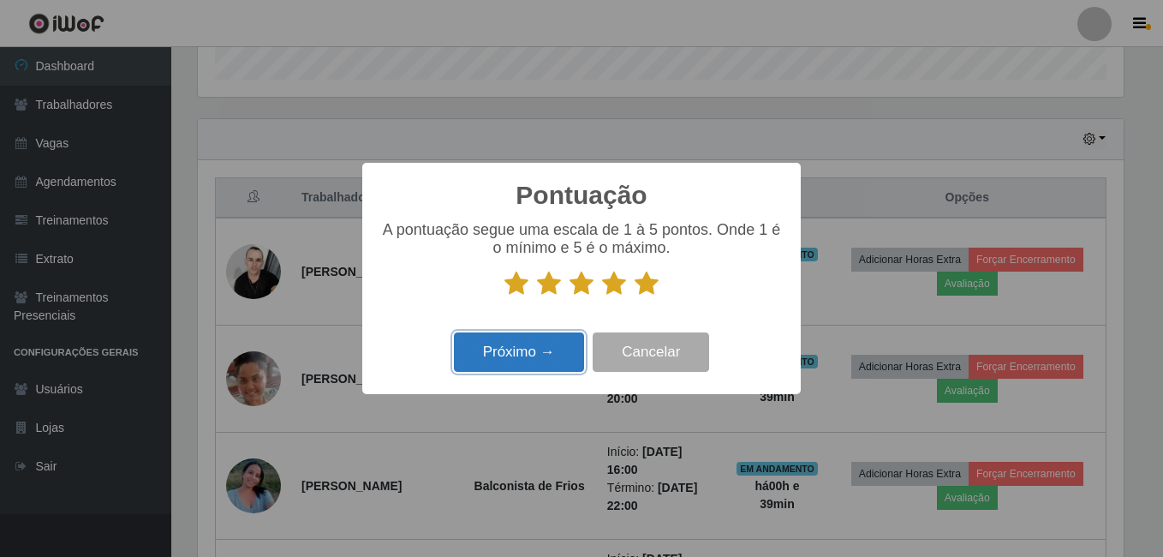
click at [510, 362] on button "Próximo →" at bounding box center [519, 352] width 130 height 40
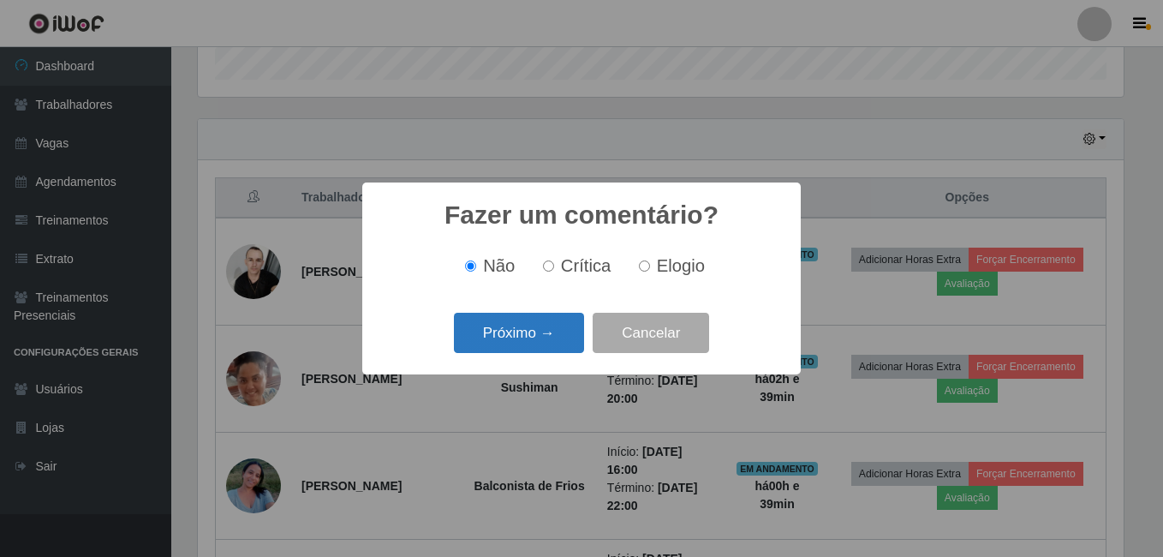
click at [499, 329] on button "Próximo →" at bounding box center [519, 333] width 130 height 40
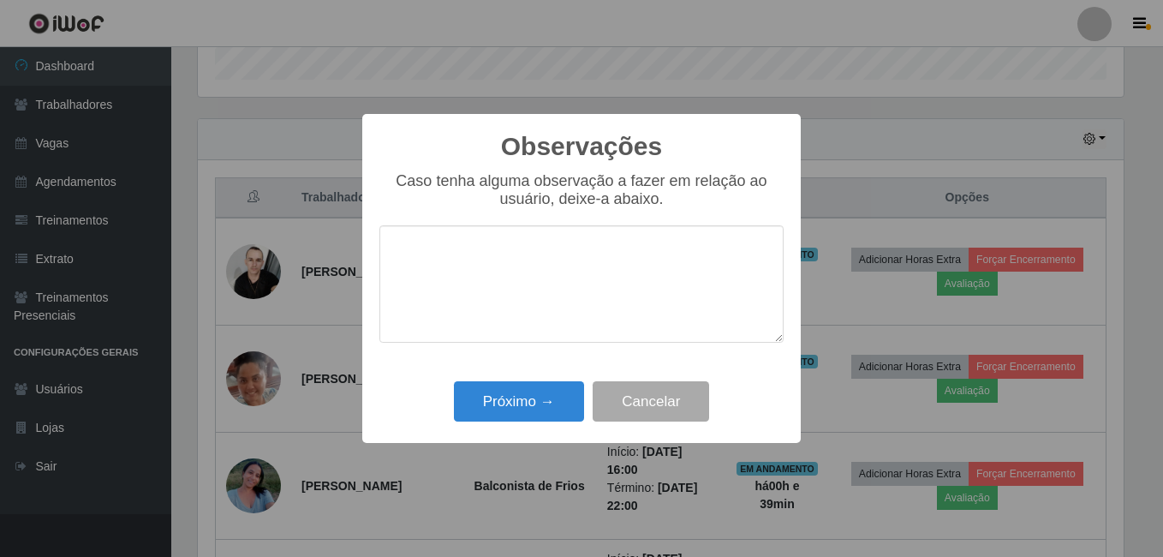
click at [531, 431] on div "Observações × Caso tenha alguma observação a fazer em relação ao usuário, deixe…" at bounding box center [581, 279] width 438 height 330
click at [520, 408] on button "Próximo →" at bounding box center [519, 401] width 130 height 40
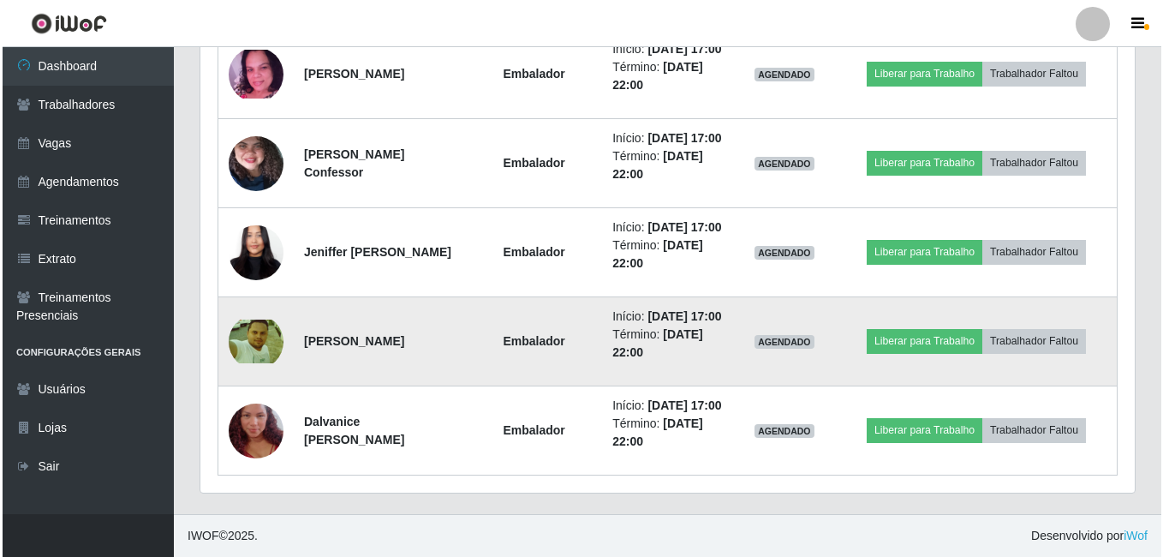
scroll to position [1560, 0]
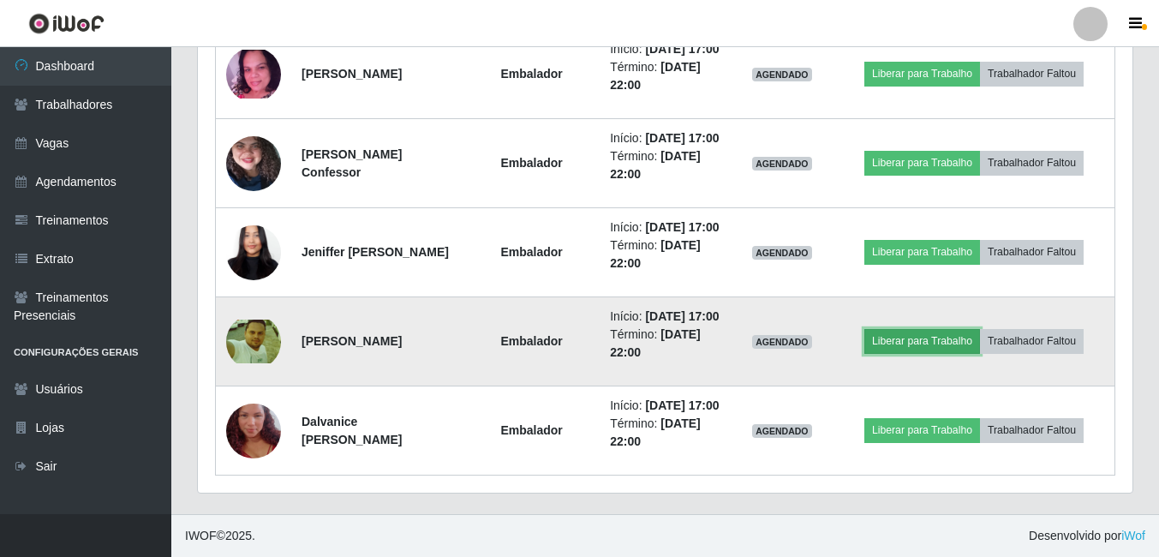
click at [911, 329] on button "Liberar para Trabalho" at bounding box center [922, 341] width 116 height 24
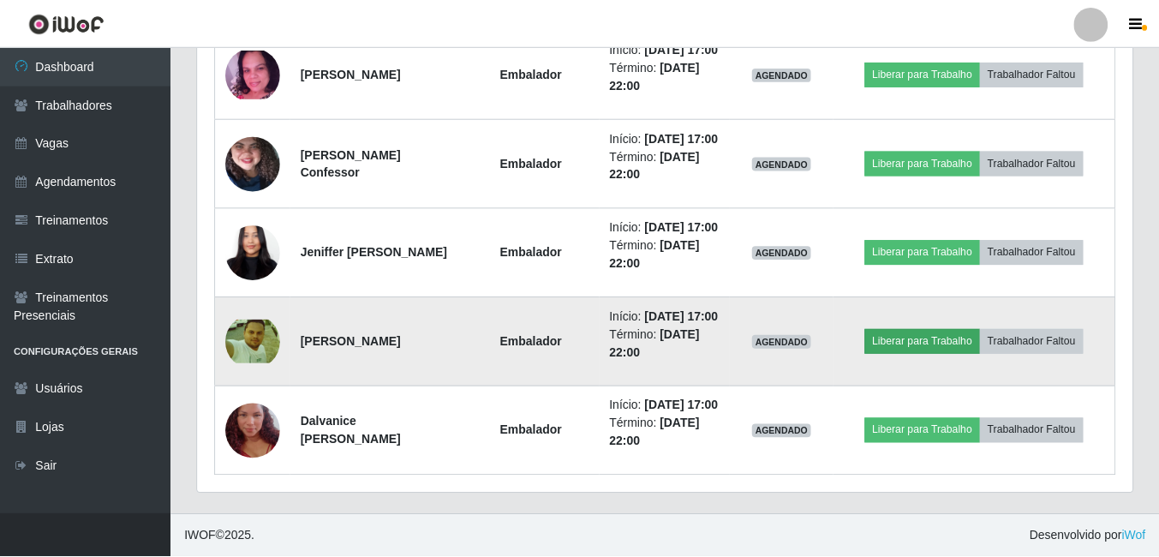
scroll to position [355, 926]
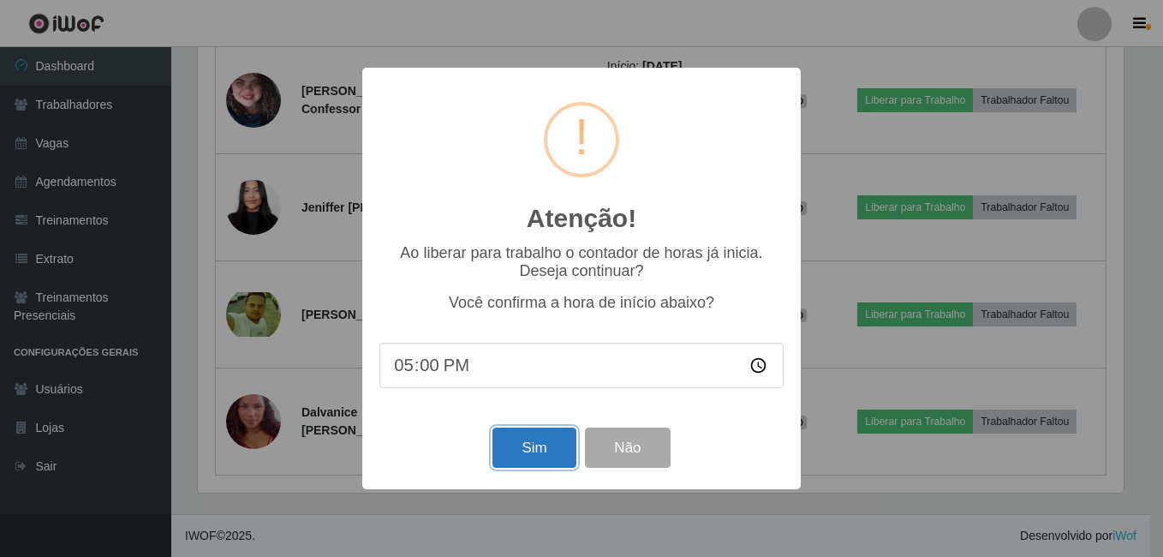
click at [526, 452] on button "Sim" at bounding box center [533, 447] width 83 height 40
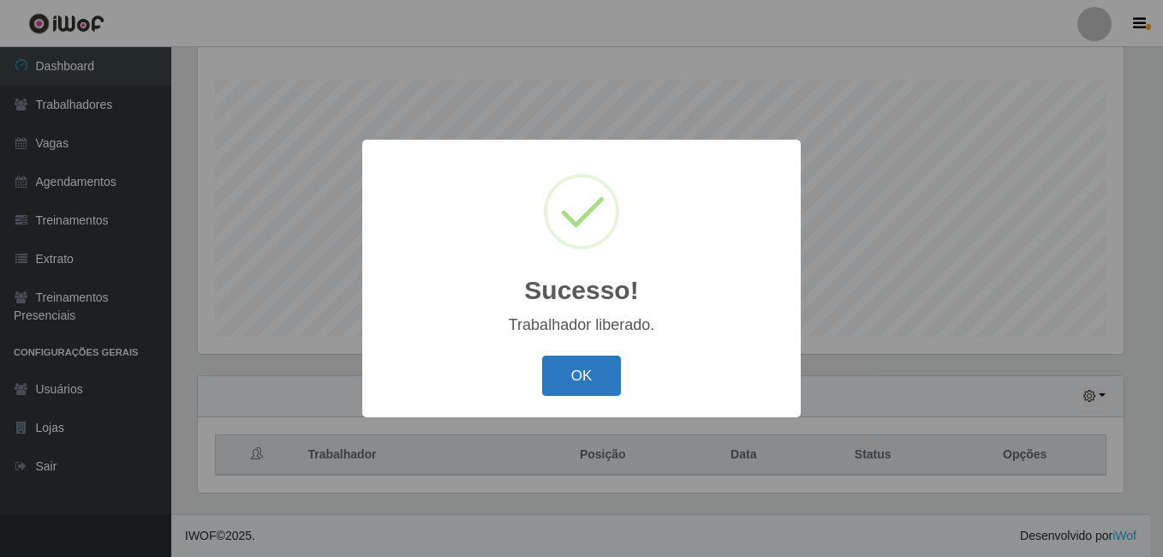
click at [597, 380] on button "OK" at bounding box center [582, 375] width 80 height 40
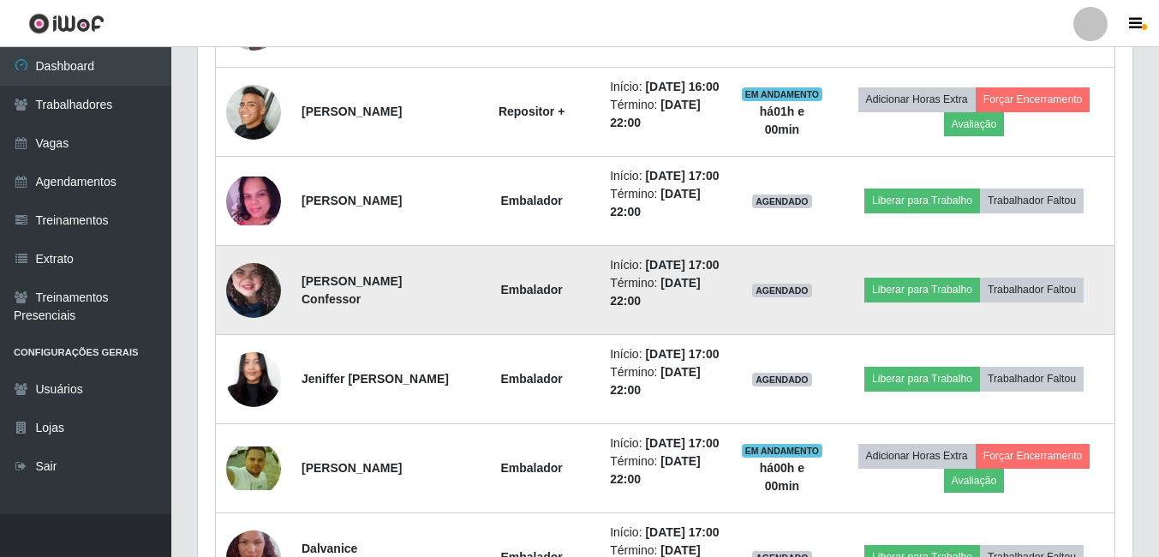
scroll to position [1560, 0]
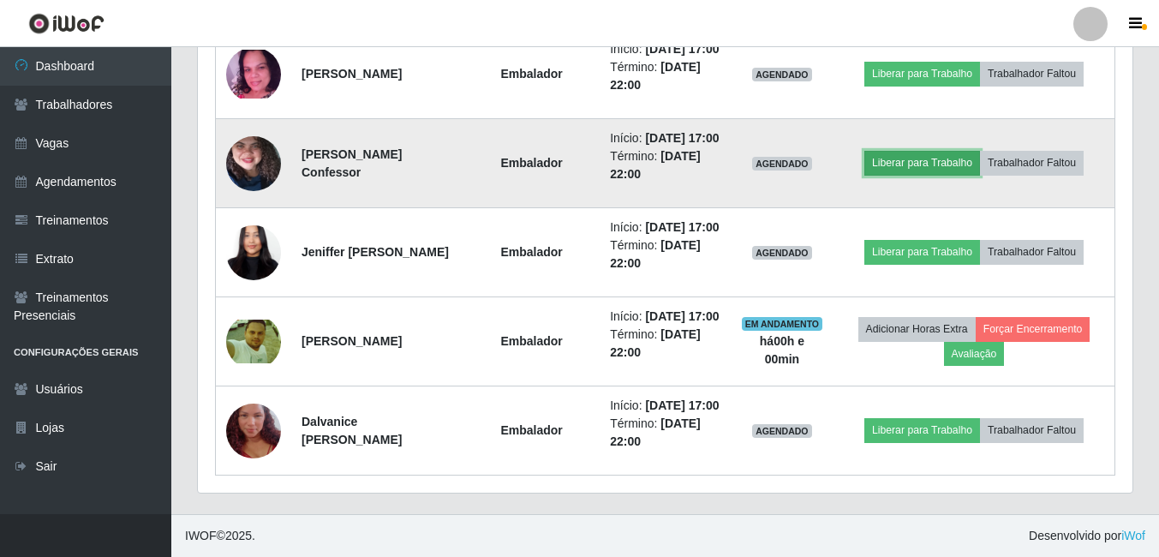
click at [953, 151] on button "Liberar para Trabalho" at bounding box center [922, 163] width 116 height 24
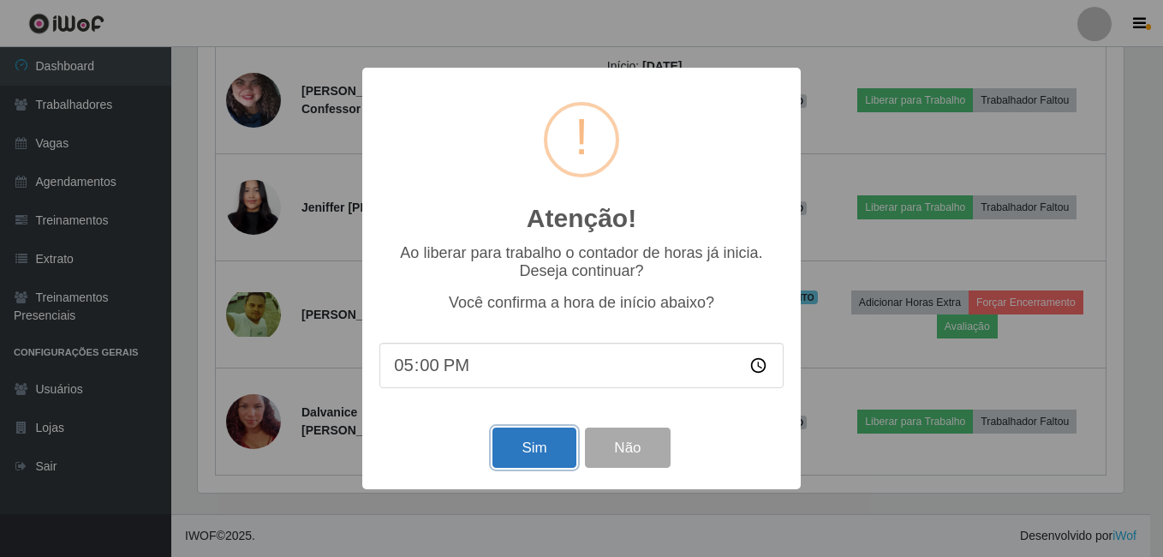
click at [511, 461] on button "Sim" at bounding box center [533, 447] width 83 height 40
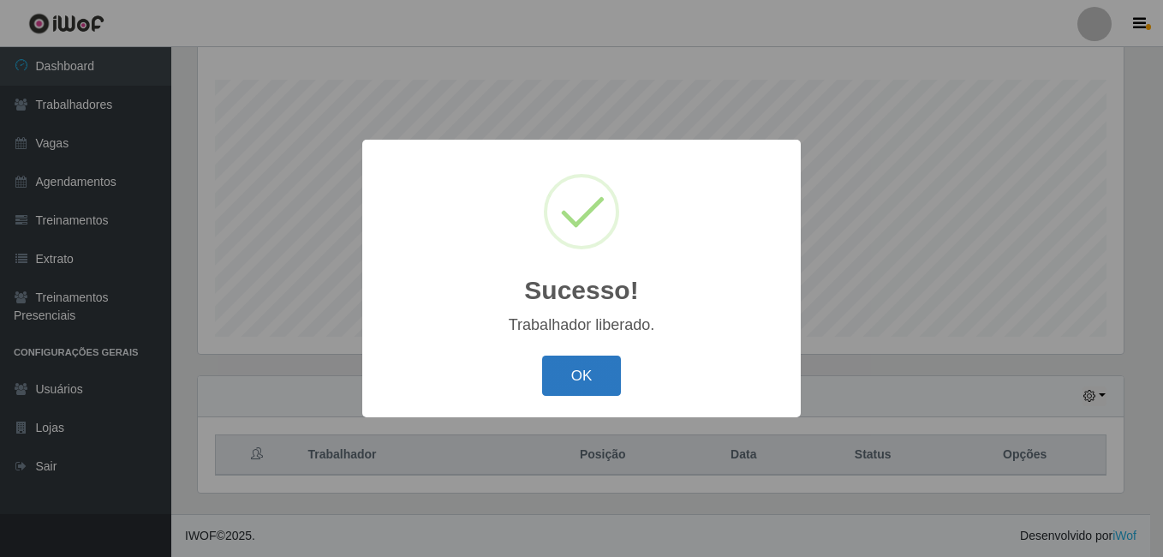
click at [576, 369] on button "OK" at bounding box center [582, 375] width 80 height 40
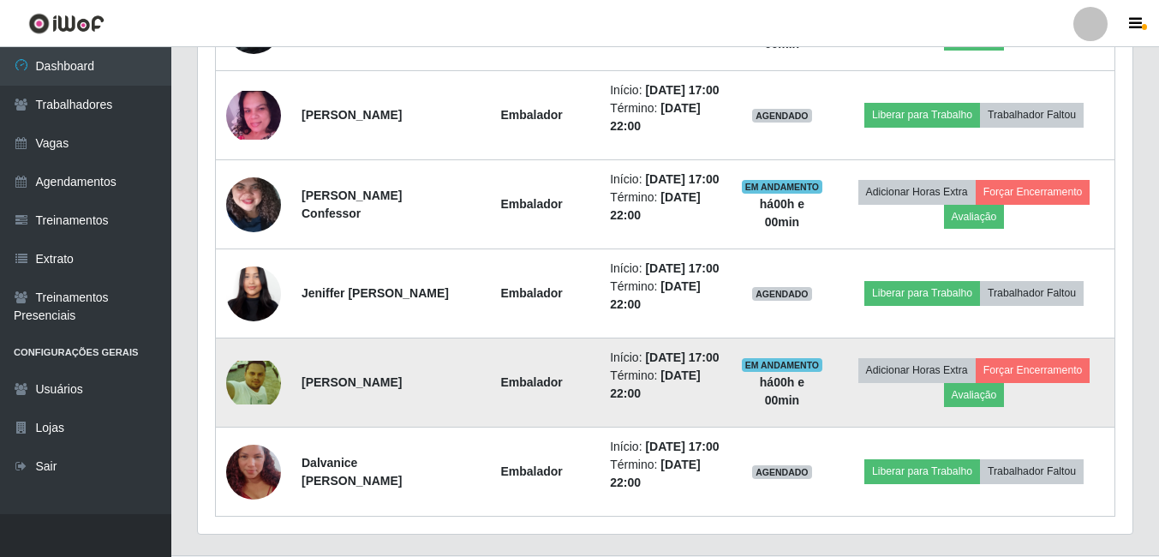
scroll to position [1560, 0]
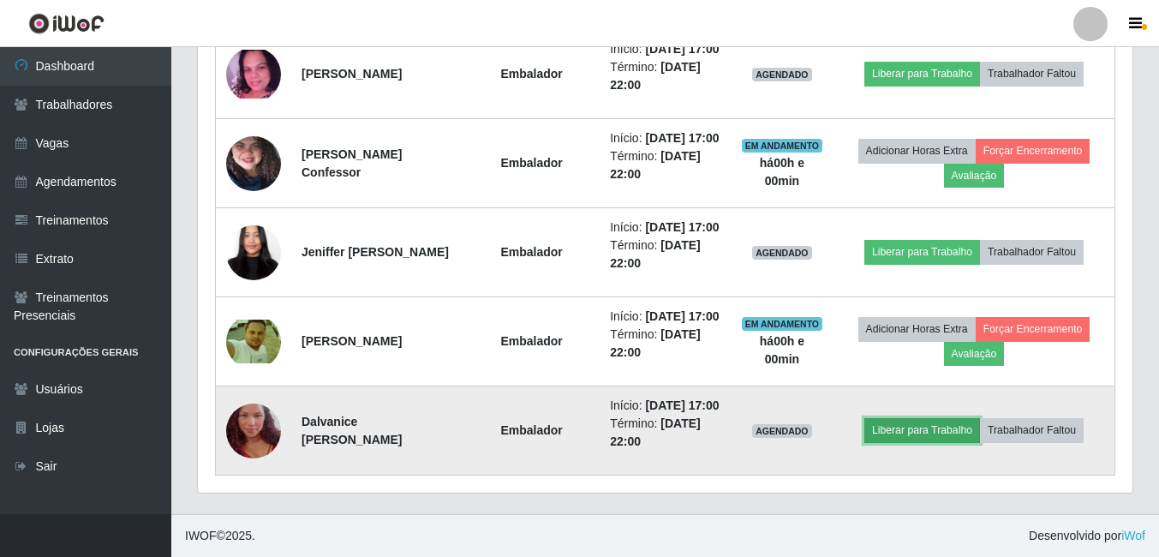
click at [930, 418] on button "Liberar para Trabalho" at bounding box center [922, 430] width 116 height 24
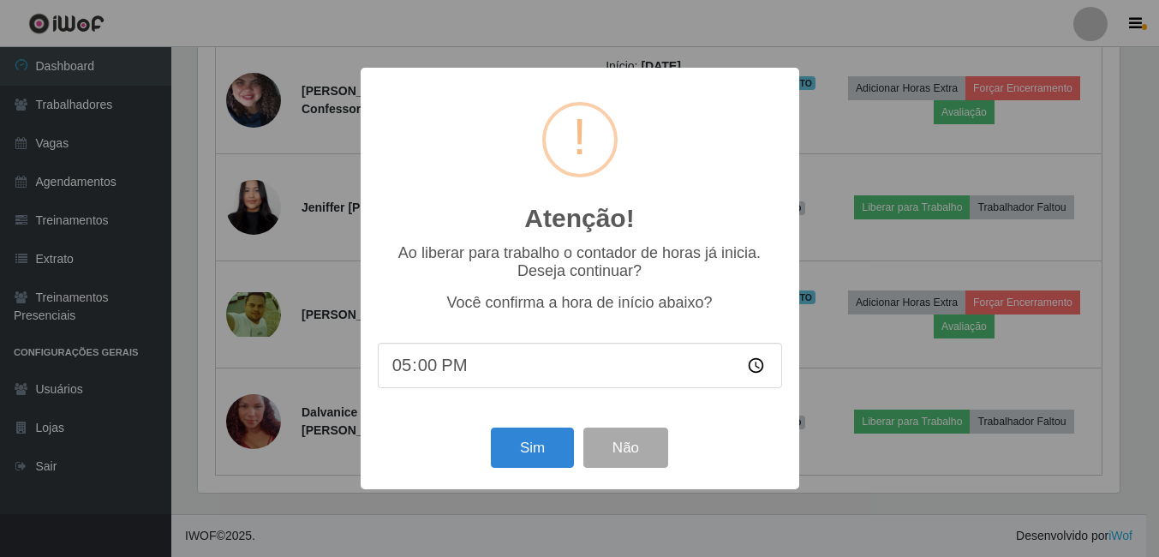
scroll to position [355, 926]
click at [528, 463] on button "Sim" at bounding box center [533, 447] width 83 height 40
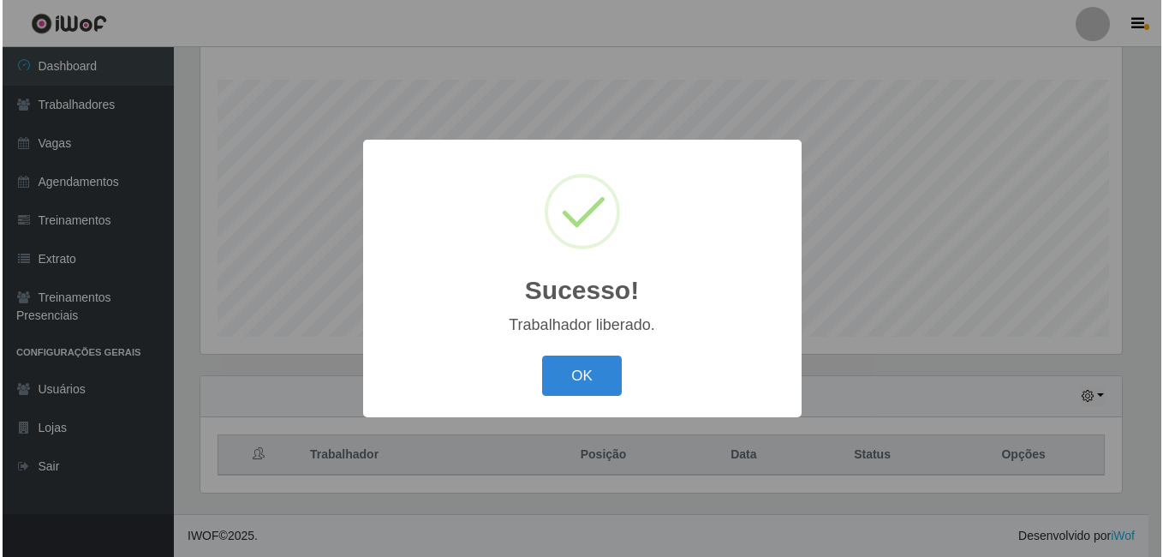
scroll to position [855976, 855406]
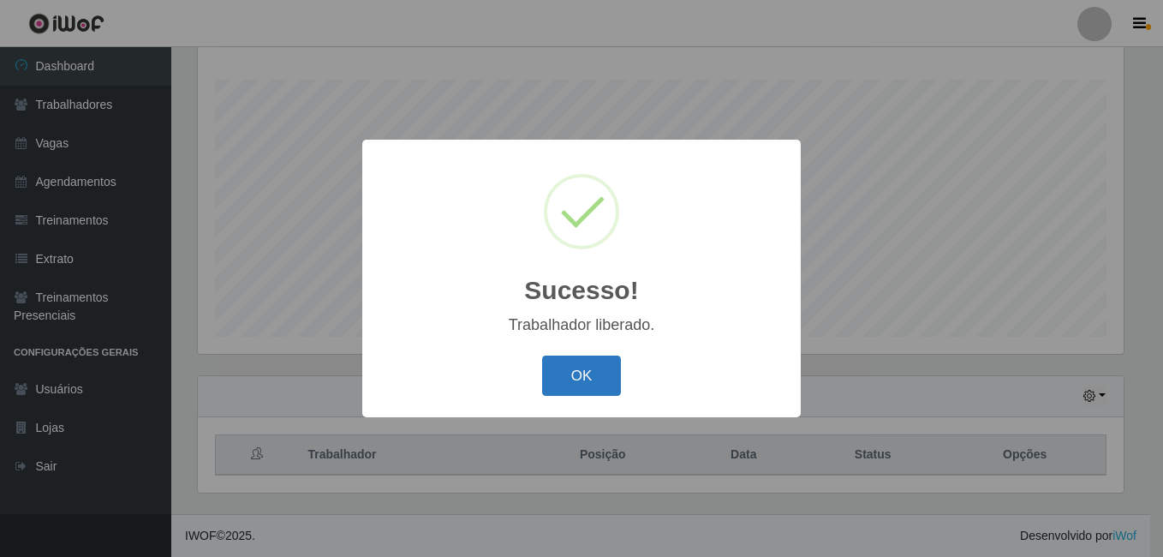
click at [580, 384] on button "OK" at bounding box center [582, 375] width 80 height 40
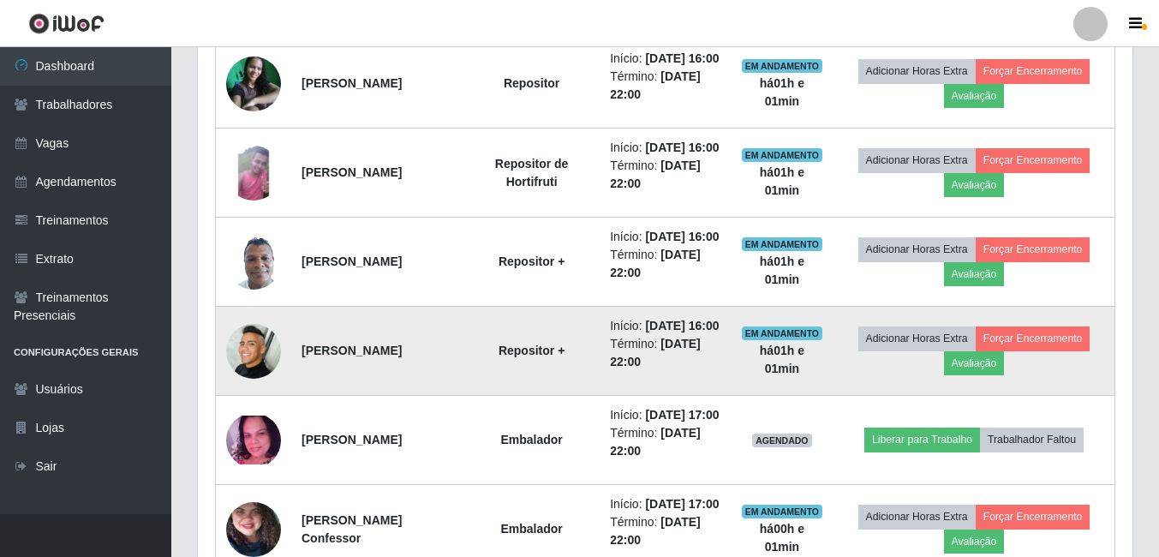
scroll to position [875, 0]
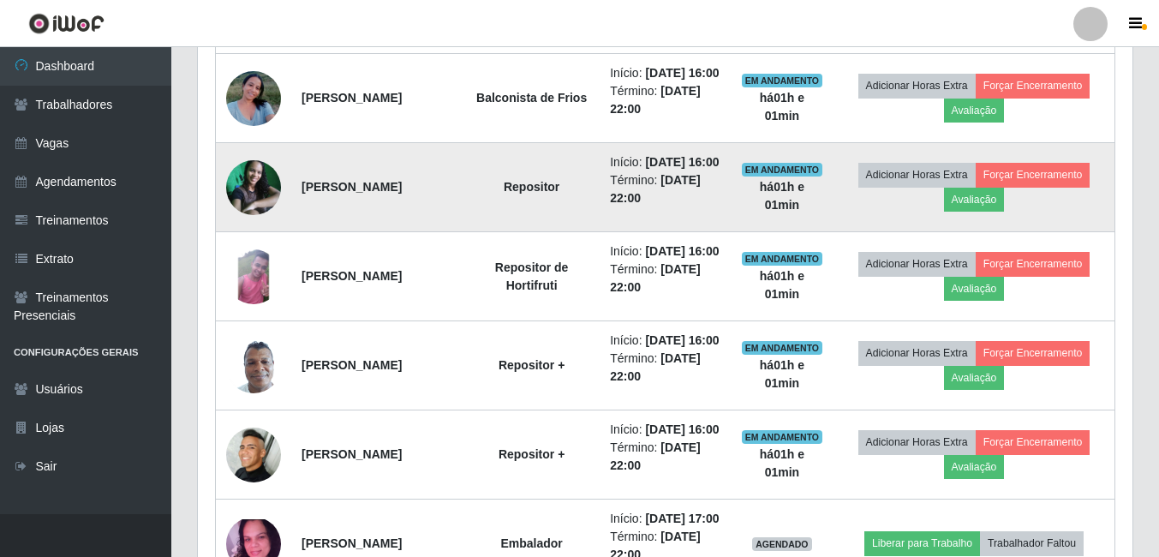
click at [257, 215] on img at bounding box center [253, 187] width 55 height 55
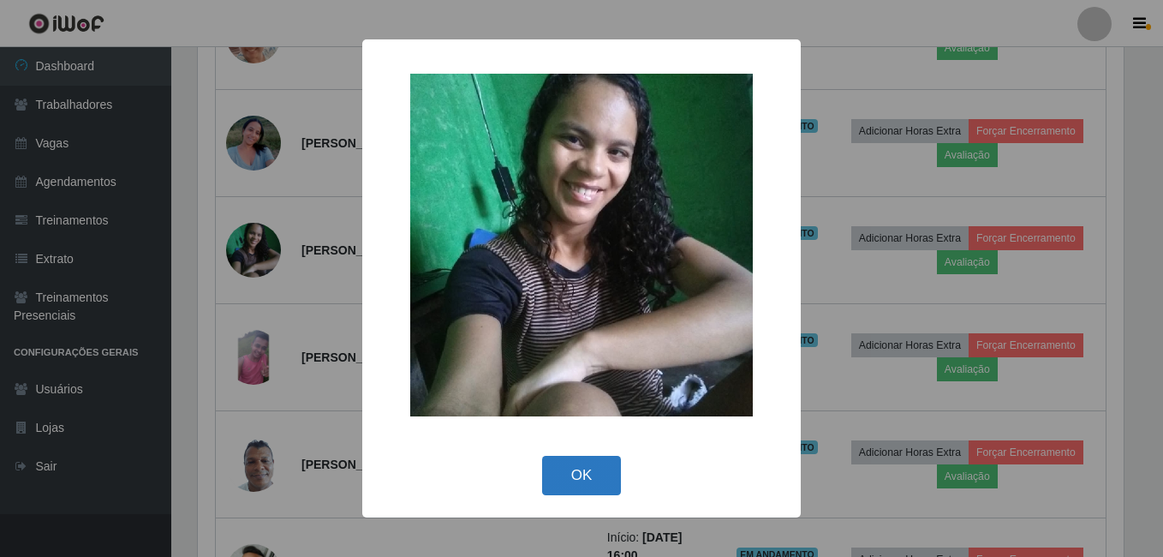
click at [586, 482] on button "OK" at bounding box center [582, 476] width 80 height 40
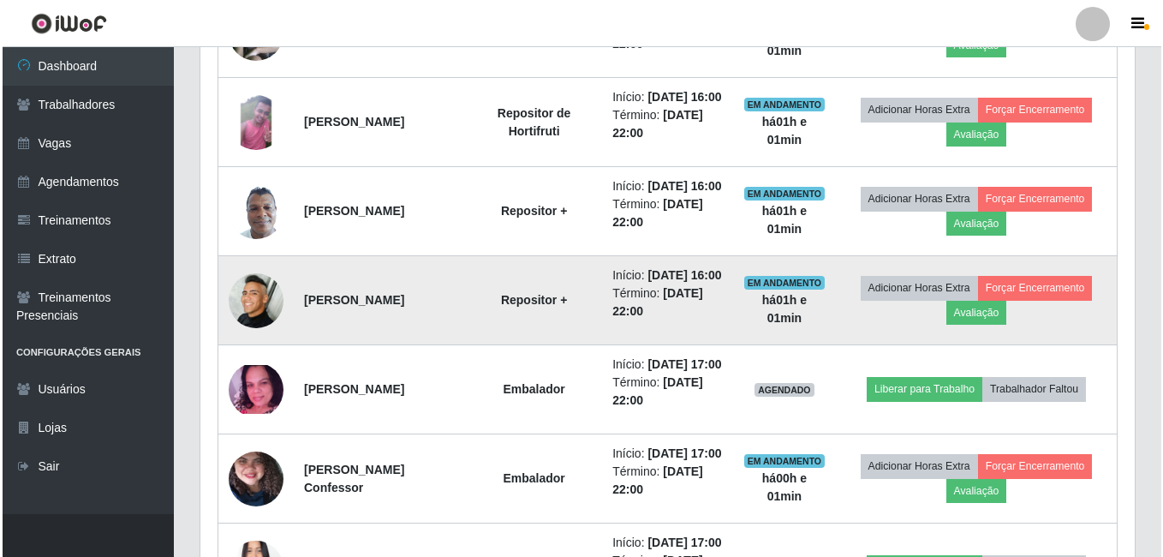
scroll to position [1046, 0]
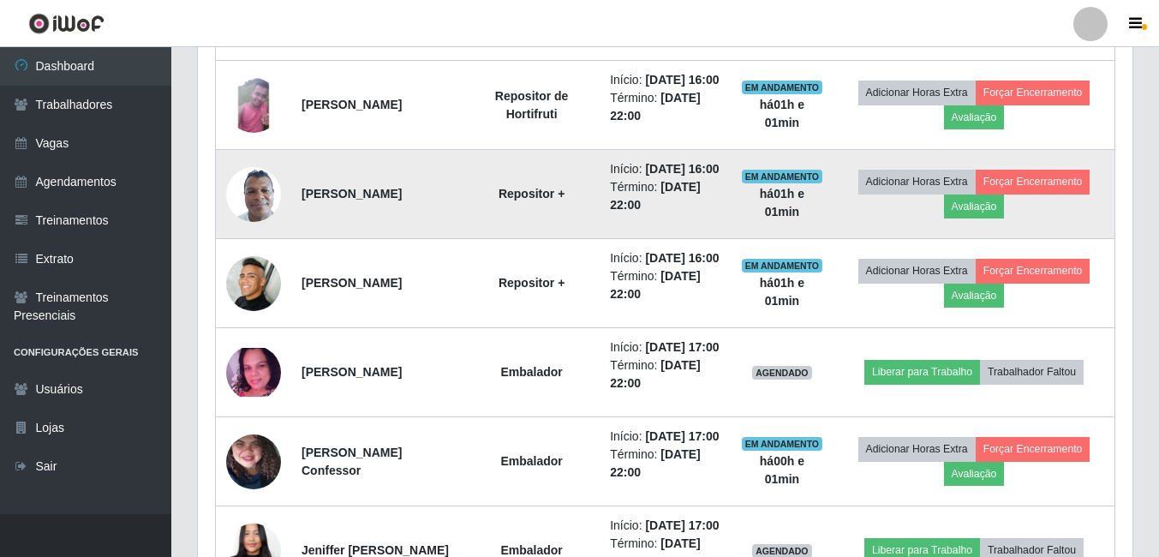
click at [260, 230] on img at bounding box center [253, 194] width 55 height 73
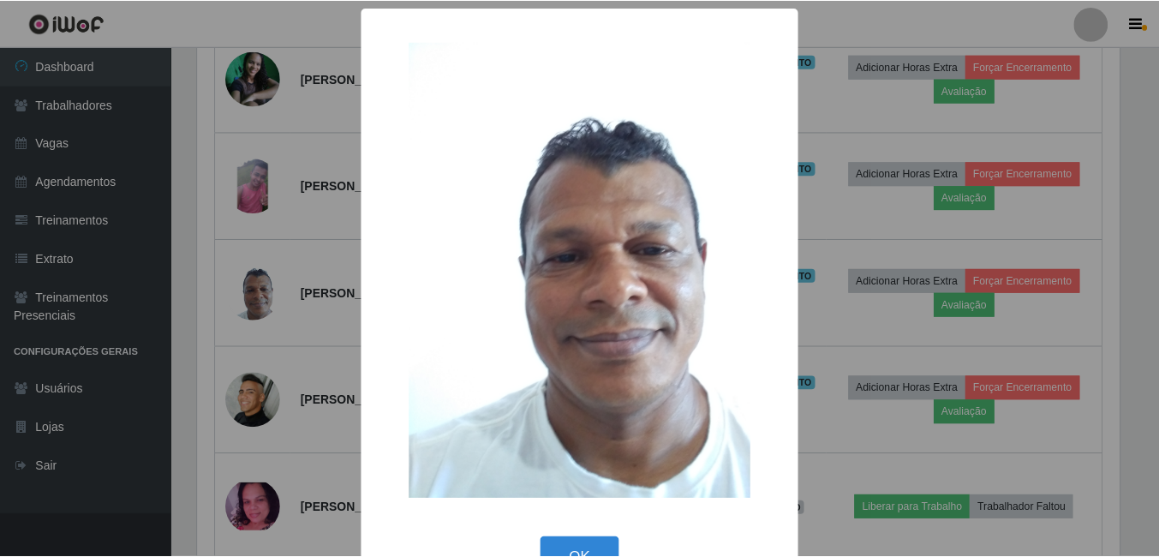
scroll to position [50, 0]
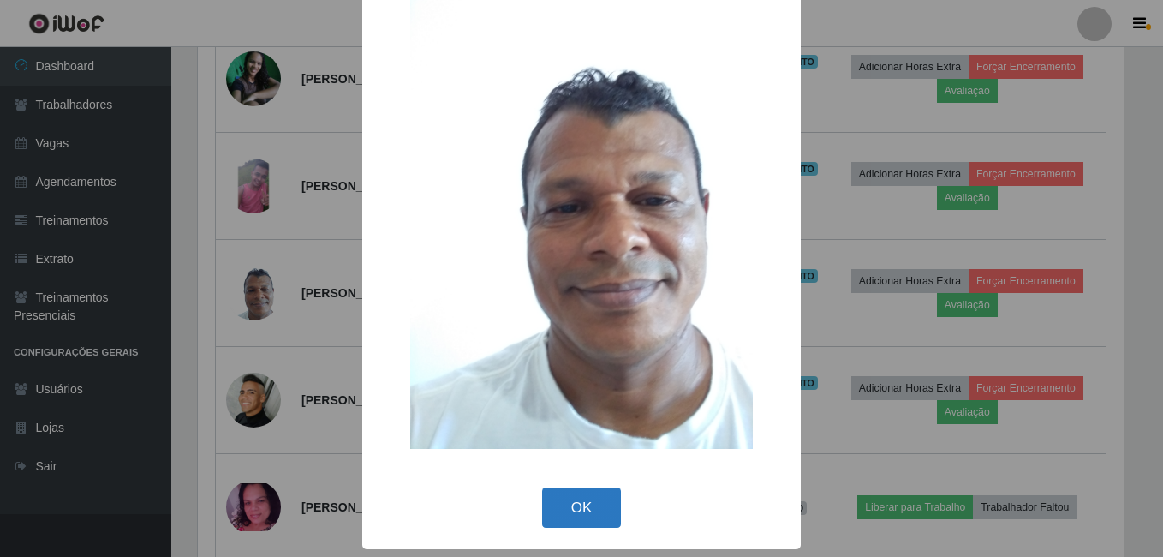
click at [566, 500] on button "OK" at bounding box center [582, 507] width 80 height 40
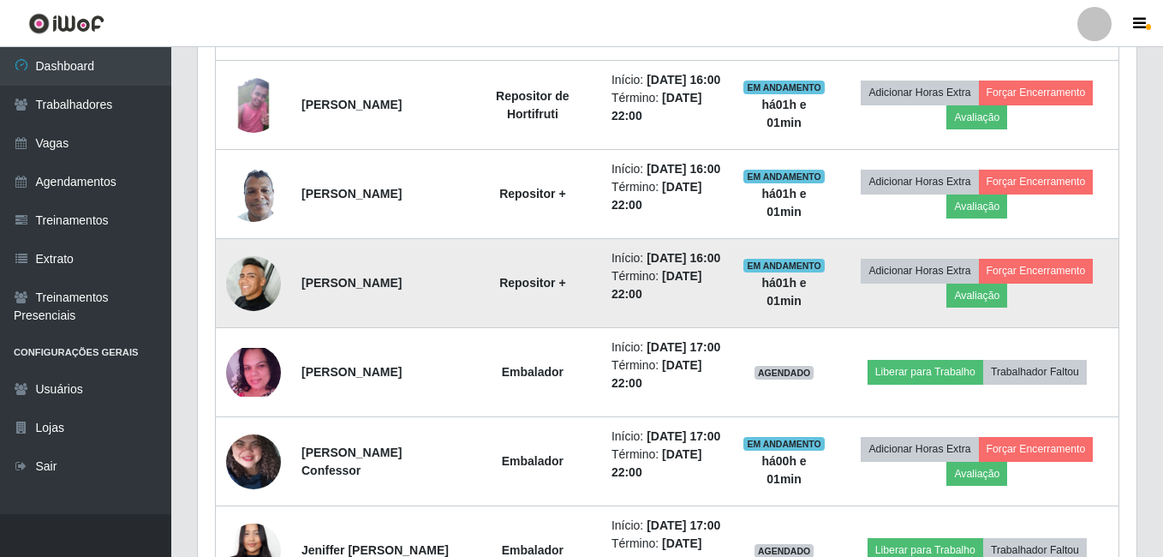
scroll to position [355, 934]
click at [234, 311] on img at bounding box center [253, 283] width 55 height 55
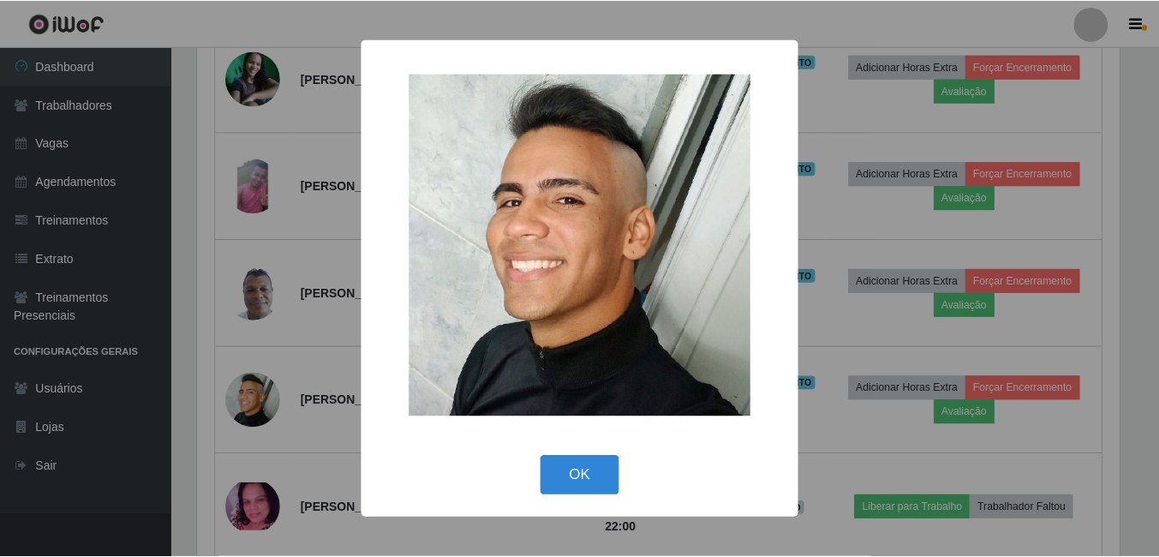
scroll to position [355, 926]
click at [591, 475] on button "OK" at bounding box center [582, 476] width 80 height 40
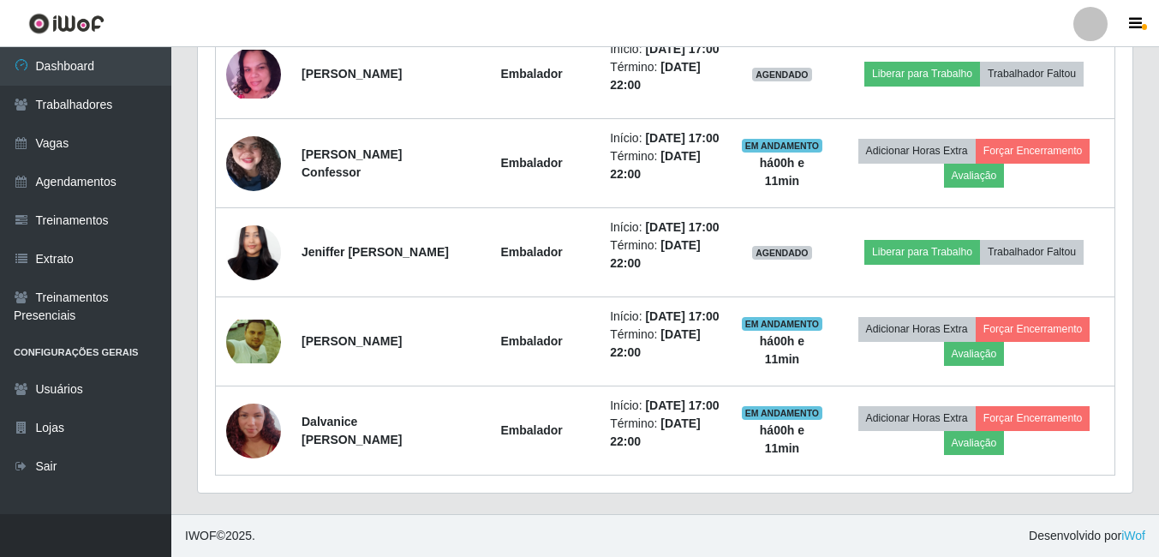
scroll to position [1389, 0]
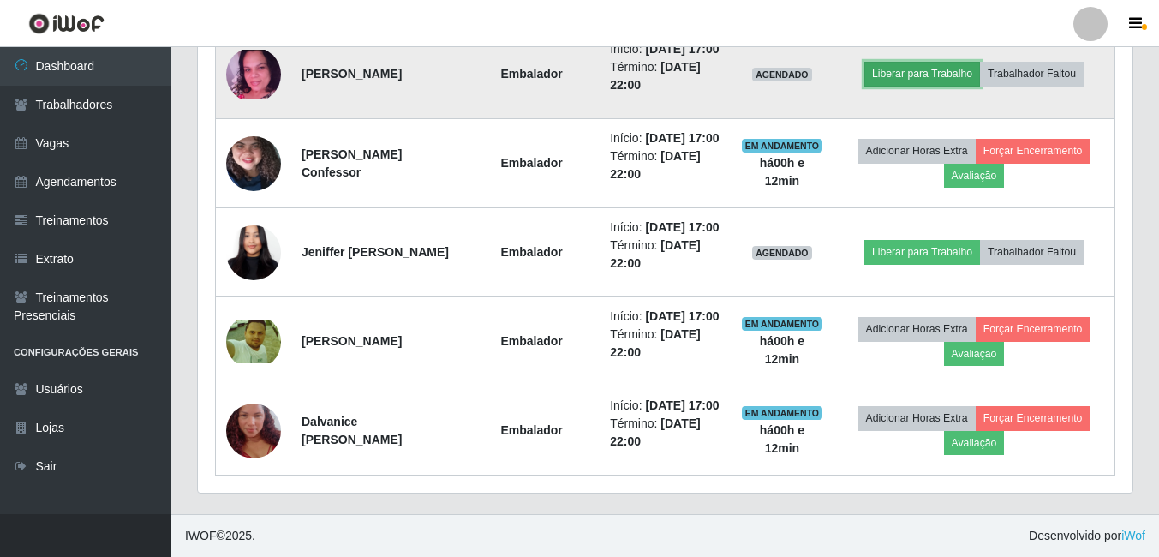
click at [927, 86] on button "Liberar para Trabalho" at bounding box center [922, 74] width 116 height 24
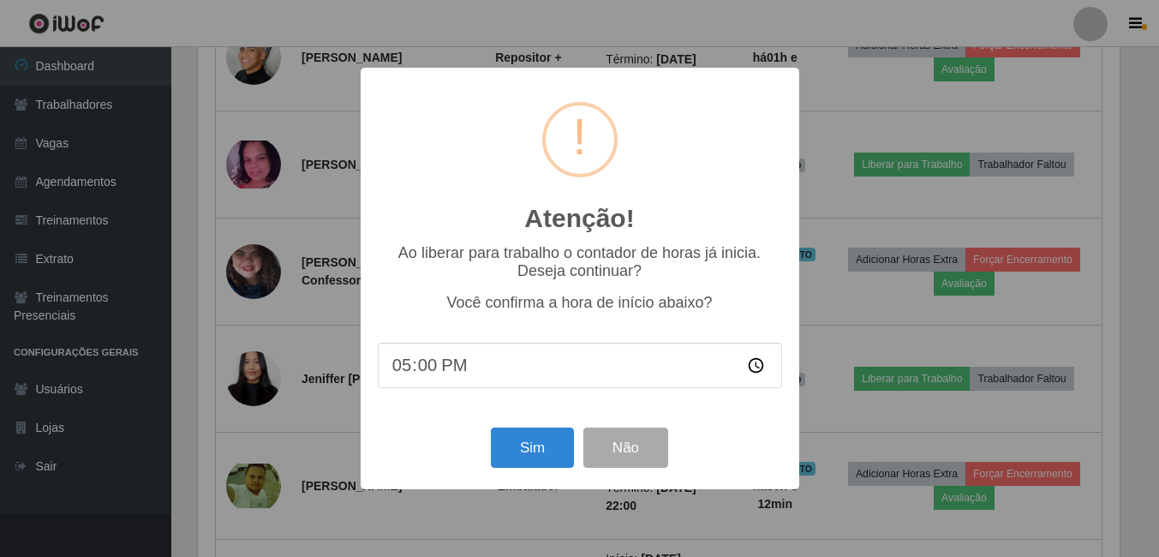
scroll to position [355, 926]
click at [540, 444] on button "Sim" at bounding box center [533, 447] width 83 height 40
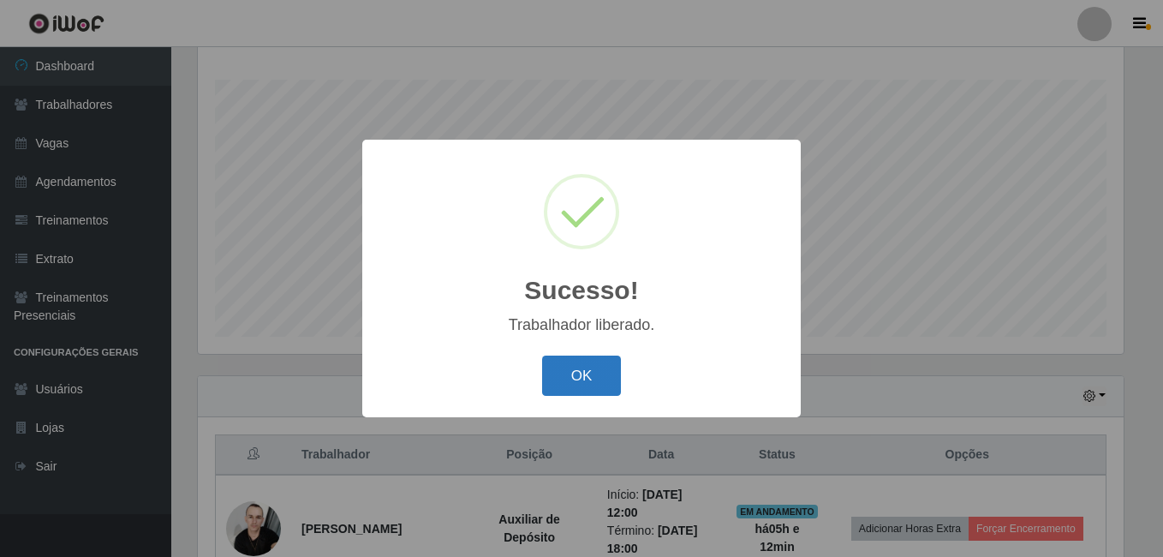
click at [574, 379] on button "OK" at bounding box center [582, 375] width 80 height 40
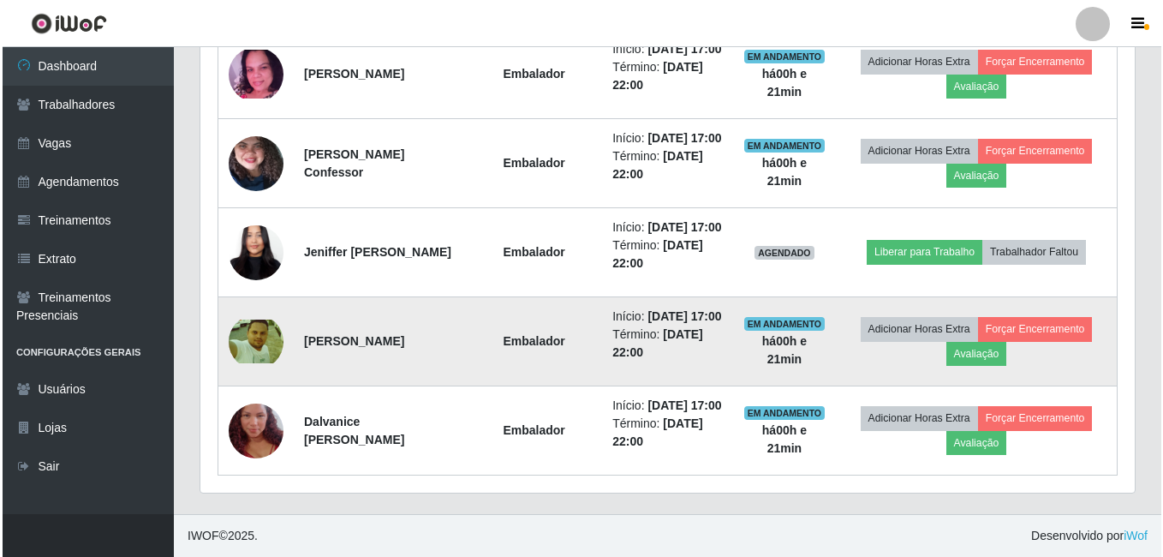
scroll to position [1560, 0]
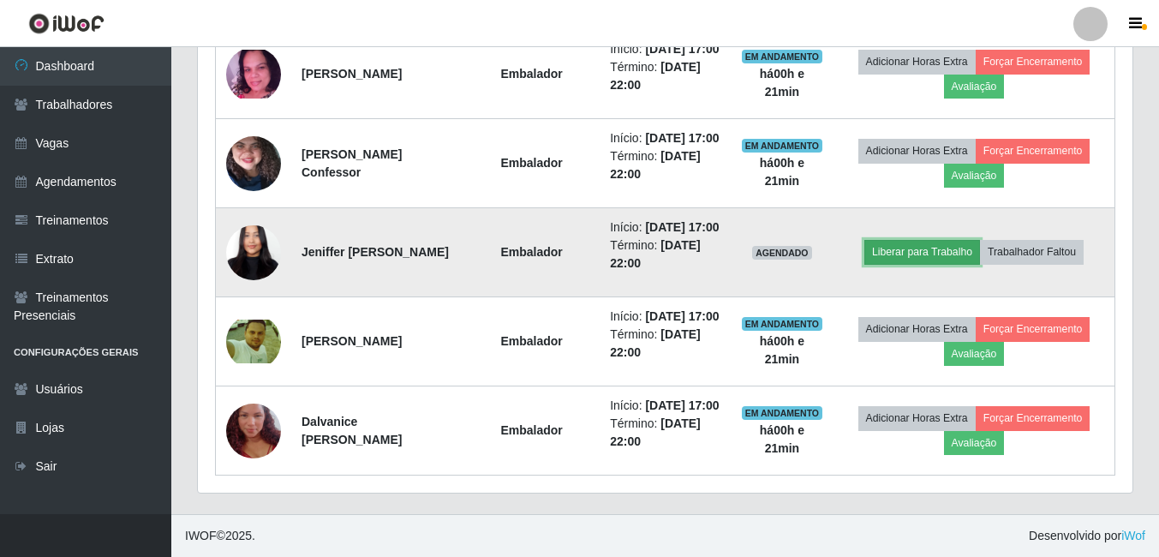
click at [921, 240] on button "Liberar para Trabalho" at bounding box center [922, 252] width 116 height 24
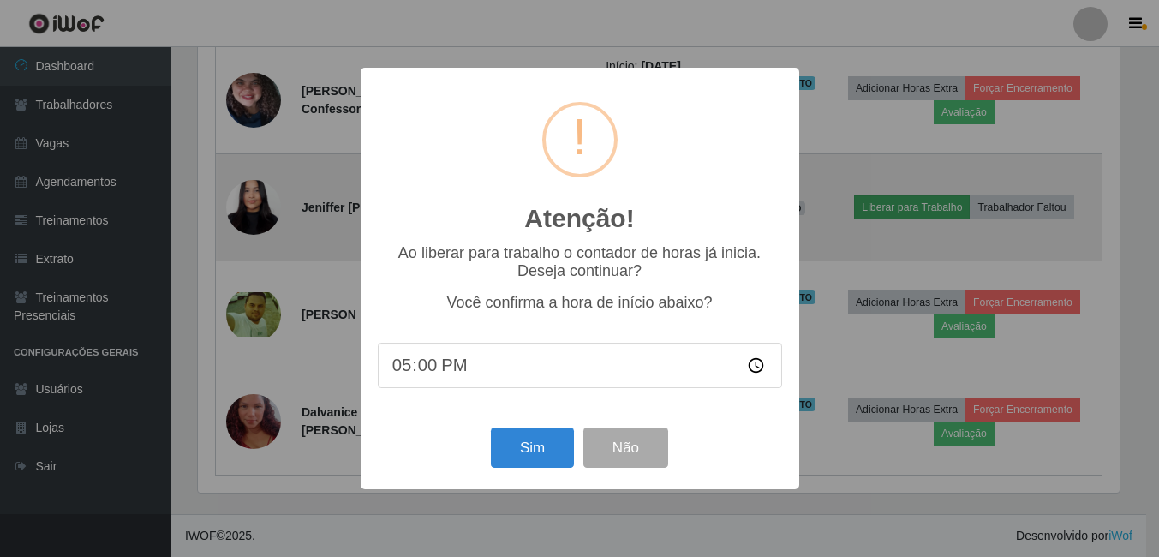
scroll to position [355, 926]
type input "17:18"
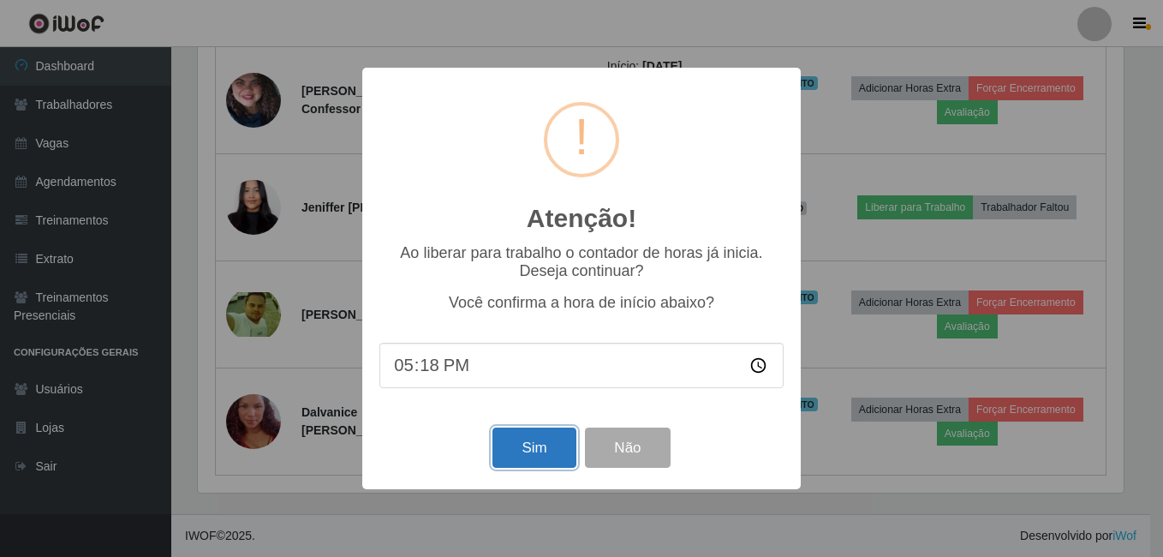
click at [541, 451] on button "Sim" at bounding box center [533, 447] width 83 height 40
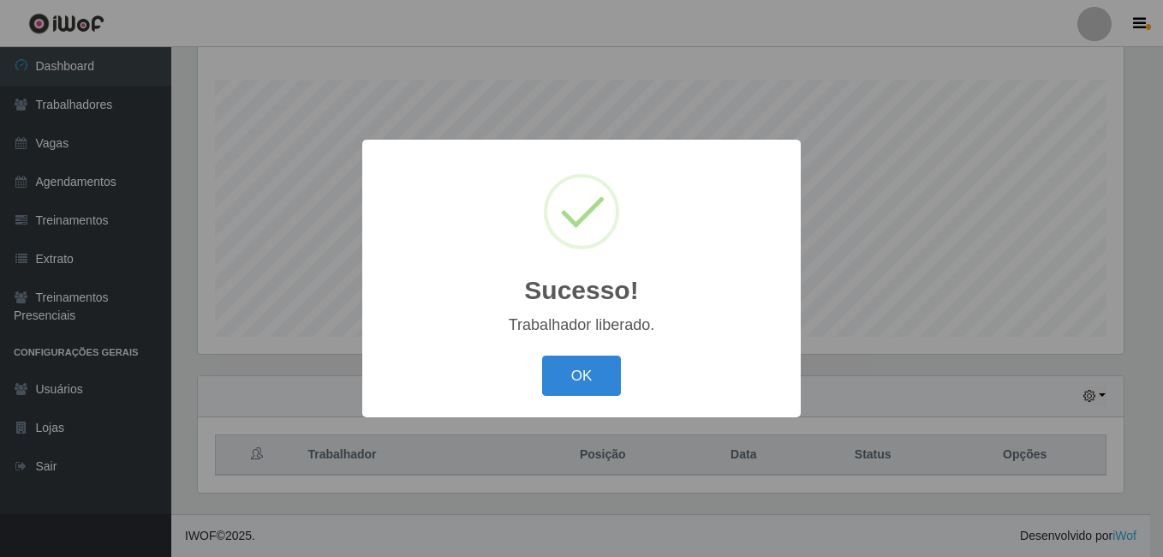
click at [628, 371] on div "OK Cancel" at bounding box center [581, 375] width 404 height 49
click at [594, 360] on button "OK" at bounding box center [582, 375] width 80 height 40
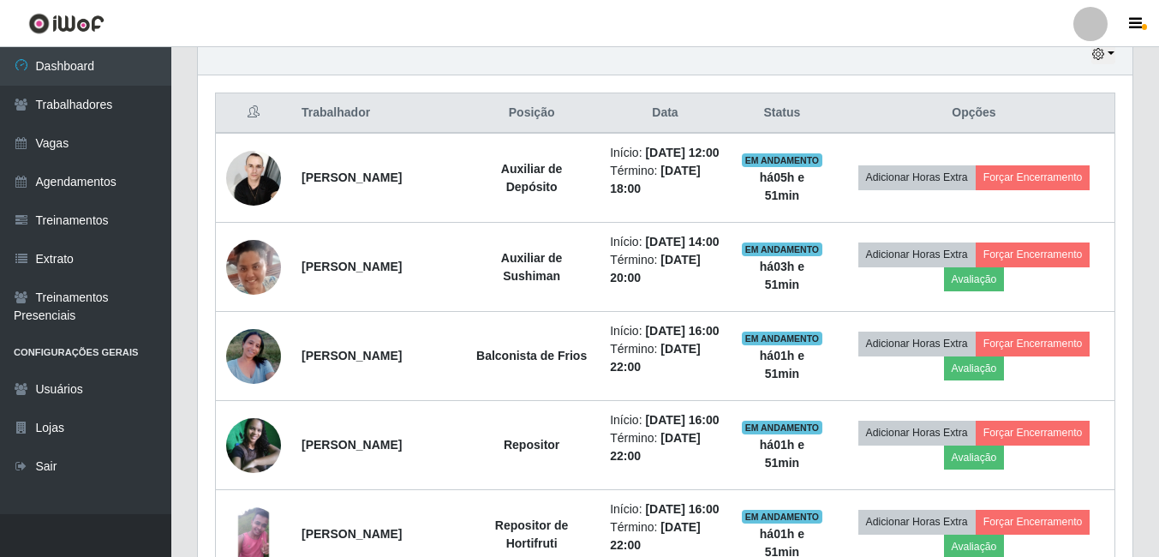
scroll to position [618, 0]
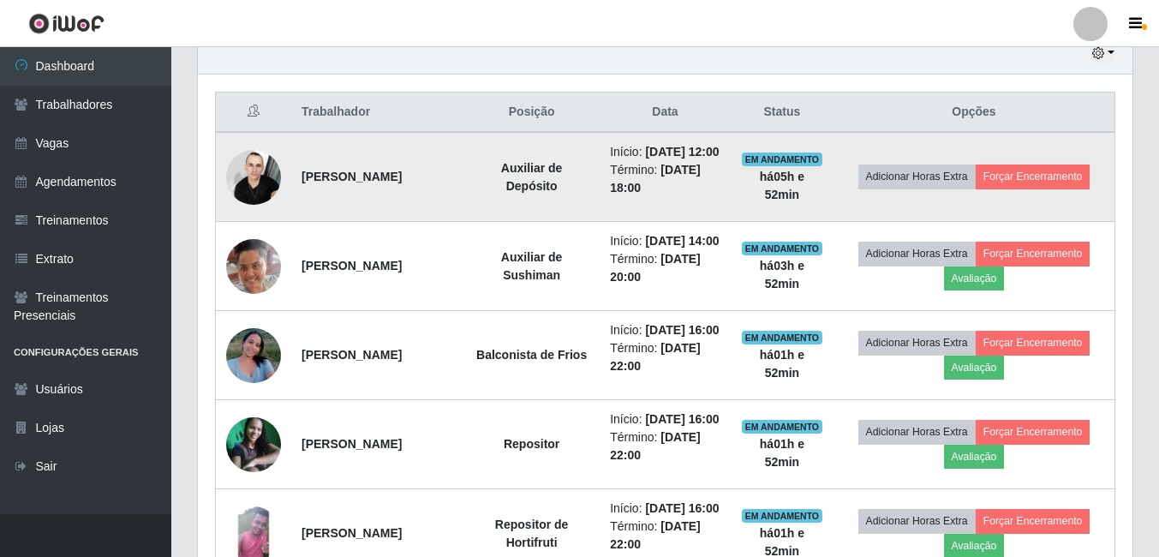
click at [255, 179] on img at bounding box center [253, 176] width 55 height 73
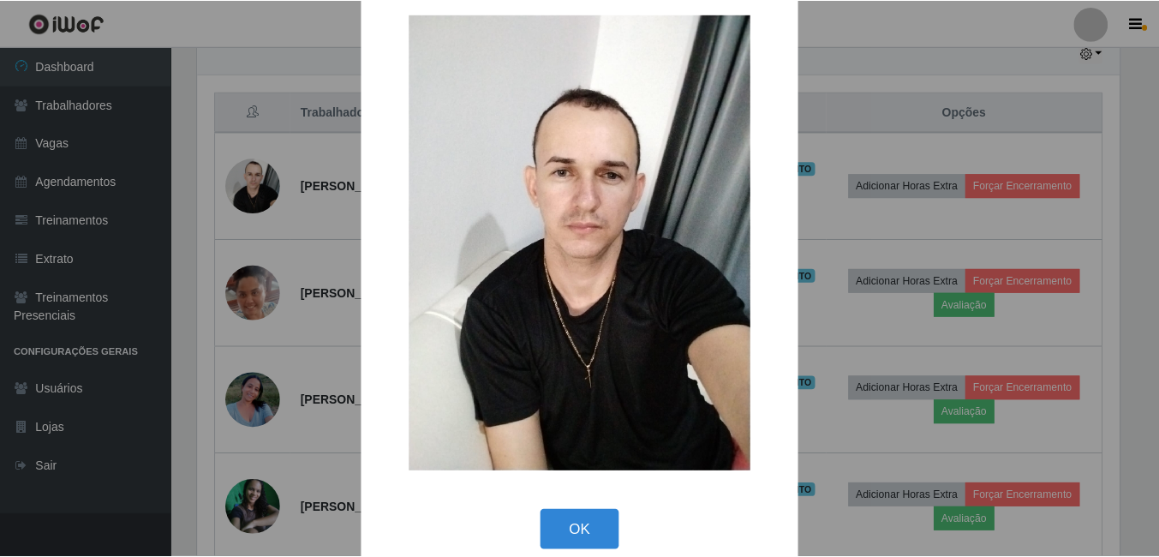
scroll to position [50, 0]
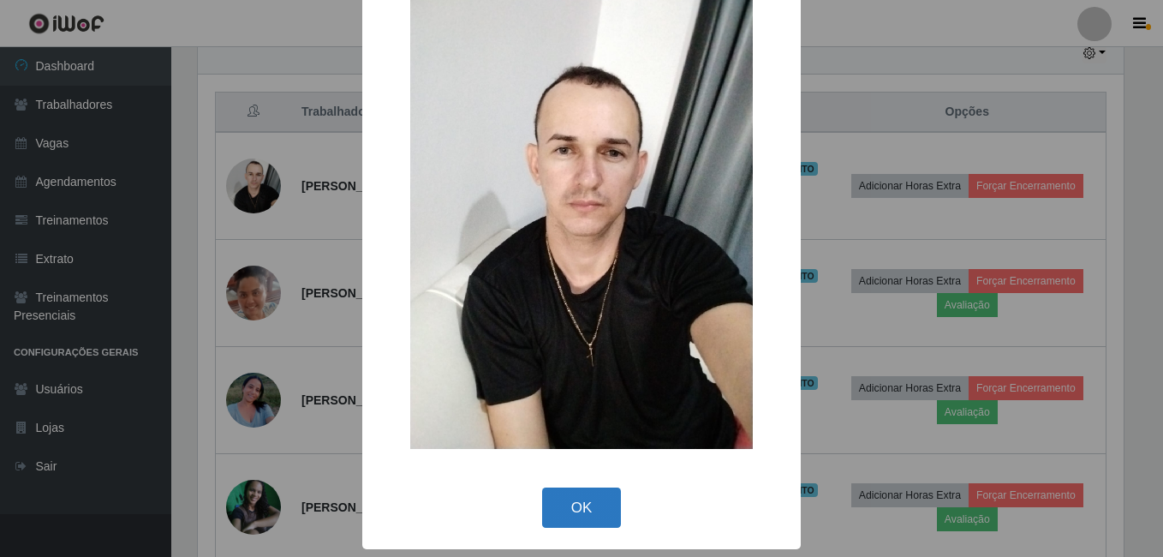
click at [575, 506] on button "OK" at bounding box center [582, 507] width 80 height 40
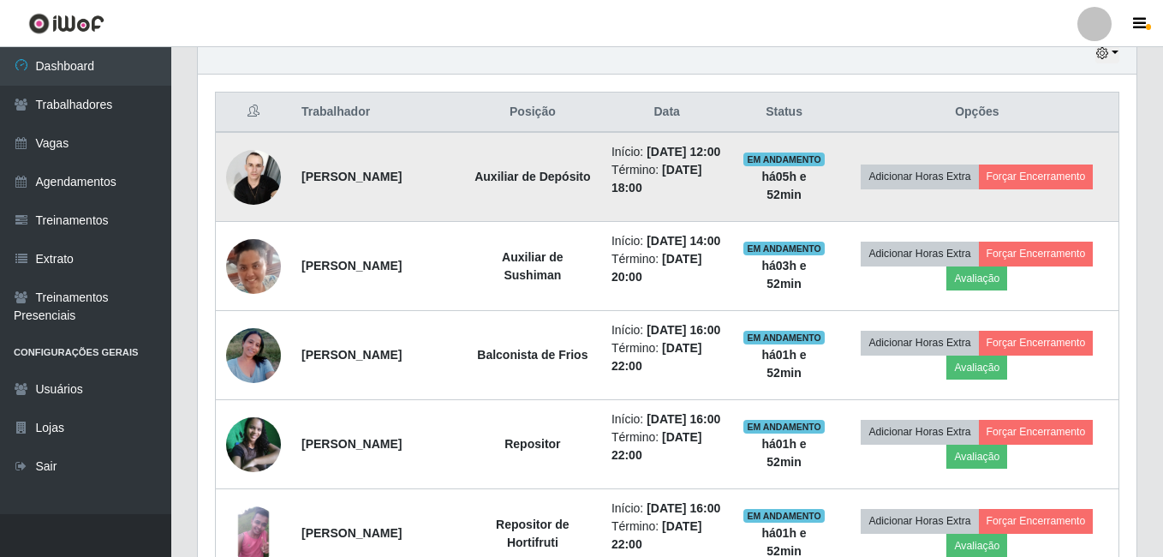
scroll to position [355, 934]
drag, startPoint x: 307, startPoint y: 188, endPoint x: 459, endPoint y: 190, distance: 151.6
click at [459, 190] on td "[PERSON_NAME]" at bounding box center [377, 177] width 172 height 90
drag, startPoint x: 459, startPoint y: 190, endPoint x: 439, endPoint y: 180, distance: 22.2
click at [438, 200] on td "[PERSON_NAME]" at bounding box center [377, 177] width 172 height 90
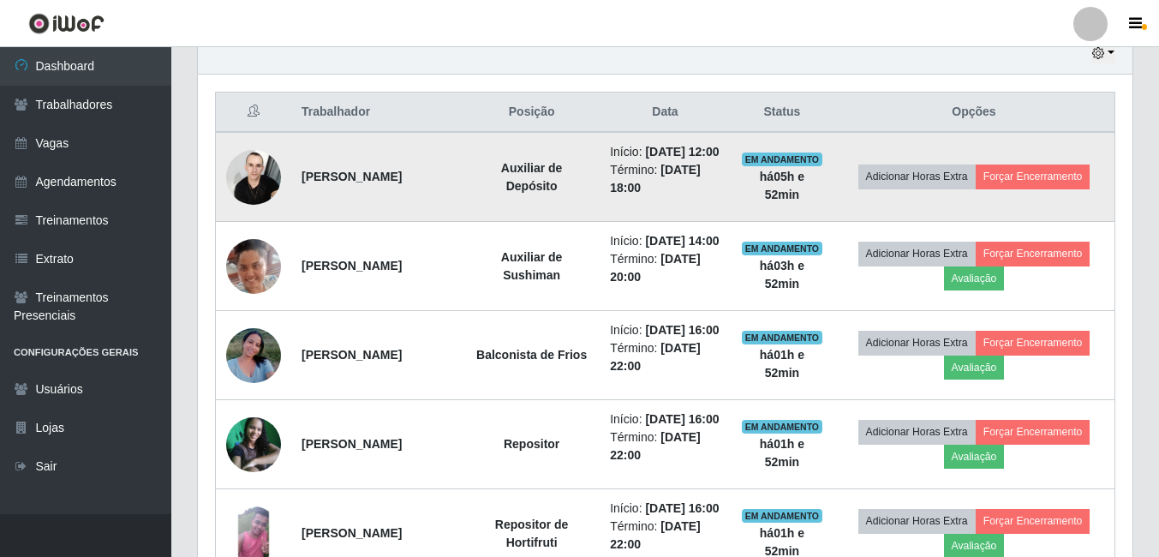
drag, startPoint x: 449, startPoint y: 180, endPoint x: 367, endPoint y: 156, distance: 84.8
click at [367, 156] on td "[PERSON_NAME]" at bounding box center [377, 177] width 172 height 90
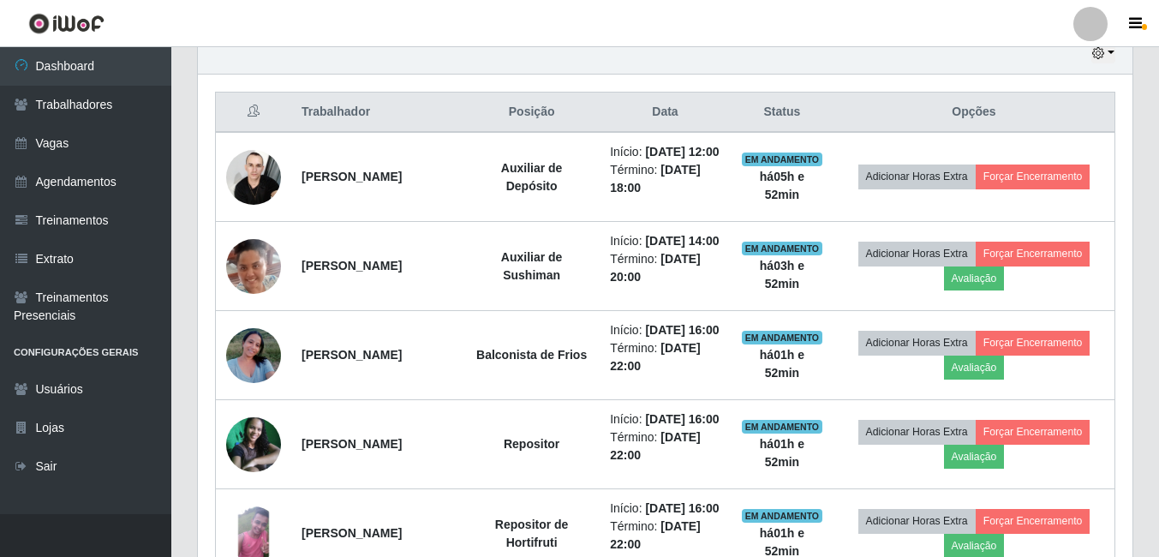
drag, startPoint x: 367, startPoint y: 156, endPoint x: 366, endPoint y: 128, distance: 28.3
click at [366, 128] on th "Trabalhador" at bounding box center [377, 112] width 172 height 40
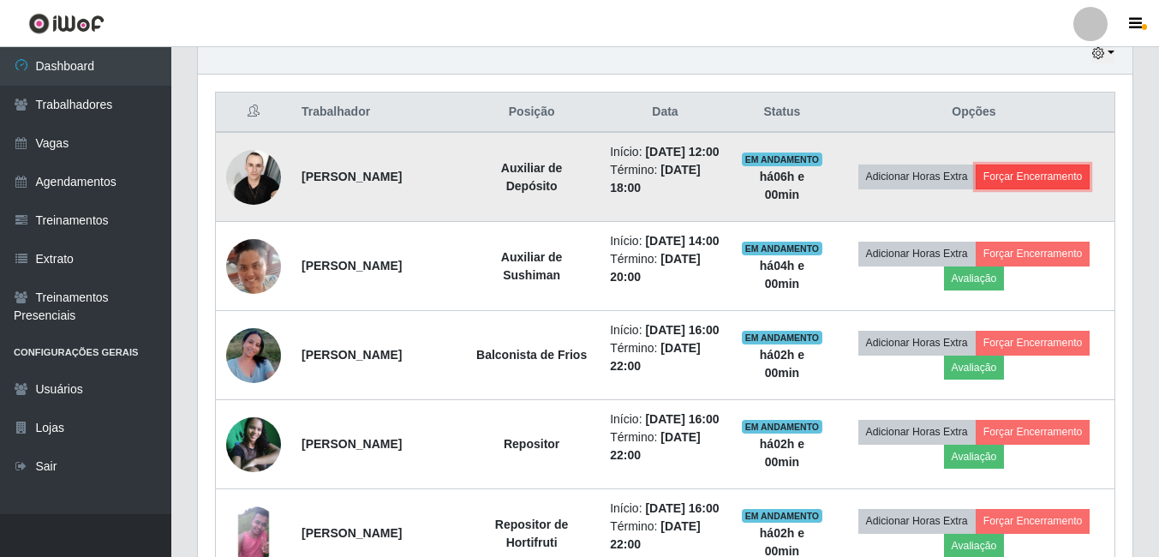
click at [1041, 188] on button "Forçar Encerramento" at bounding box center [1032, 176] width 115 height 24
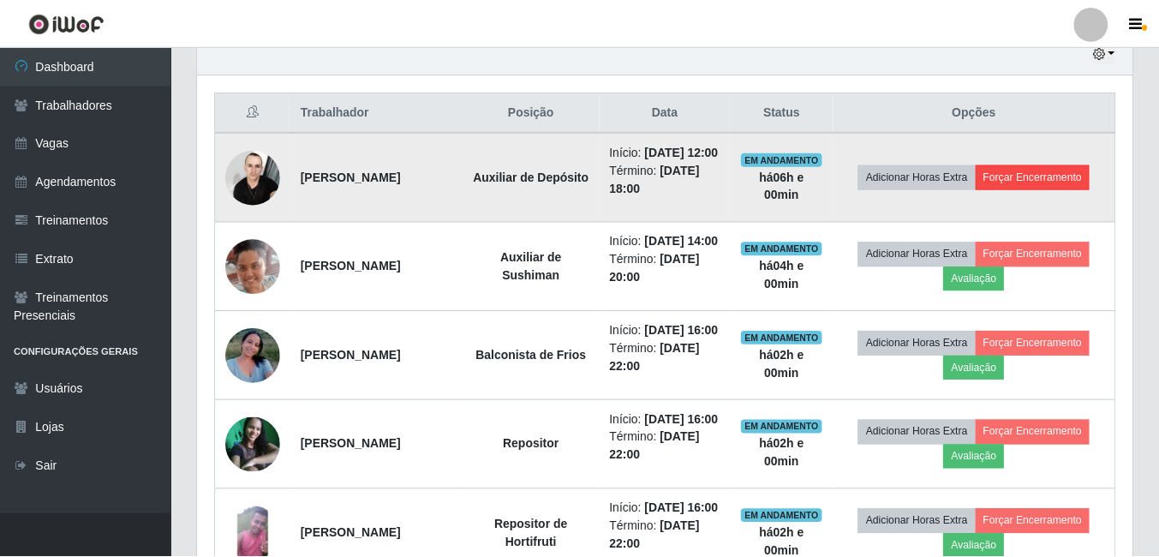
scroll to position [355, 926]
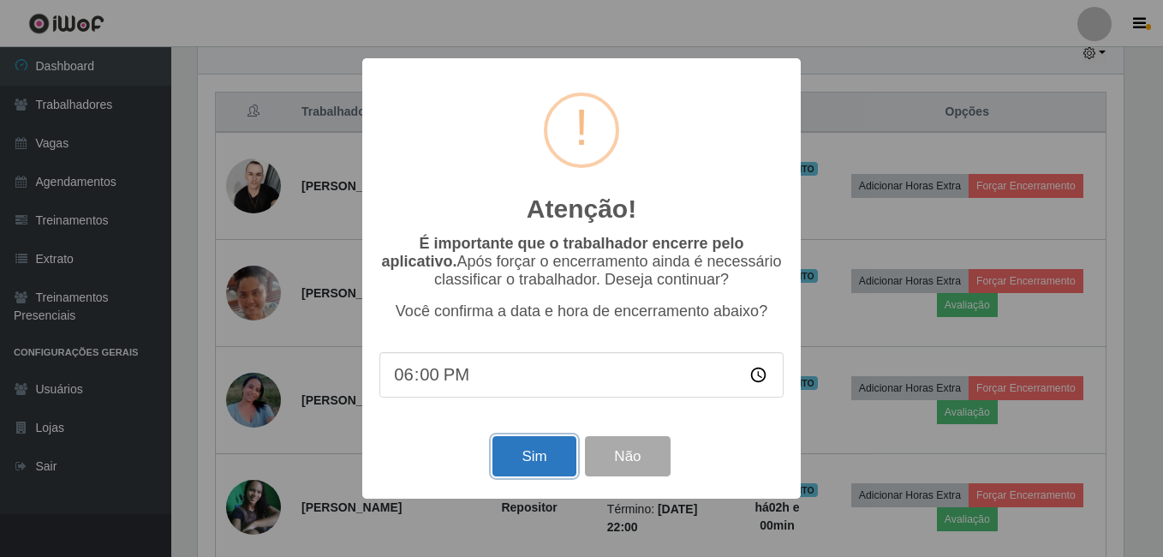
click at [511, 450] on button "Sim" at bounding box center [533, 456] width 83 height 40
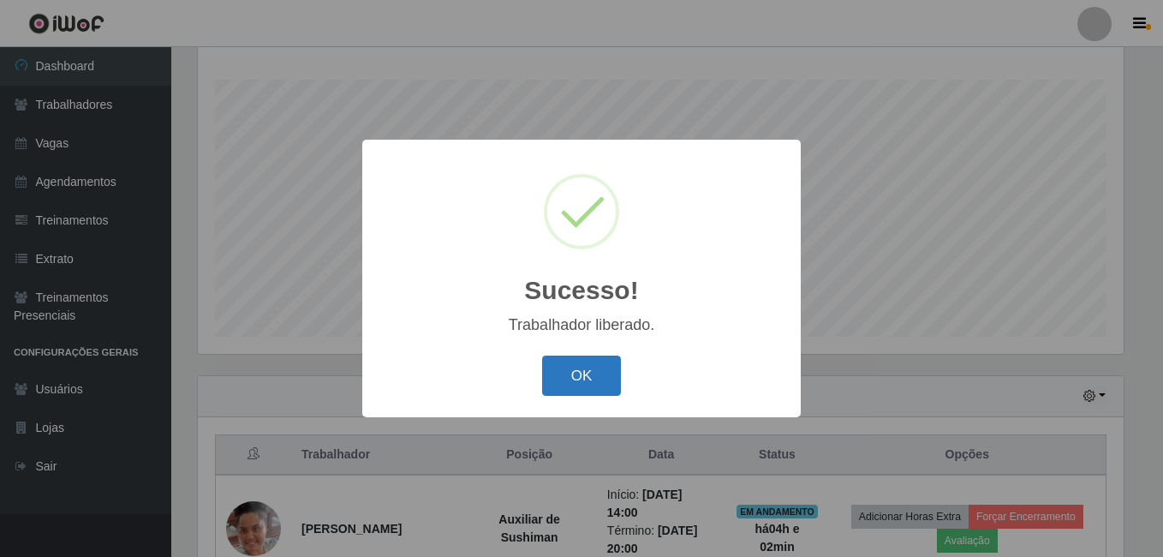
click at [595, 361] on button "OK" at bounding box center [582, 375] width 80 height 40
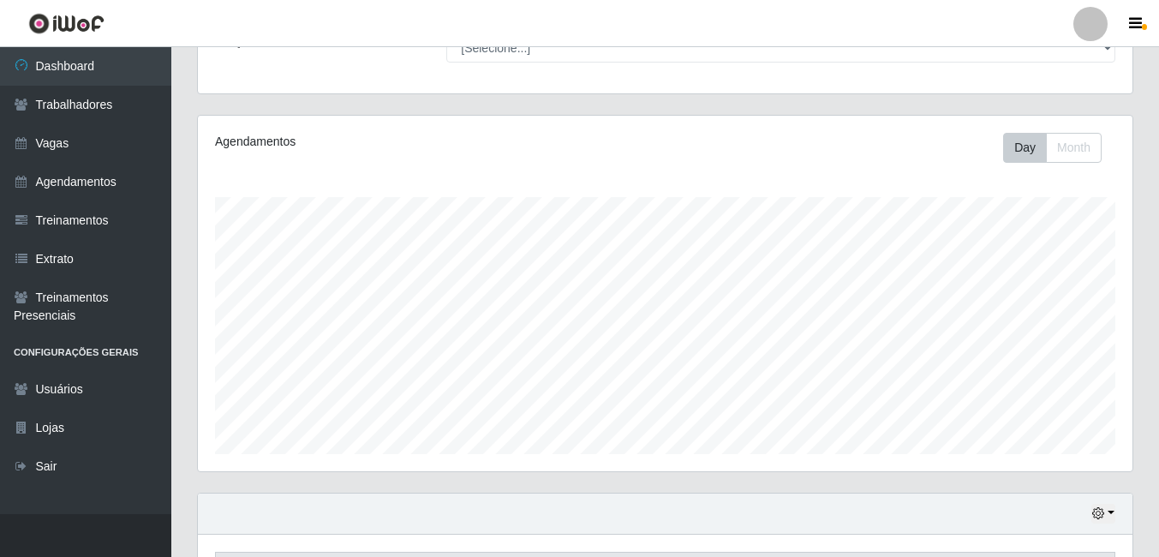
scroll to position [83, 0]
